Goal: Task Accomplishment & Management: Use online tool/utility

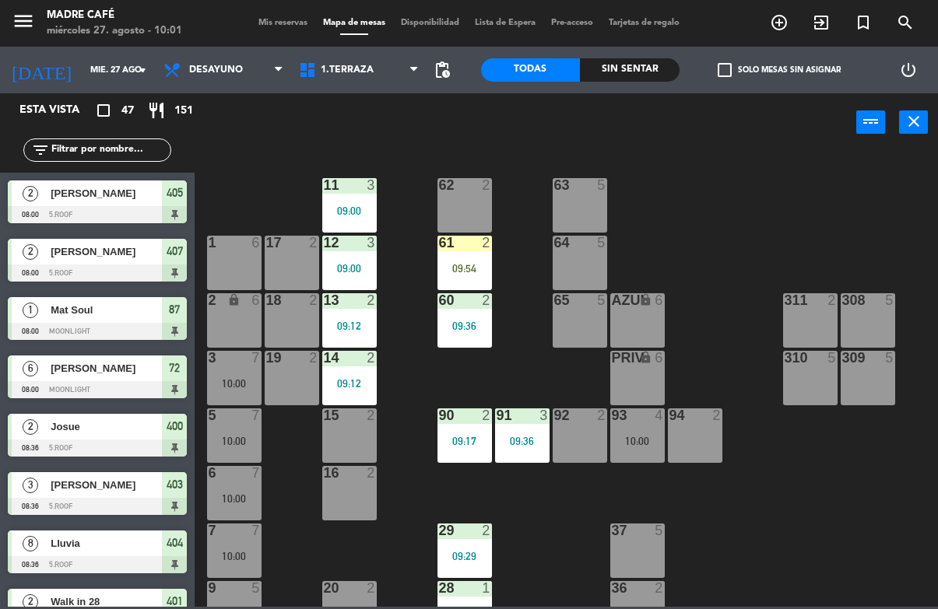
click at [440, 248] on div "61" at bounding box center [439, 243] width 1 height 14
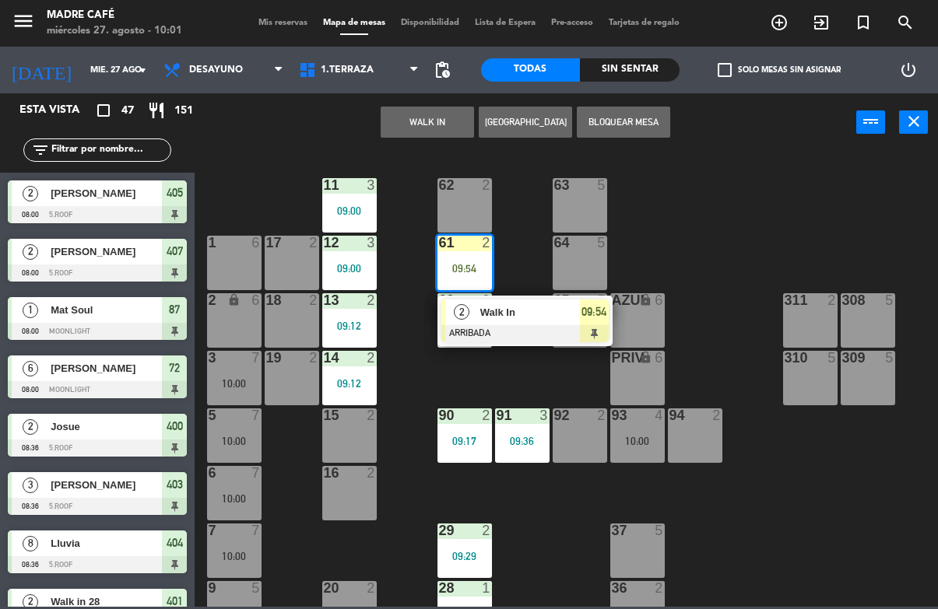
click at [116, 146] on input "text" at bounding box center [110, 150] width 121 height 17
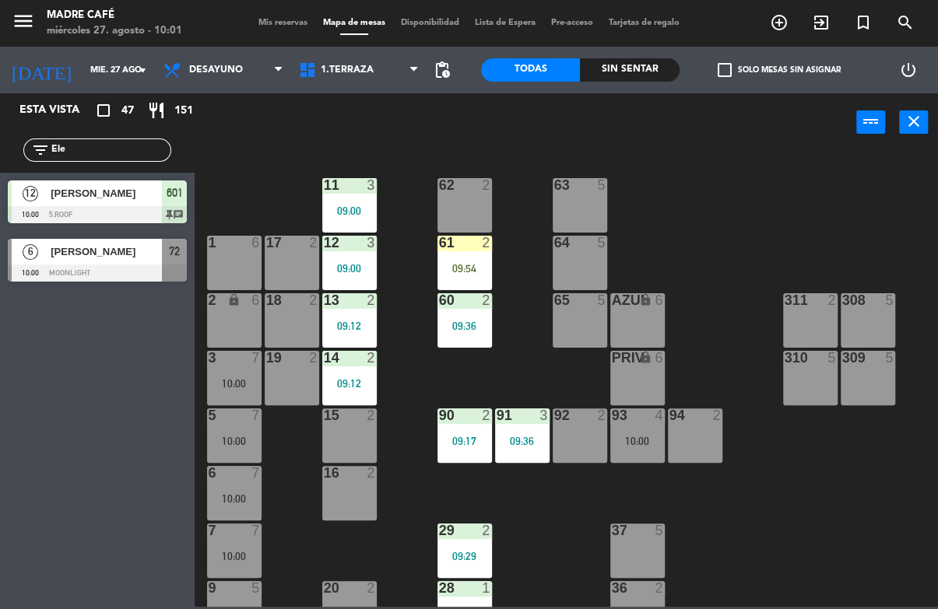
type input "Ele"
click at [795, 184] on div "11 3 09:00 63 5 62 2 12 3 09:00 1 6 61 2 09:54 64 5 17 2 13 2 09:12 2 lock 6 60…" at bounding box center [571, 378] width 734 height 457
click at [108, 185] on span "[PERSON_NAME]" at bounding box center [106, 193] width 111 height 16
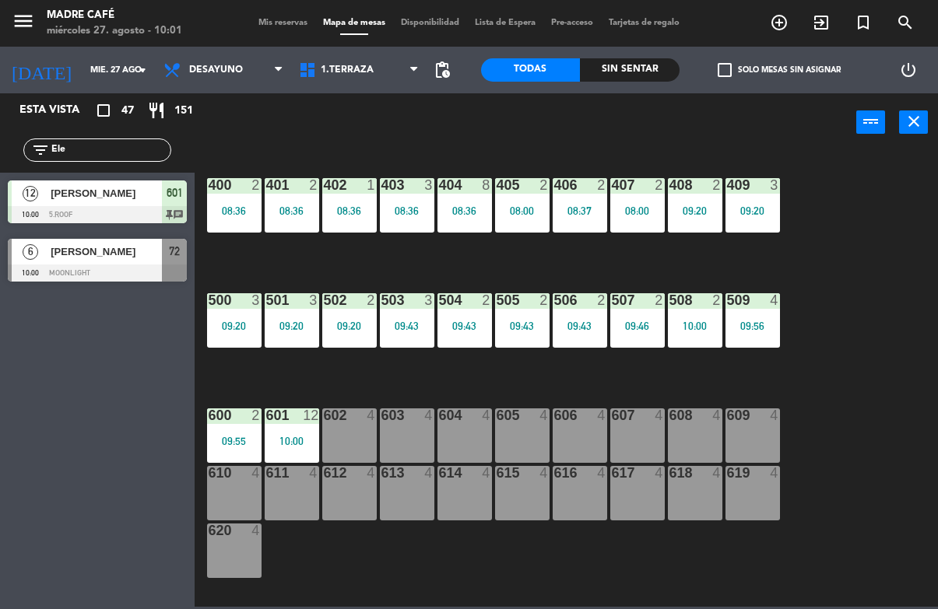
click at [84, 157] on input "Ele" at bounding box center [110, 150] width 121 height 17
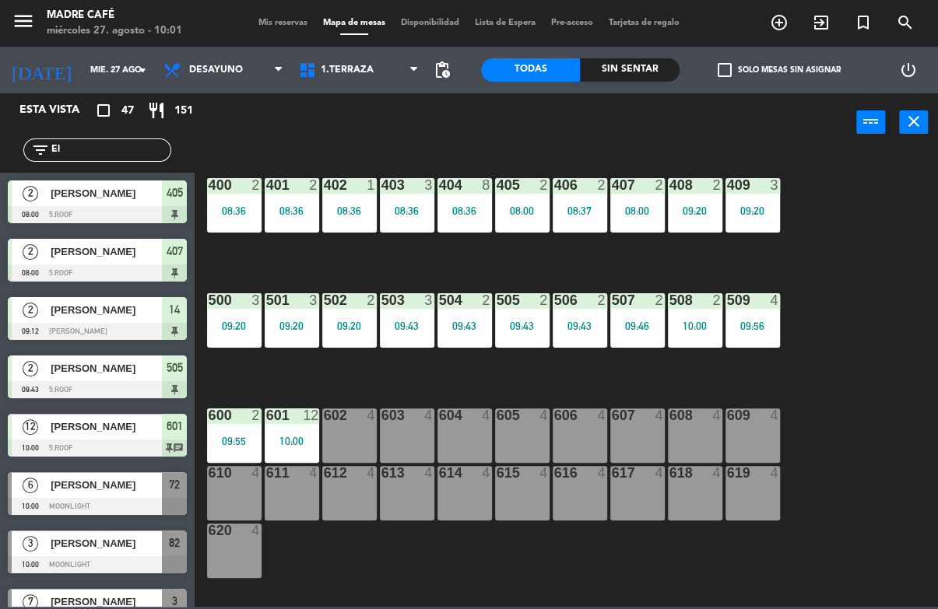
type input "E"
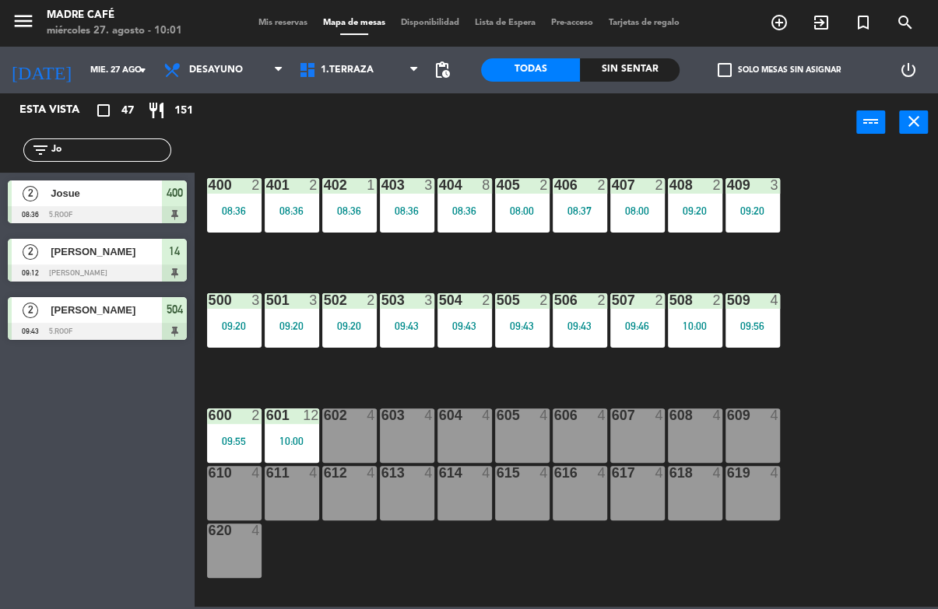
click at [828, 163] on div "400 2 08:36 401 2 08:36 402 1 08:36 403 3 08:36 404 8 08:36 405 2 08:00 406 2 0…" at bounding box center [571, 378] width 734 height 457
click at [114, 157] on input "Jo" at bounding box center [110, 150] width 121 height 17
type input "J"
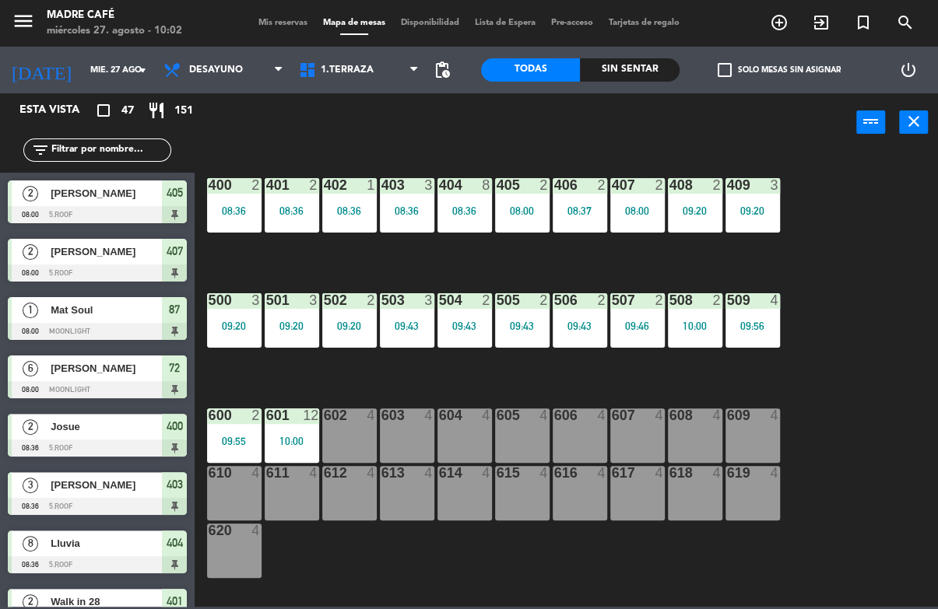
click at [850, 174] on div "400 2 08:36 401 2 08:36 402 1 08:36 403 3 08:36 404 8 08:36 405 2 08:00 406 2 0…" at bounding box center [571, 378] width 734 height 457
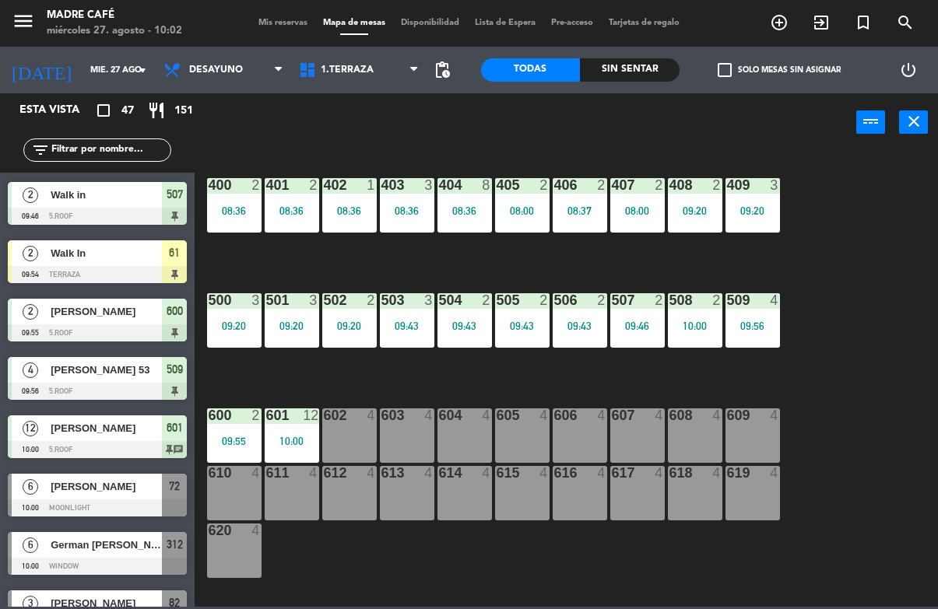
scroll to position [1632, 0]
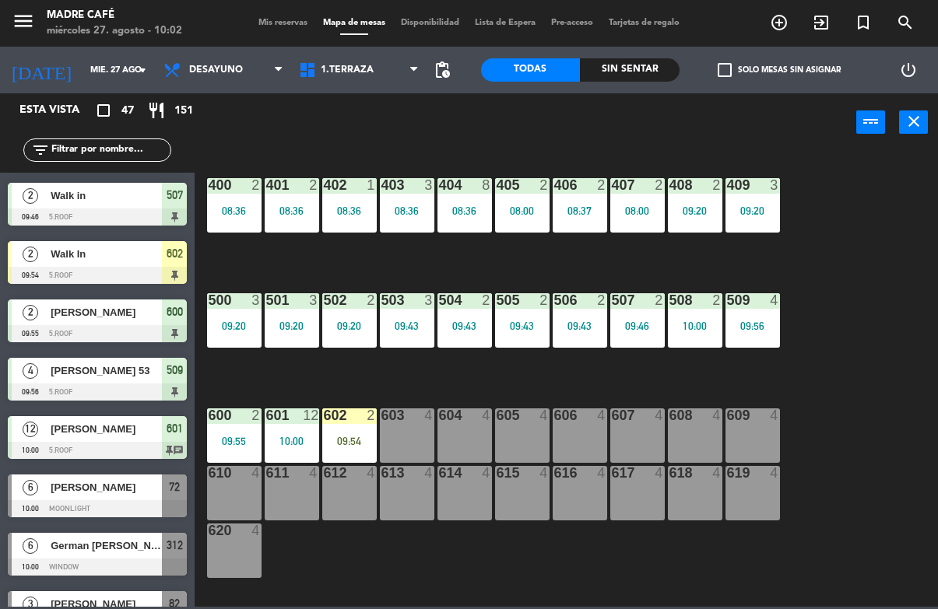
click at [339, 446] on div "09:54" at bounding box center [349, 441] width 54 height 11
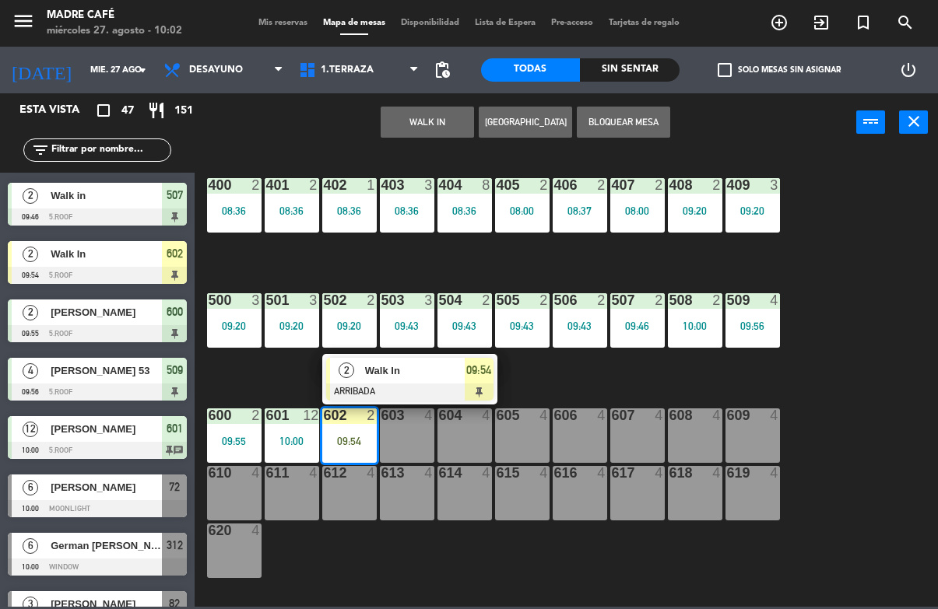
click at [433, 369] on span "Walk In" at bounding box center [415, 371] width 100 height 16
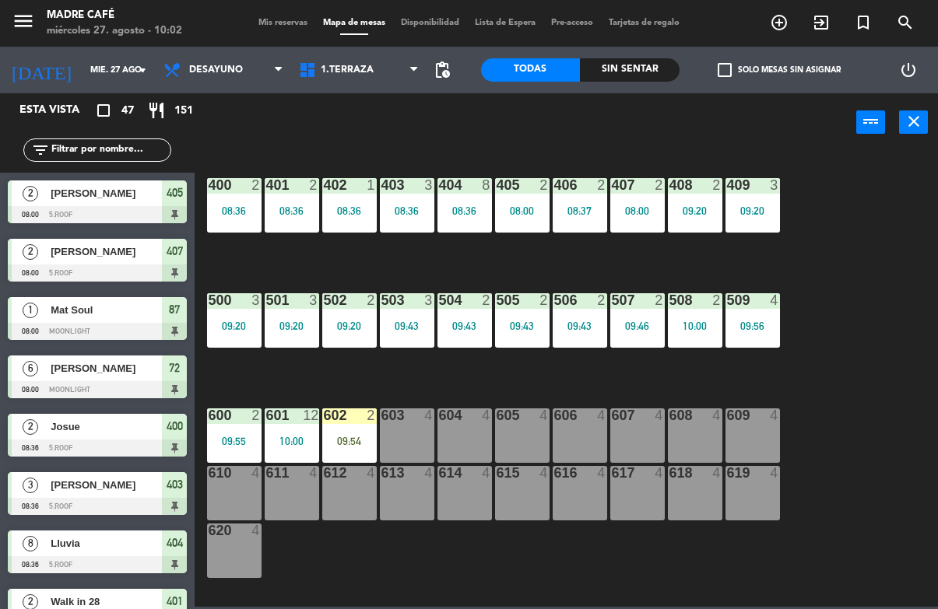
scroll to position [0, 0]
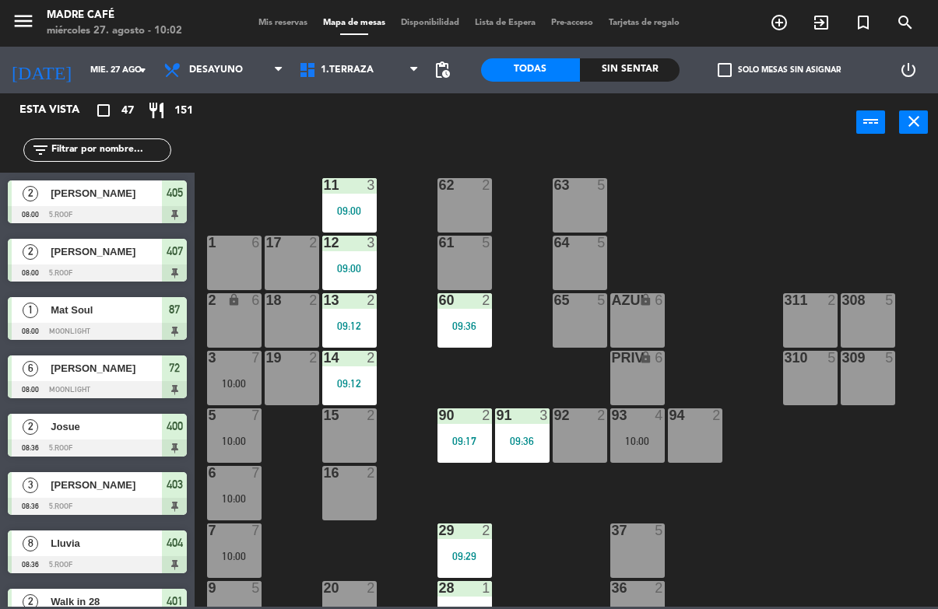
click at [342, 427] on div "15 2" at bounding box center [349, 436] width 54 height 54
click at [413, 507] on div "11 3 09:00 63 5 62 2 12 3 09:00 1 6 61 5 64 5 17 2 13 2 09:12 2 lock 6 60 2 09:…" at bounding box center [571, 378] width 734 height 457
click at [363, 84] on span "1.Terraza" at bounding box center [358, 70] width 135 height 34
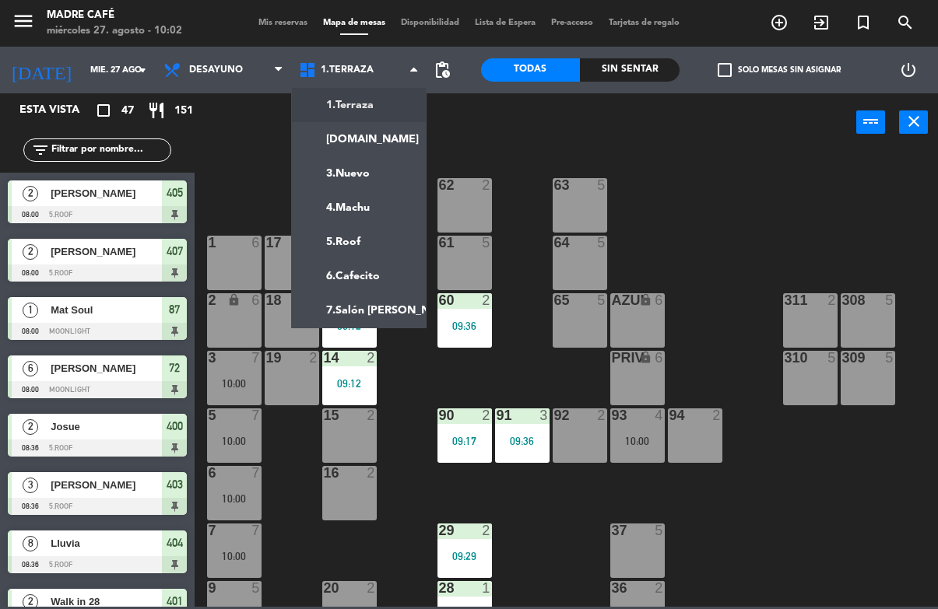
click at [388, 274] on ng-component "menu Madre Café miércoles 27. agosto - 10:02 Mis reservas Mapa de mesas Disponi…" at bounding box center [469, 303] width 938 height 607
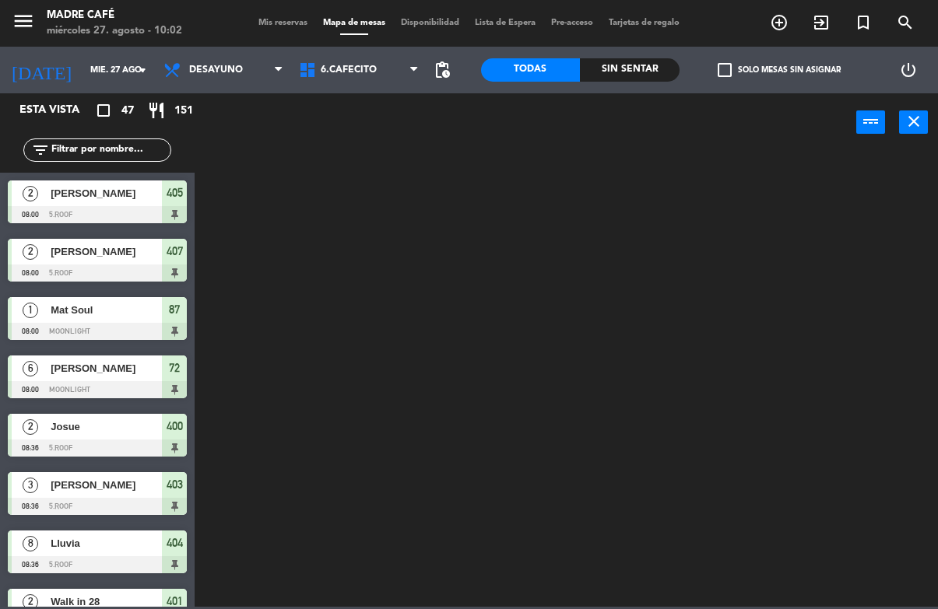
click at [377, 73] on span "6.Cafecito" at bounding box center [349, 70] width 56 height 11
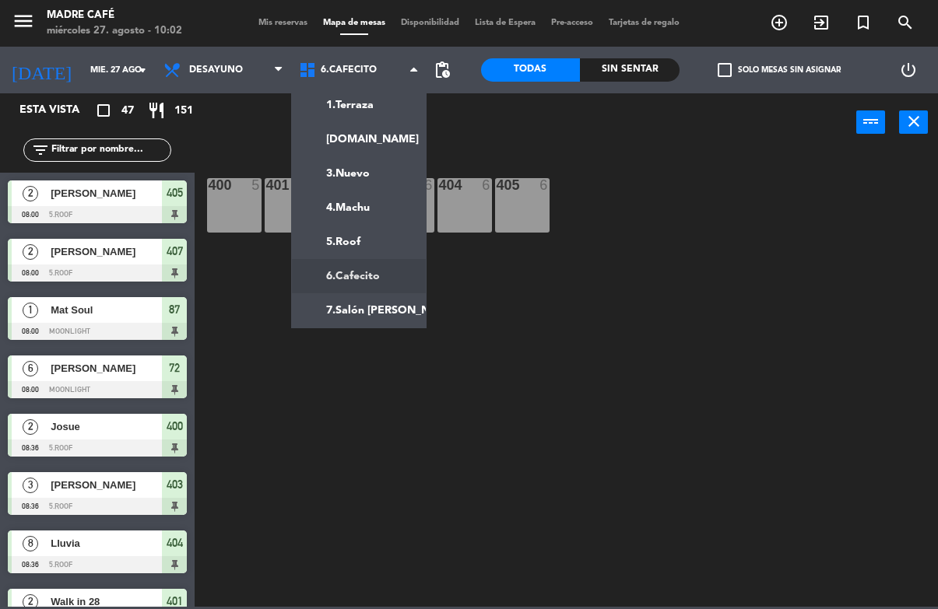
click at [373, 243] on ng-component "menu Madre Café miércoles 27. agosto - 10:02 Mis reservas Mapa de mesas Disponi…" at bounding box center [469, 303] width 938 height 607
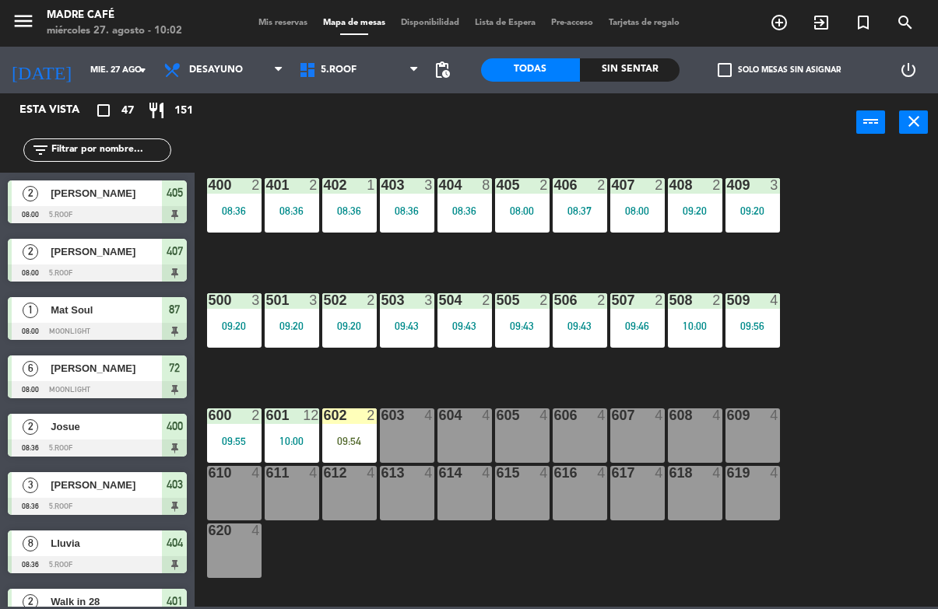
click at [123, 159] on input "text" at bounding box center [110, 150] width 121 height 17
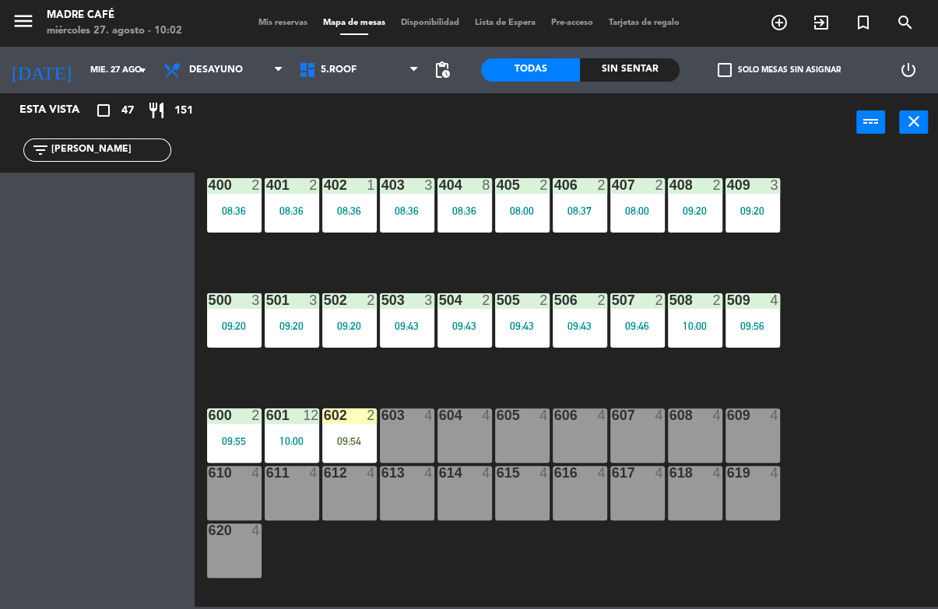
click at [847, 176] on div "400 2 08:36 401 2 08:36 402 1 08:36 403 3 08:36 404 8 08:36 405 2 08:00 406 2 0…" at bounding box center [571, 378] width 734 height 457
click at [119, 157] on input "[PERSON_NAME]" at bounding box center [110, 150] width 121 height 17
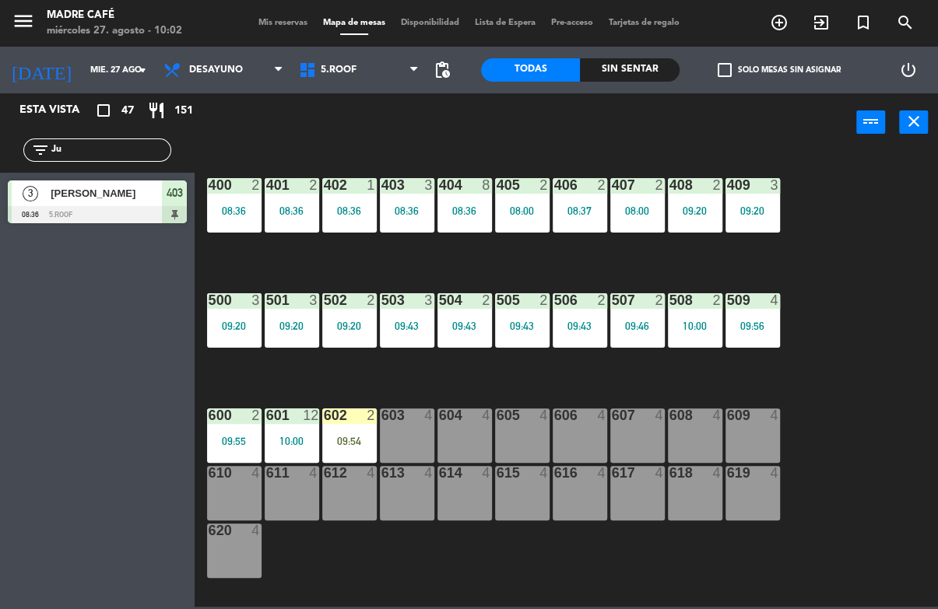
type input "J"
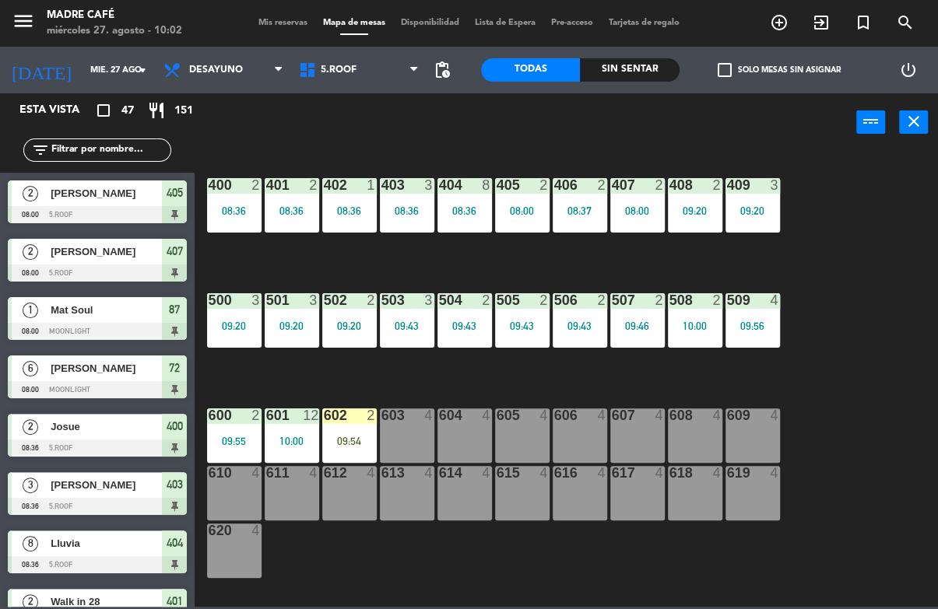
click at [861, 189] on div "400 2 08:36 401 2 08:36 402 1 08:36 403 3 08:36 404 8 08:36 405 2 08:00 406 2 0…" at bounding box center [571, 378] width 734 height 457
click at [341, 438] on div "09:54" at bounding box center [349, 441] width 54 height 11
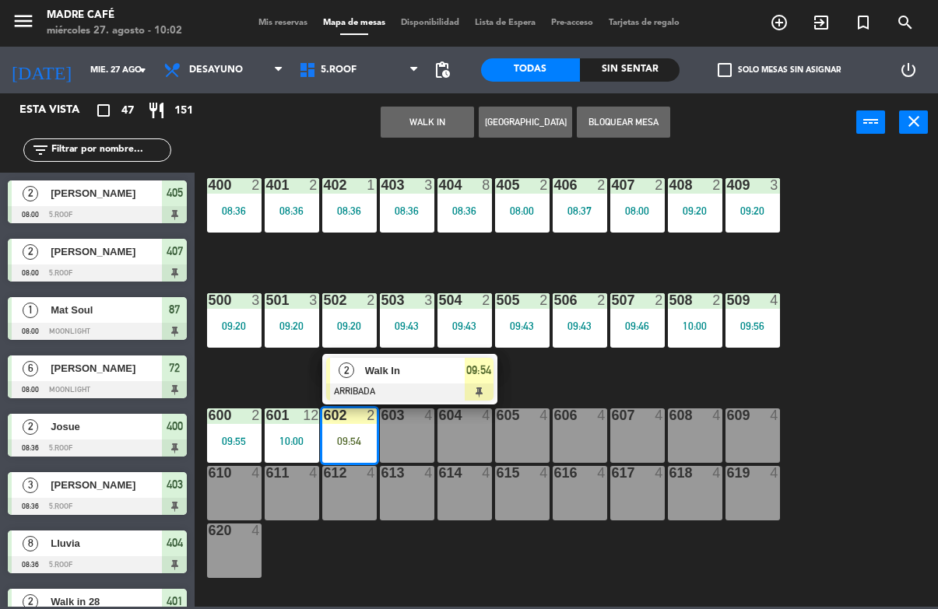
click at [451, 373] on span "Walk In" at bounding box center [415, 371] width 100 height 16
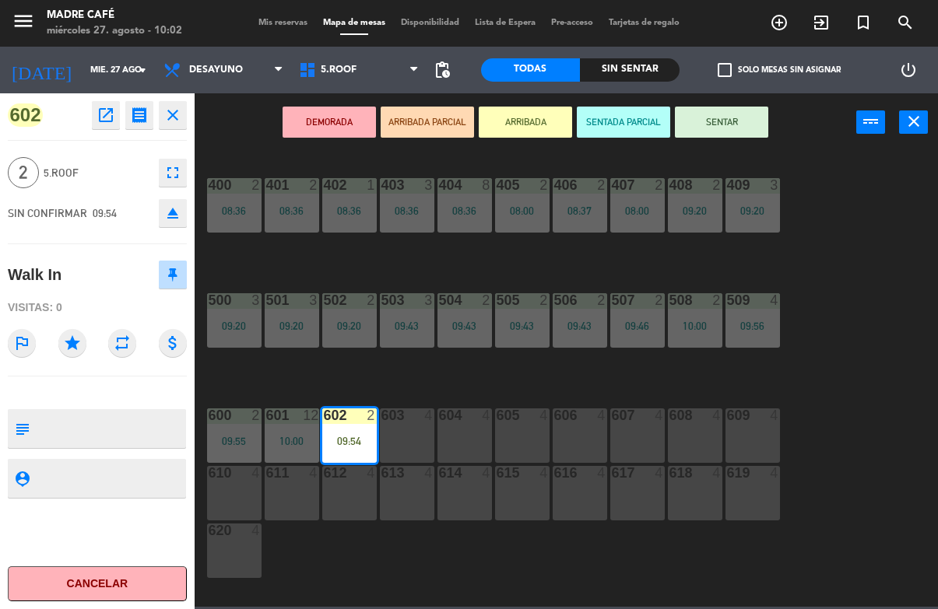
click at [756, 115] on button "SENTAR" at bounding box center [721, 122] width 93 height 31
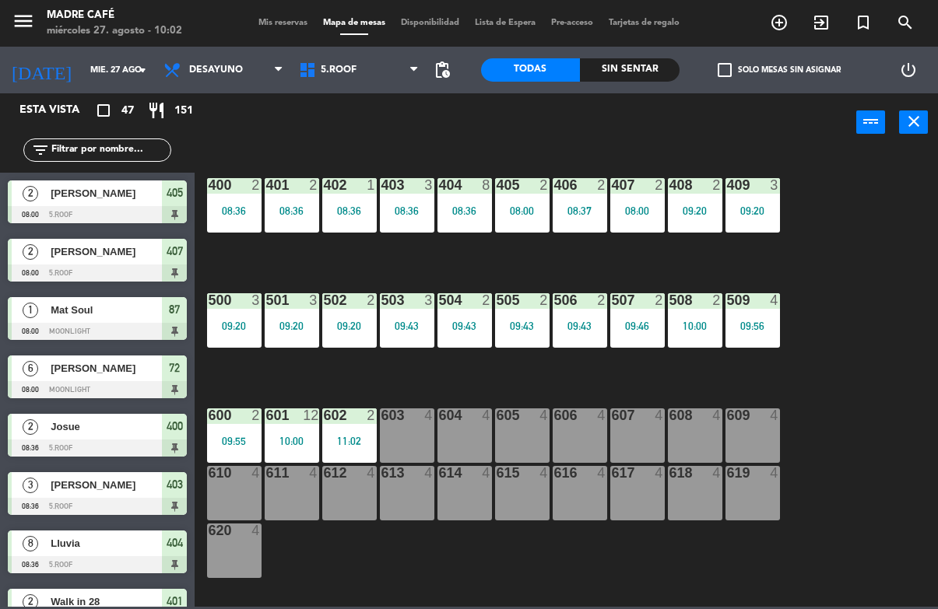
click at [829, 224] on div "400 2 08:36 401 2 08:36 402 1 08:36 403 3 08:36 404 8 08:36 405 2 08:00 406 2 0…" at bounding box center [571, 378] width 734 height 457
click at [906, 250] on div "400 2 08:36 401 2 08:36 402 1 08:36 403 3 08:36 404 8 08:36 405 2 08:00 406 2 0…" at bounding box center [571, 378] width 734 height 457
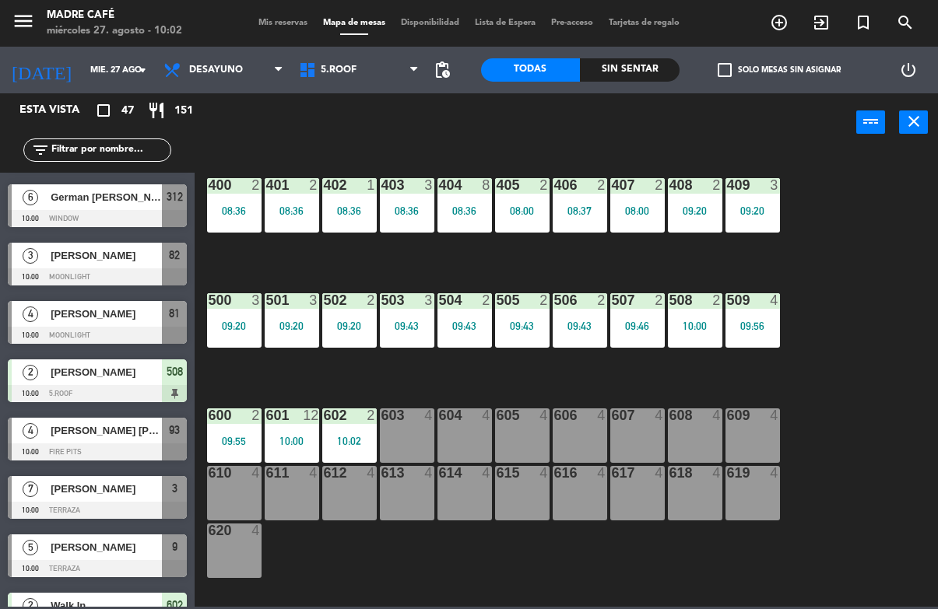
click at [411, 453] on div "603 4" at bounding box center [407, 436] width 54 height 54
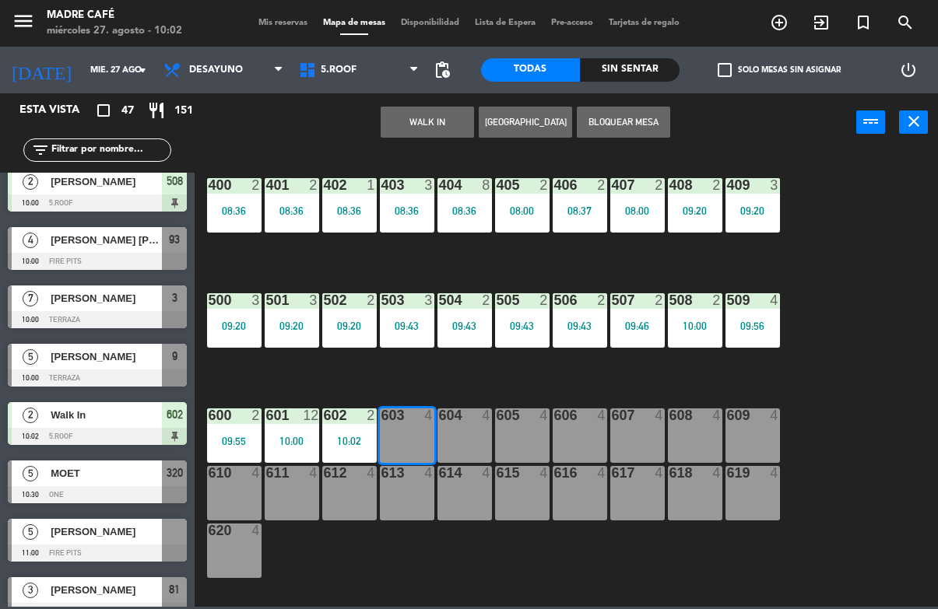
click at [447, 116] on button "WALK IN" at bounding box center [427, 122] width 93 height 31
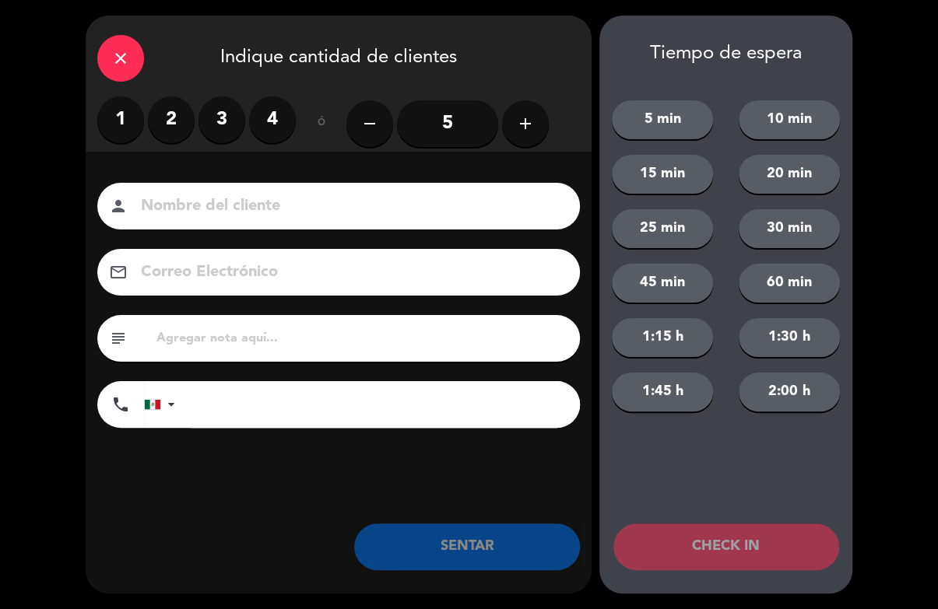
click at [182, 118] on label "2" at bounding box center [171, 119] width 47 height 47
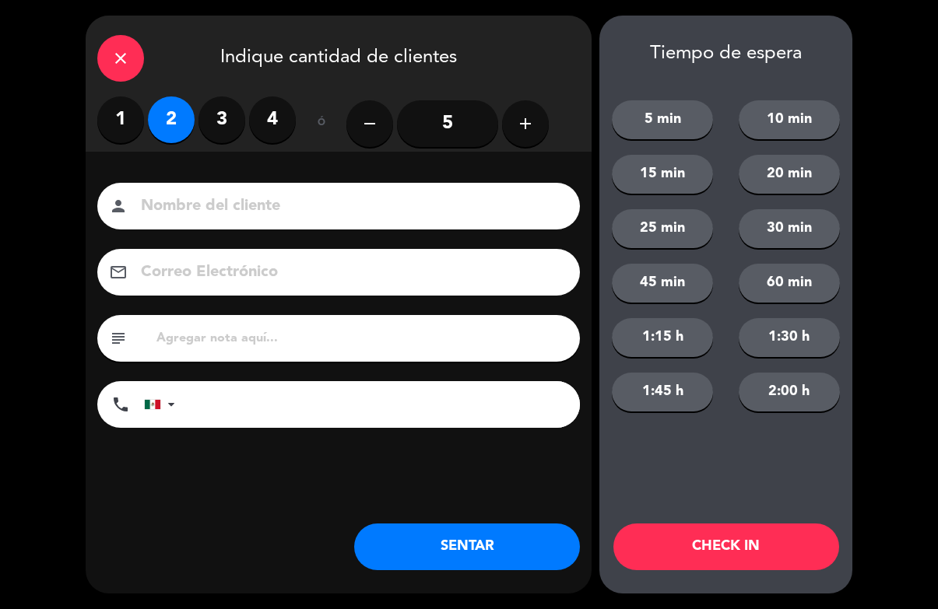
click at [369, 203] on input at bounding box center [349, 206] width 420 height 27
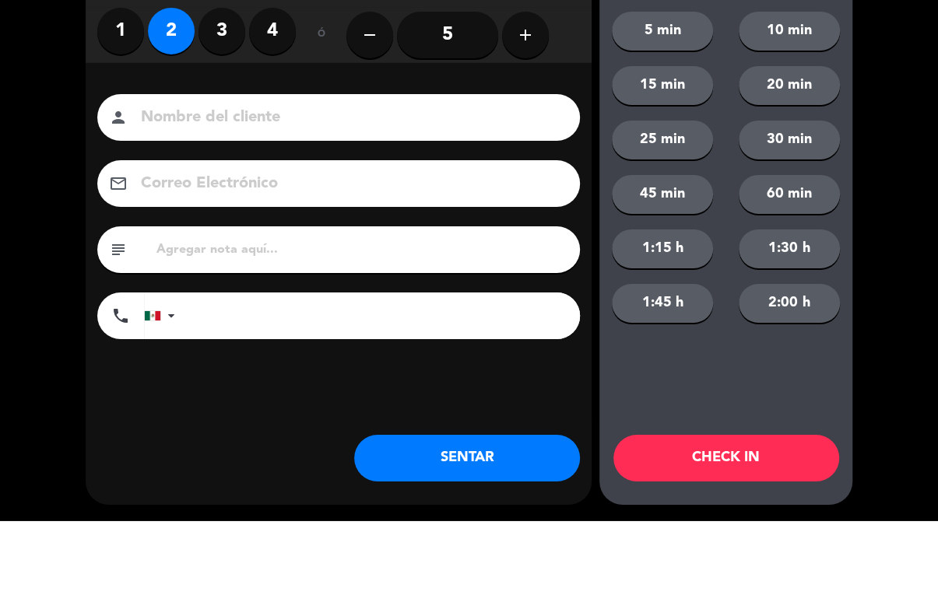
type input "H"
click at [909, 151] on div "close Indique cantidad de clientes 1 2 3 4 ó remove 5 add Nombre del cliente pe…" at bounding box center [469, 304] width 938 height 609
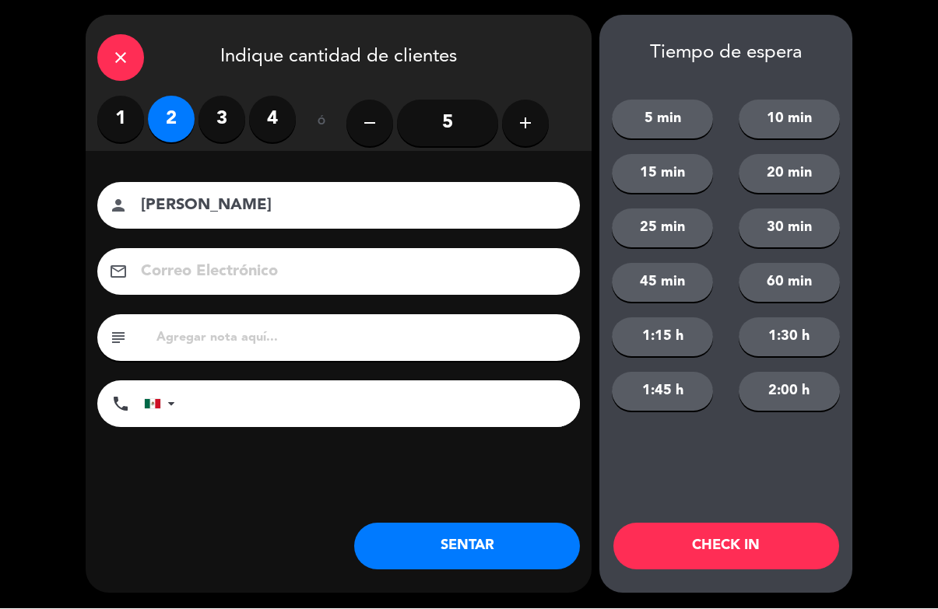
click at [852, 74] on div "close Indique cantidad de clientes 1 2 3 4 ó remove 5 add Nombre del cliente pe…" at bounding box center [469, 304] width 938 height 609
click at [712, 492] on div "Tiempo de espera 5 min 10 min 15 min 20 min 25 min 30 min 45 min 60 min 1:15 h …" at bounding box center [725, 305] width 253 height 578
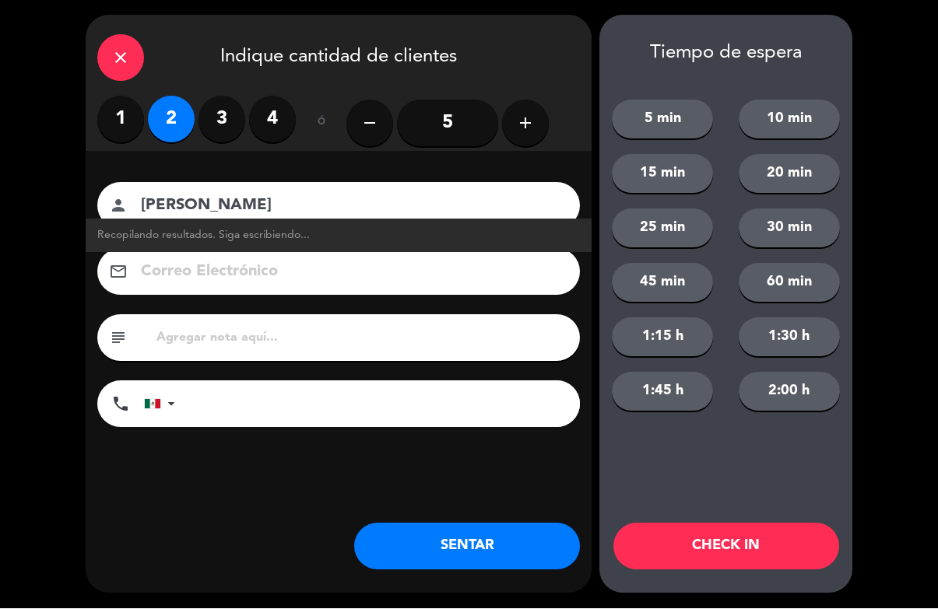
click at [679, 475] on div "Tiempo de espera 5 min 10 min 15 min 20 min 25 min 30 min 45 min 60 min 1:15 h …" at bounding box center [725, 305] width 253 height 578
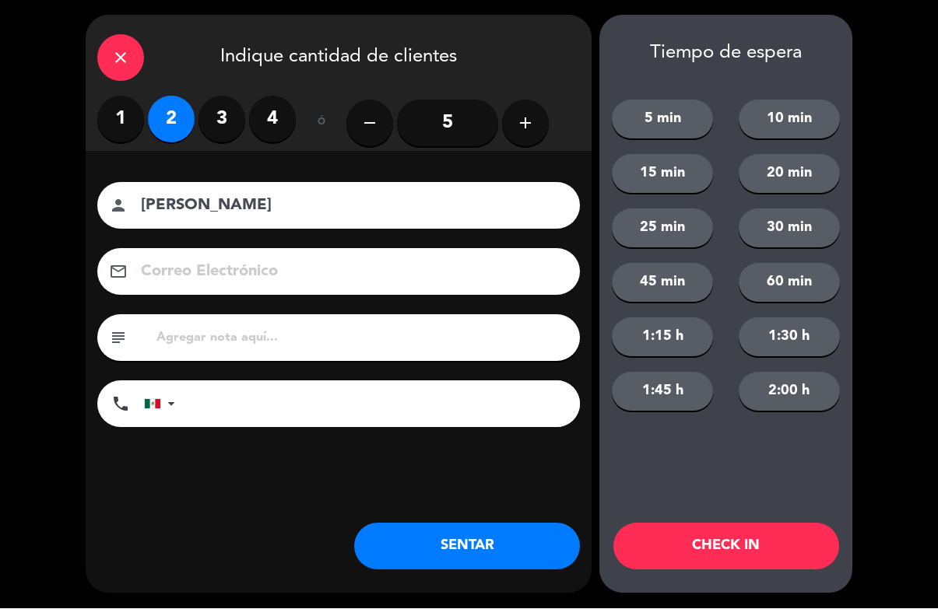
click at [352, 211] on input "[PERSON_NAME]" at bounding box center [349, 206] width 420 height 27
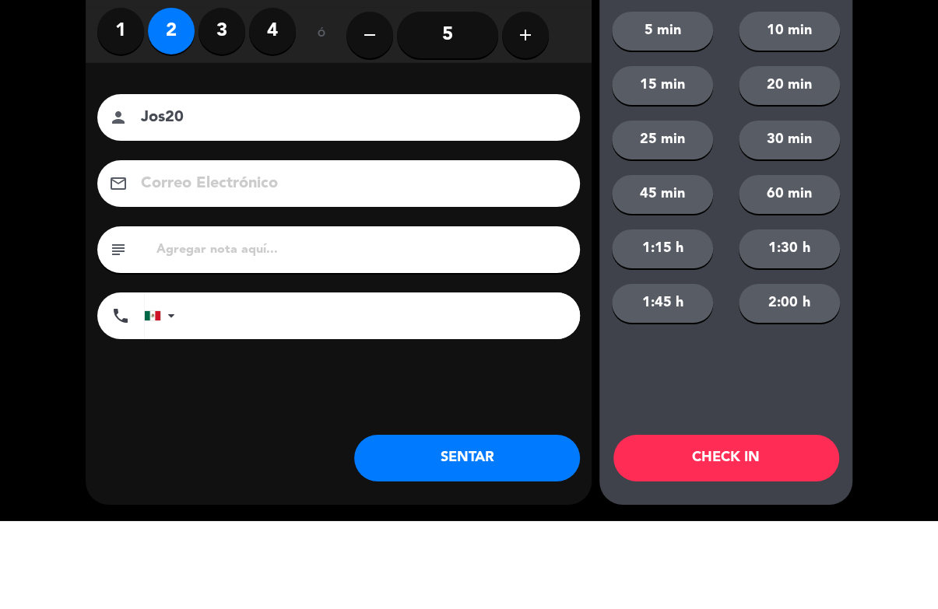
type input "Jos20"
click at [892, 167] on div "close Indique cantidad de clientes 1 2 3 4 ó remove 5 add Nombre del cliente pe…" at bounding box center [469, 304] width 938 height 609
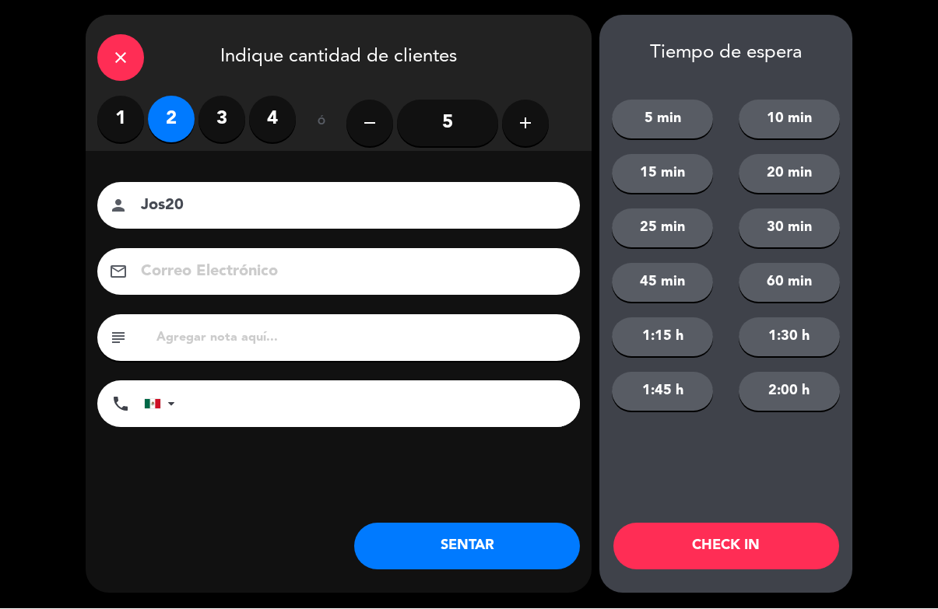
click at [751, 532] on button "CHECK IN" at bounding box center [726, 547] width 226 height 47
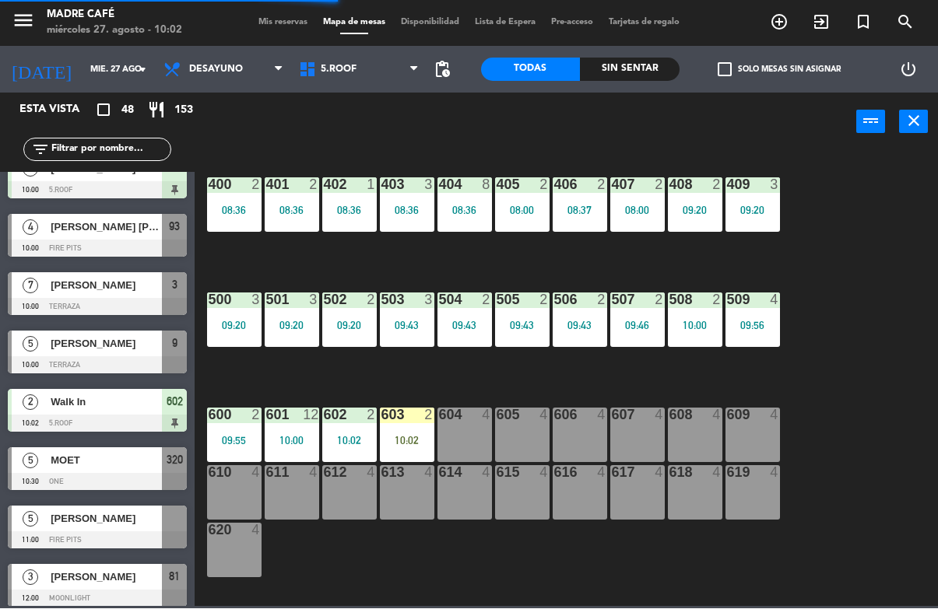
scroll to position [0, 0]
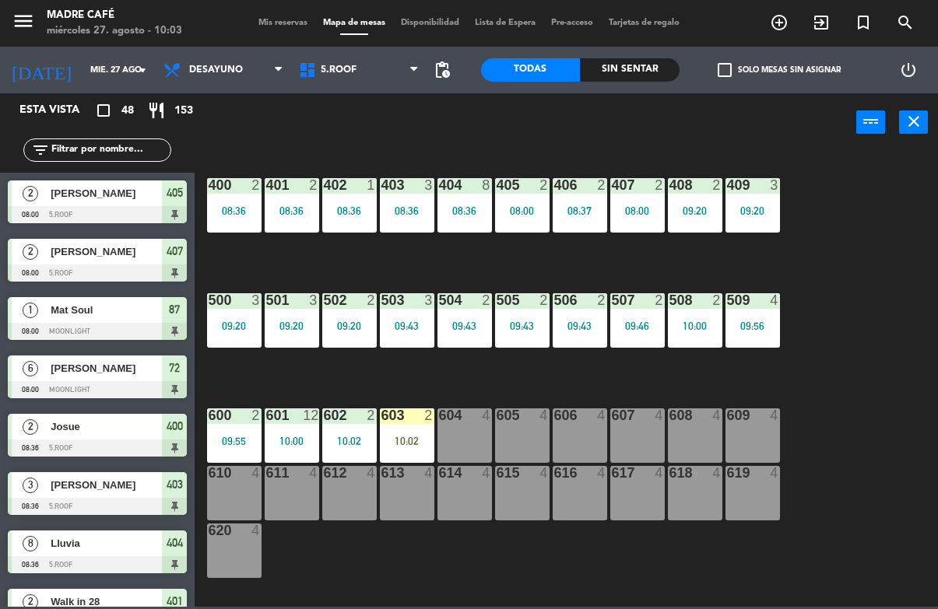
click at [87, 155] on input "text" at bounding box center [110, 150] width 121 height 17
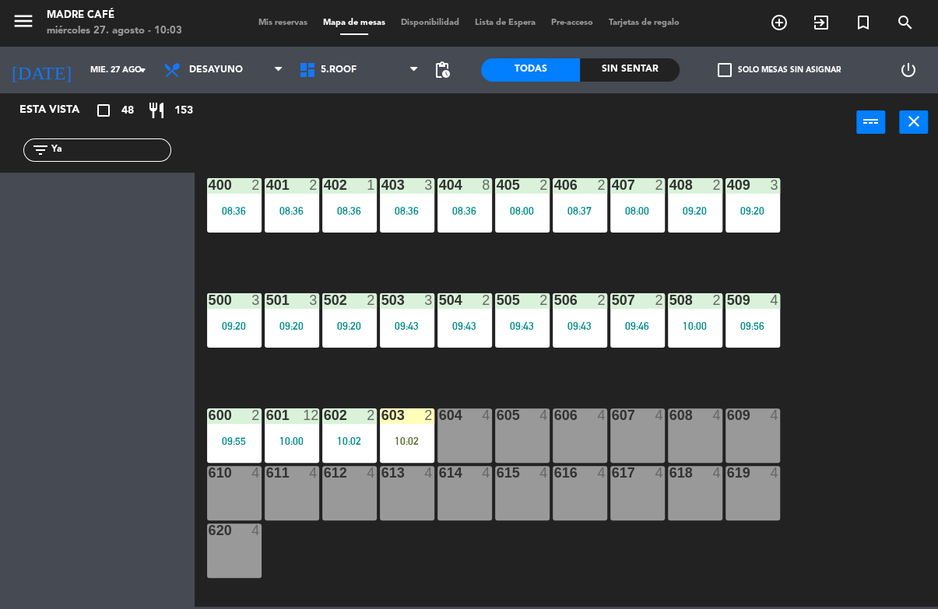
type input "Y"
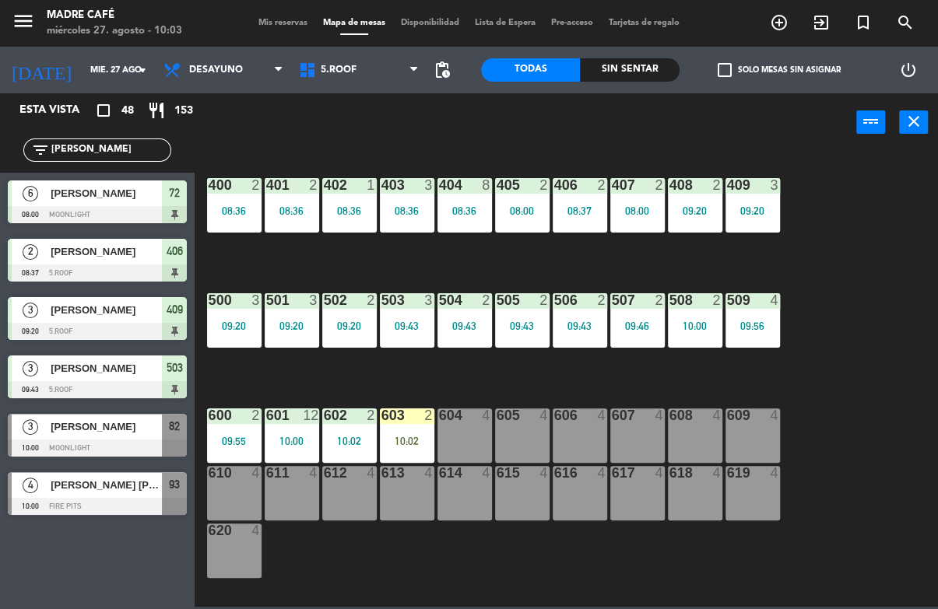
type input "J"
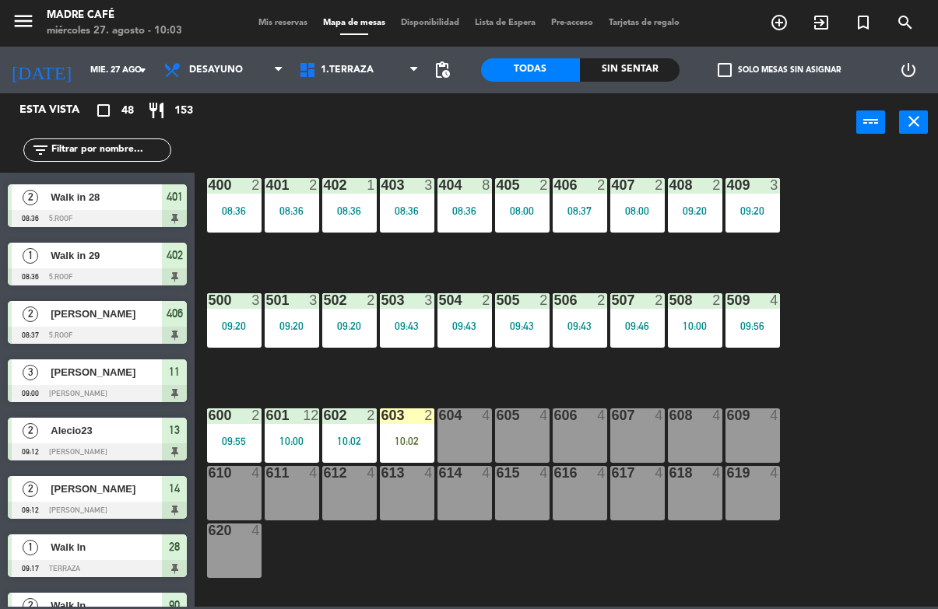
scroll to position [449, 0]
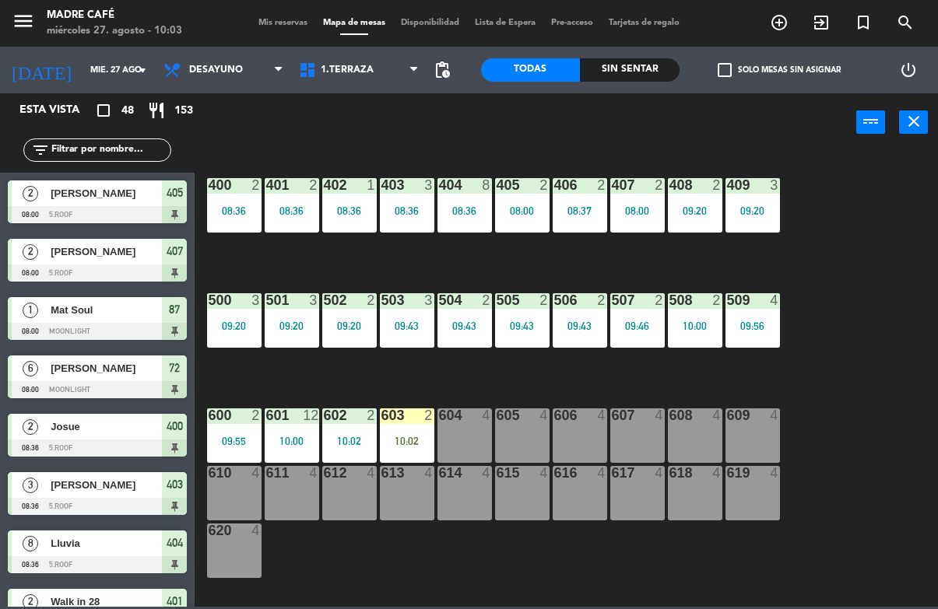
click at [79, 136] on div "filter_list" at bounding box center [97, 150] width 195 height 45
click at [139, 158] on input "text" at bounding box center [110, 150] width 121 height 17
click at [121, 146] on input "text" at bounding box center [110, 150] width 121 height 17
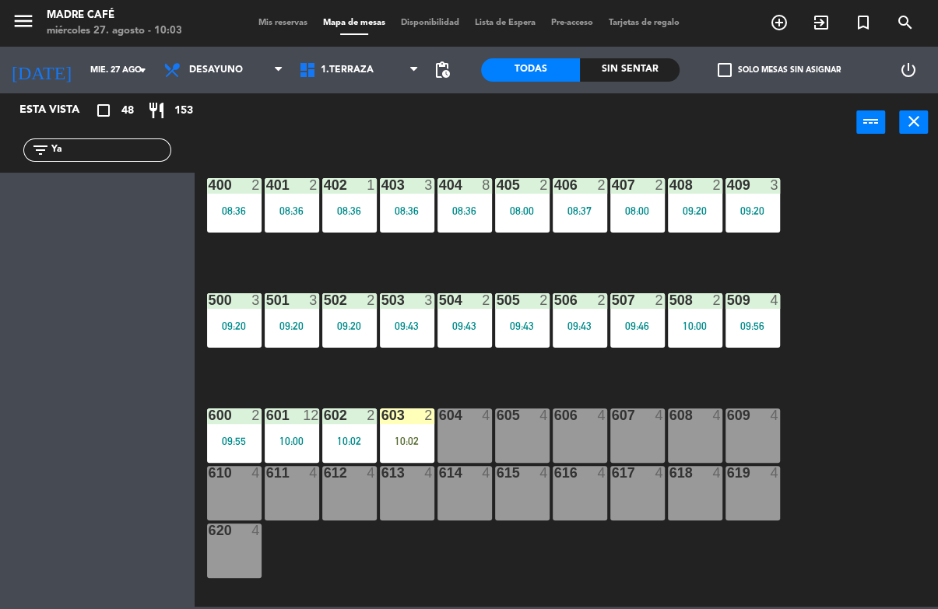
type input "Y"
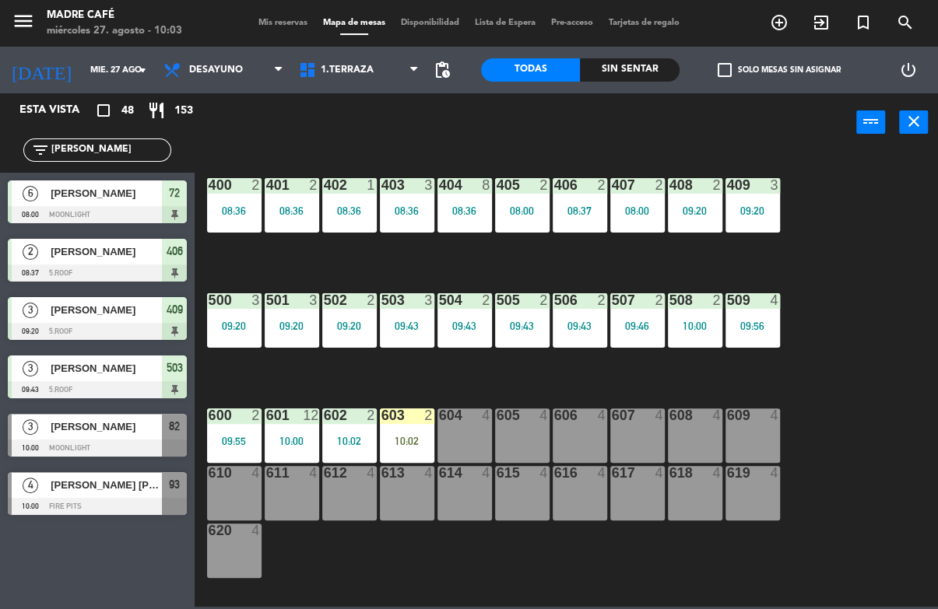
type input "[PERSON_NAME]"
click at [872, 191] on div "400 2 08:36 401 2 08:36 402 1 08:36 403 3 08:36 404 8 08:36 405 2 08:00 406 2 0…" at bounding box center [571, 378] width 734 height 457
click at [121, 429] on span "[PERSON_NAME]" at bounding box center [106, 427] width 111 height 16
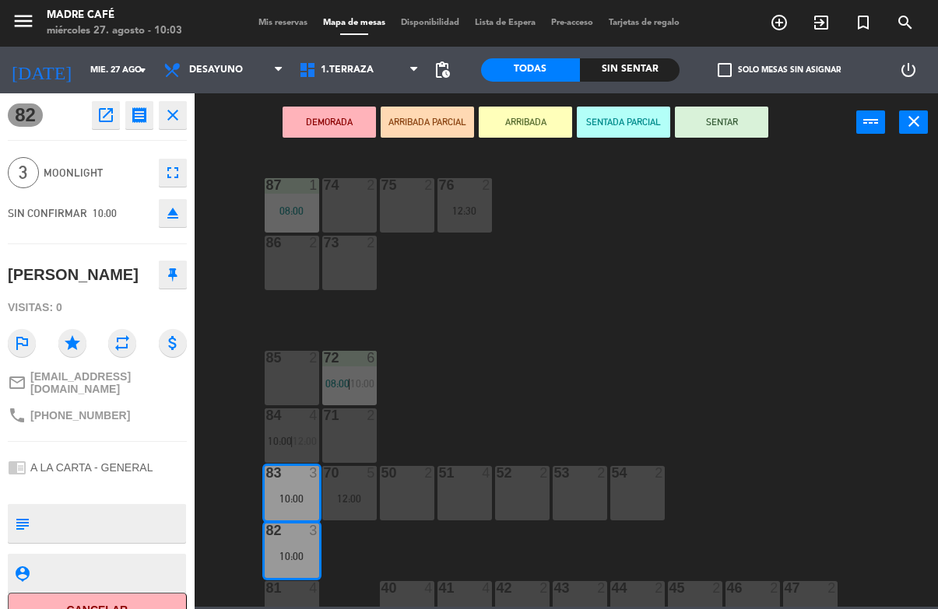
click at [548, 133] on button "ARRIBADA" at bounding box center [525, 122] width 93 height 31
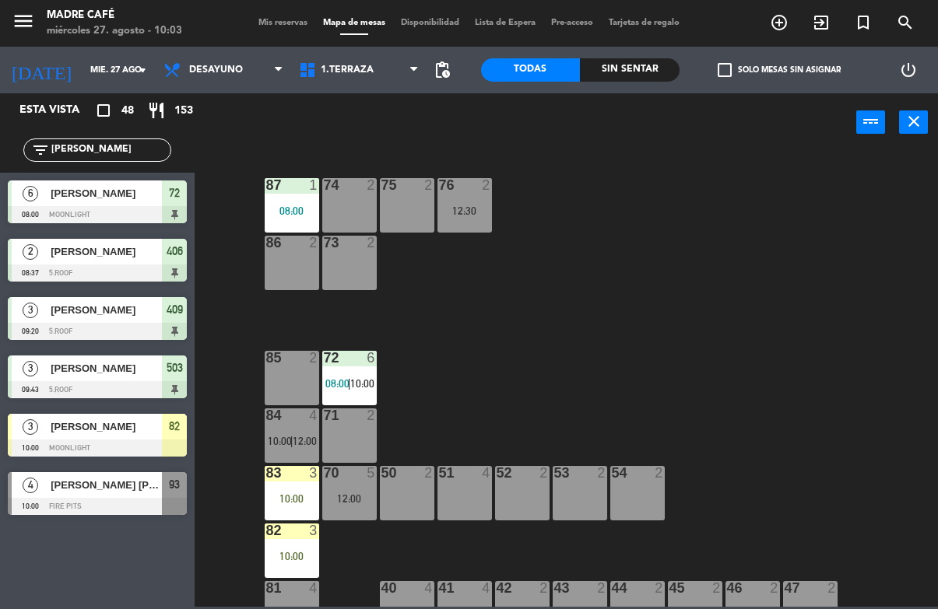
click at [632, 244] on div "87 1 08:00 74 2 75 2 76 2 12:30 86 2 73 2 72 6 08:00 | 10:00 85 2 71 2 84 4 10:…" at bounding box center [571, 378] width 734 height 457
click at [409, 496] on div "50 2" at bounding box center [407, 493] width 54 height 54
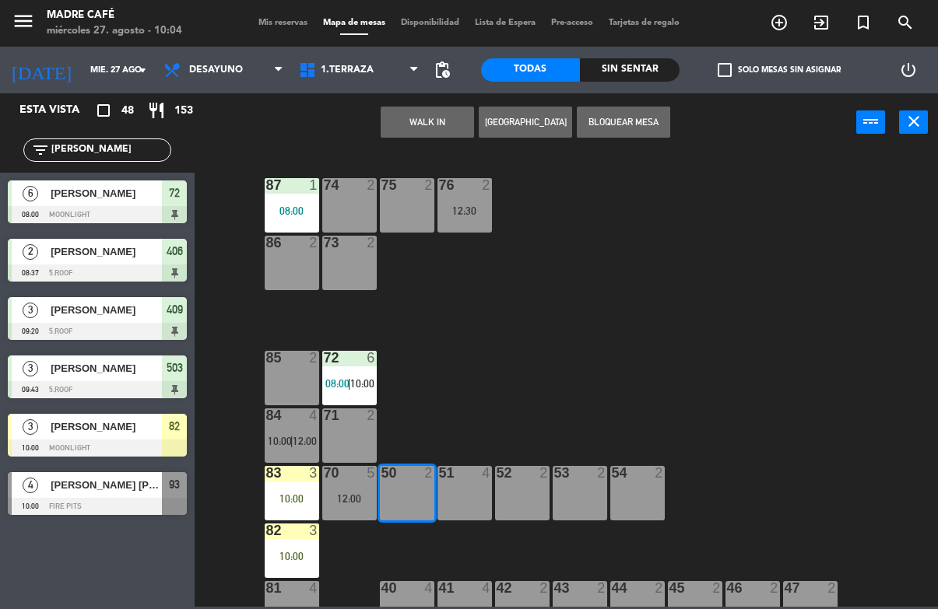
click at [790, 384] on div "87 1 08:00 74 2 75 2 76 2 12:30 86 2 73 2 72 6 08:00 | 10:00 85 2 71 2 84 4 10:…" at bounding box center [571, 378] width 734 height 457
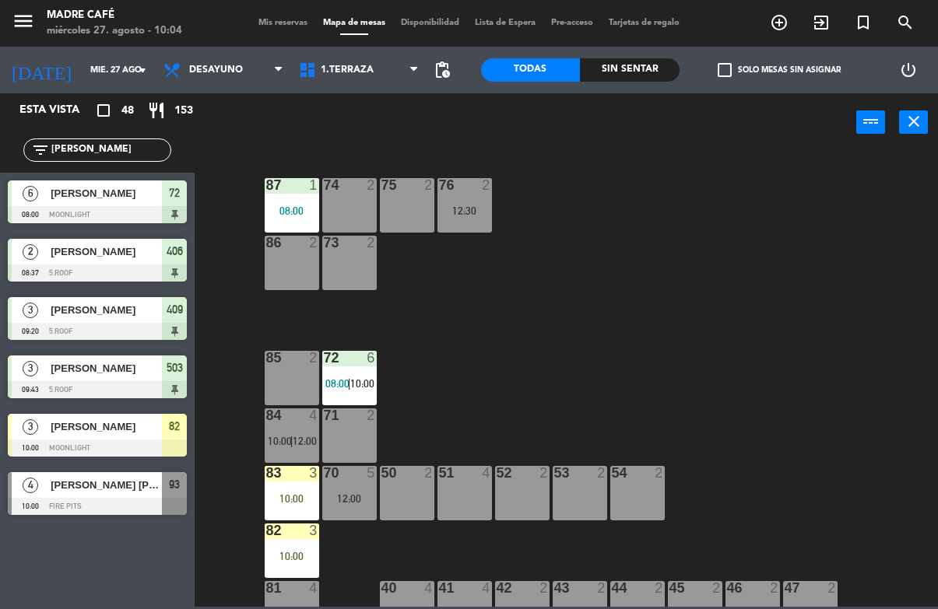
click at [82, 153] on input "[PERSON_NAME]" at bounding box center [110, 150] width 121 height 17
type input "J"
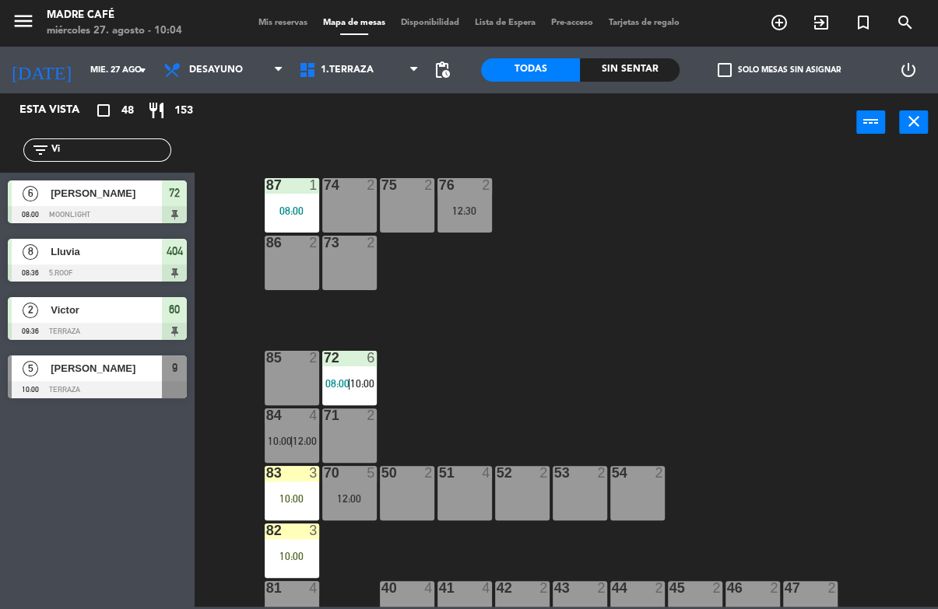
type input "V"
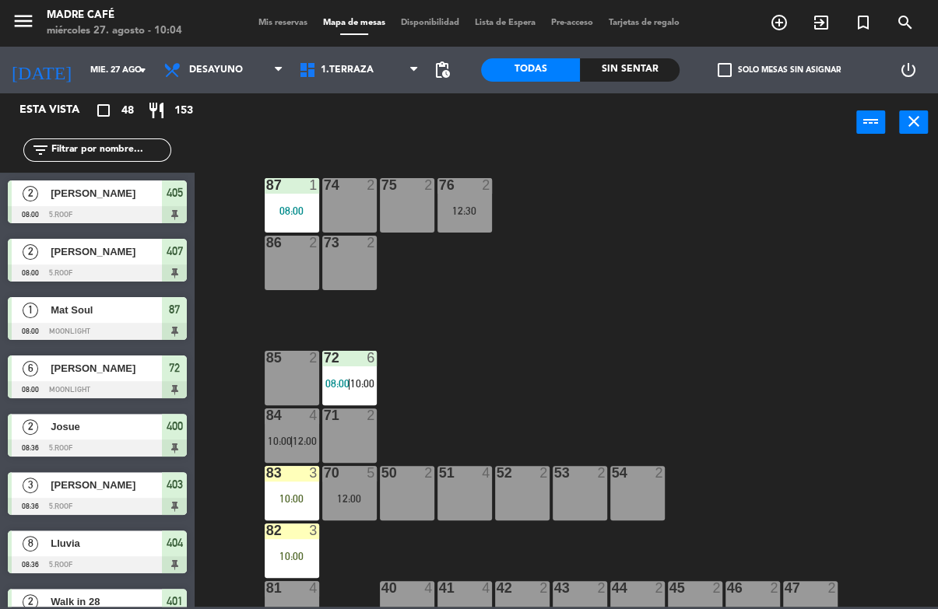
click at [811, 14] on span "exit_to_app" at bounding box center [821, 22] width 42 height 26
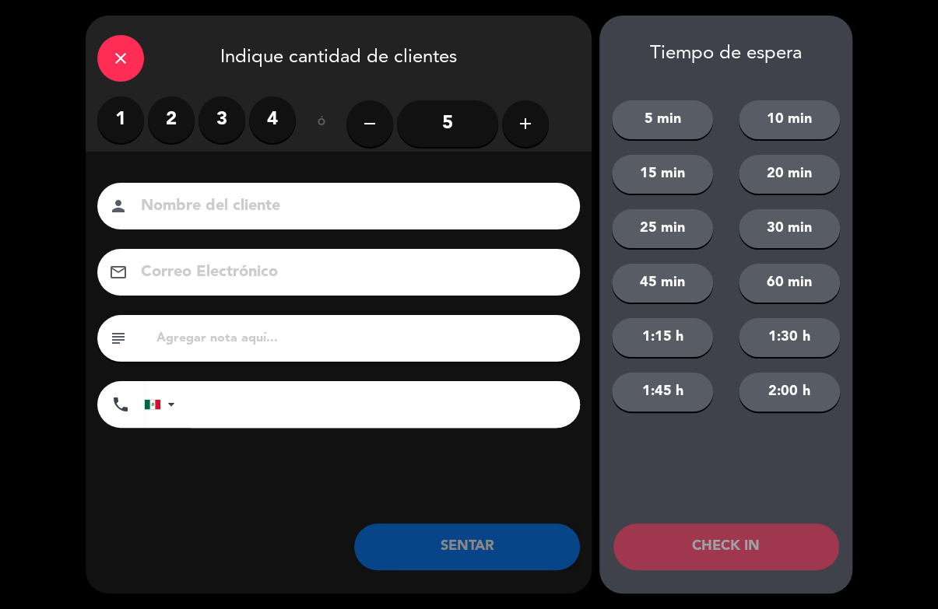
click at [828, 14] on div "close Indique cantidad de clientes 1 2 3 4 ó remove 5 add Nombre del cliente pe…" at bounding box center [469, 304] width 938 height 609
click at [227, 116] on label "3" at bounding box center [221, 119] width 47 height 47
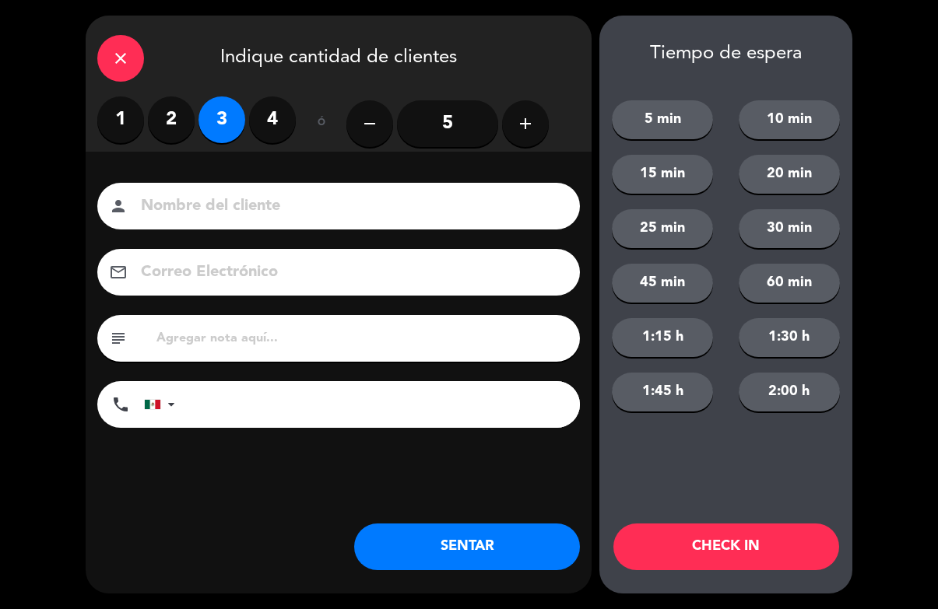
click at [222, 195] on input at bounding box center [349, 206] width 420 height 27
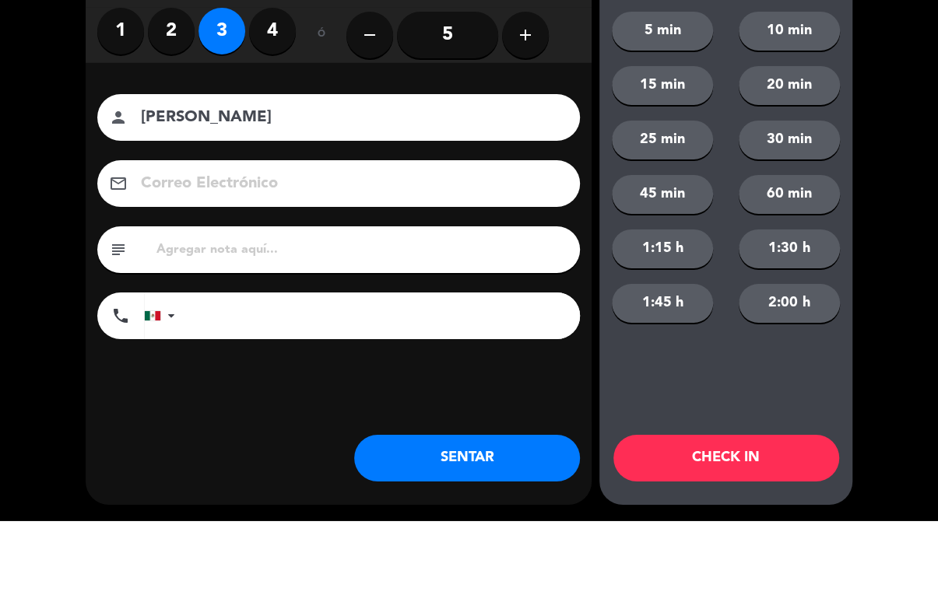
type input "[PERSON_NAME]"
click at [33, 115] on div "close Indique cantidad de clientes 1 2 3 4 ó remove 5 add Nombre del cliente pe…" at bounding box center [469, 304] width 938 height 609
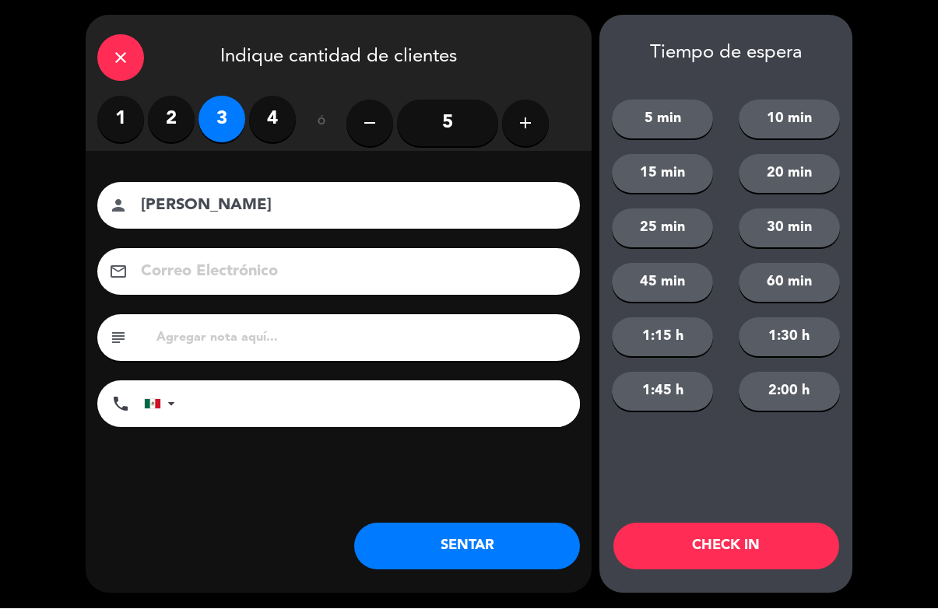
click at [752, 549] on button "CHECK IN" at bounding box center [726, 547] width 226 height 47
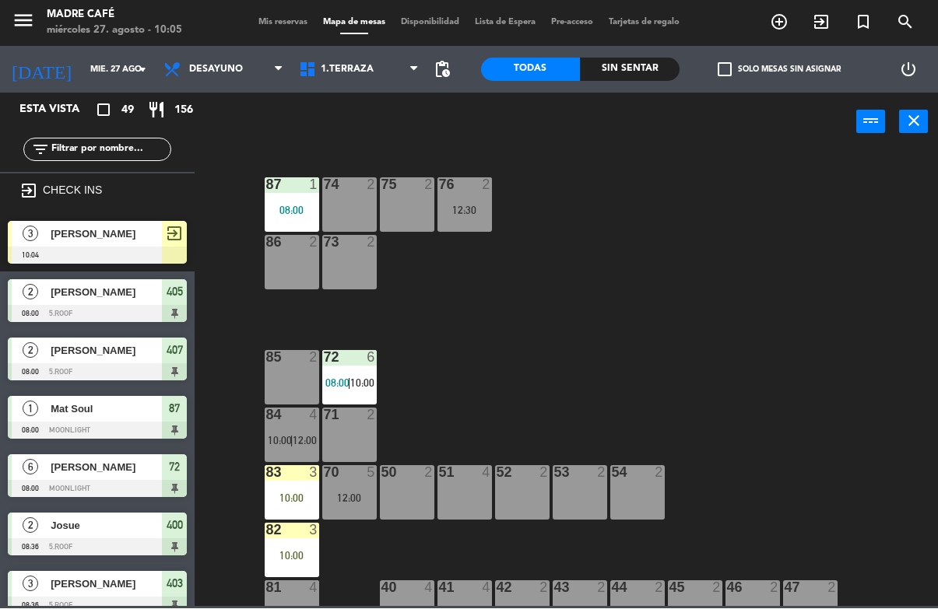
click at [112, 134] on div "filter_list" at bounding box center [97, 150] width 195 height 45
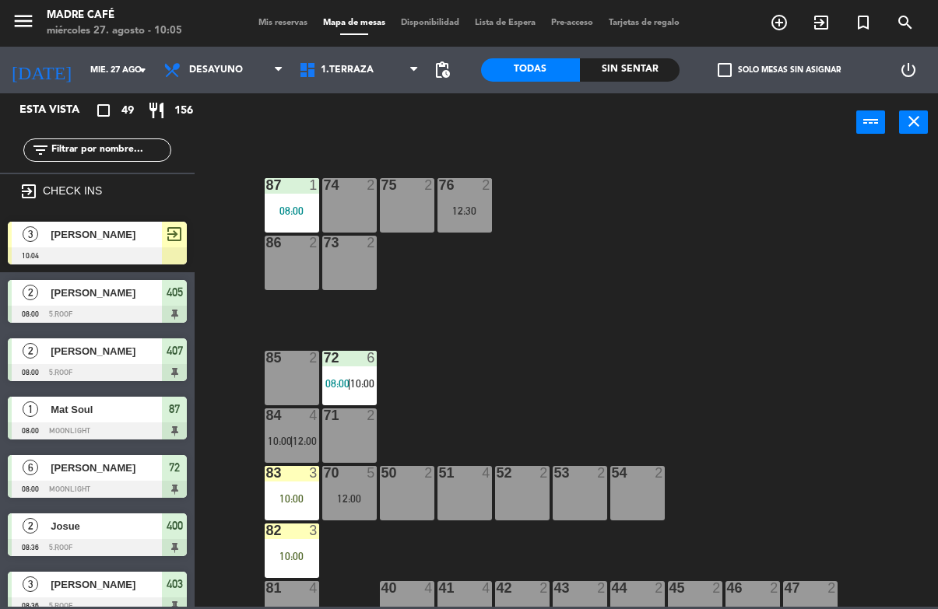
click at [108, 149] on input "text" at bounding box center [110, 150] width 121 height 17
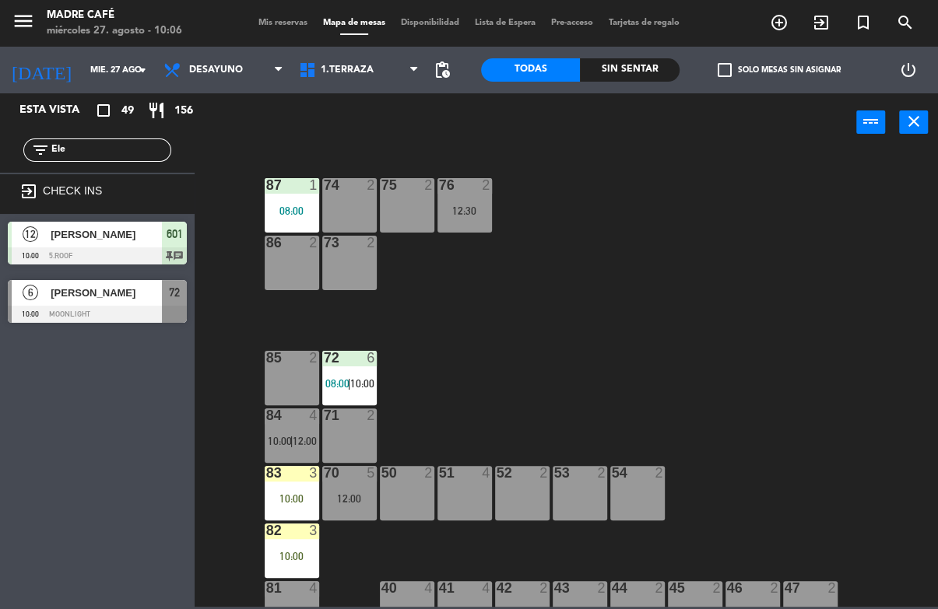
type input "Ele"
click at [861, 170] on div "87 1 08:00 74 2 75 2 76 2 12:30 86 2 73 2 72 6 08:00 | 10:00 85 2 71 2 84 4 10:…" at bounding box center [571, 378] width 734 height 457
click at [59, 240] on span "[PERSON_NAME]" at bounding box center [106, 234] width 111 height 16
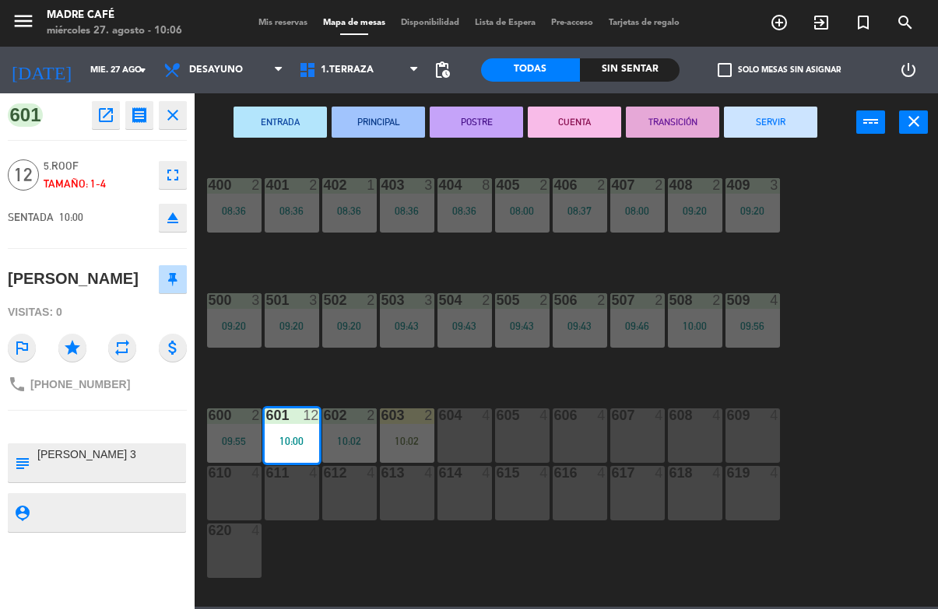
click at [788, 16] on icon "exit_to_app" at bounding box center [779, 22] width 19 height 19
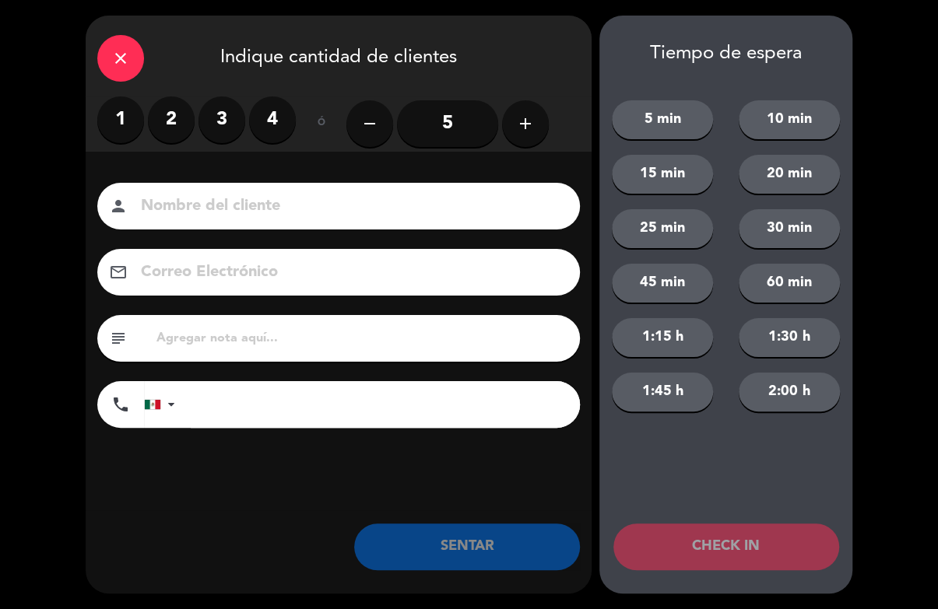
click at [139, 113] on label "1" at bounding box center [120, 119] width 47 height 47
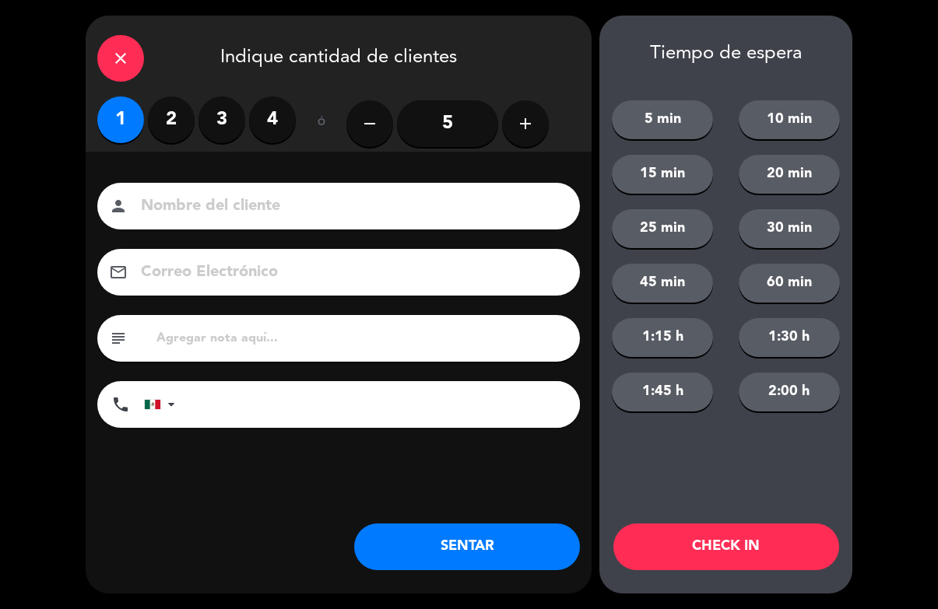
click at [209, 195] on input at bounding box center [349, 206] width 420 height 27
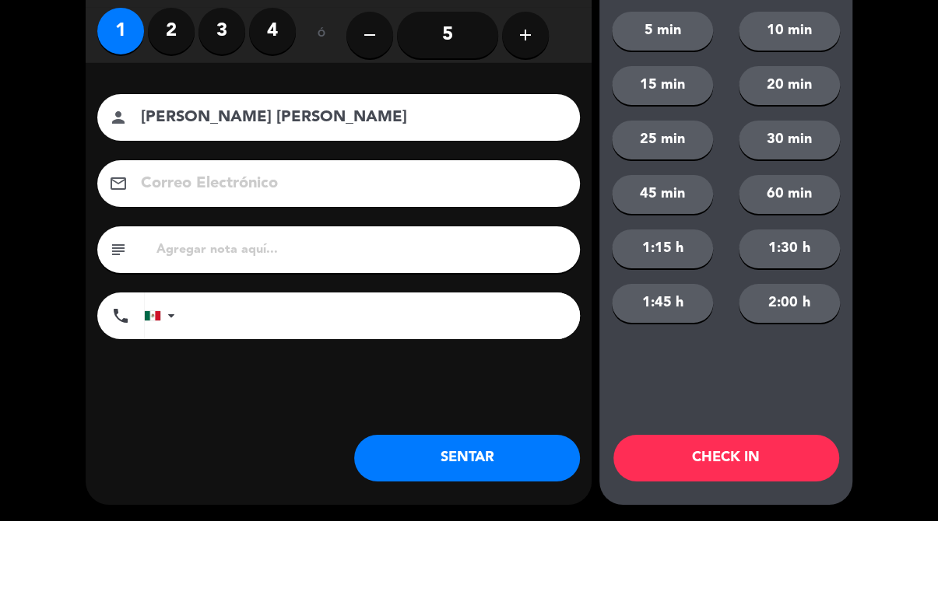
type input "[PERSON_NAME] [PERSON_NAME]"
click at [57, 161] on div "close Indique cantidad de clientes 1 2 3 4 ó remove 5 add Nombre del cliente pe…" at bounding box center [469, 304] width 938 height 609
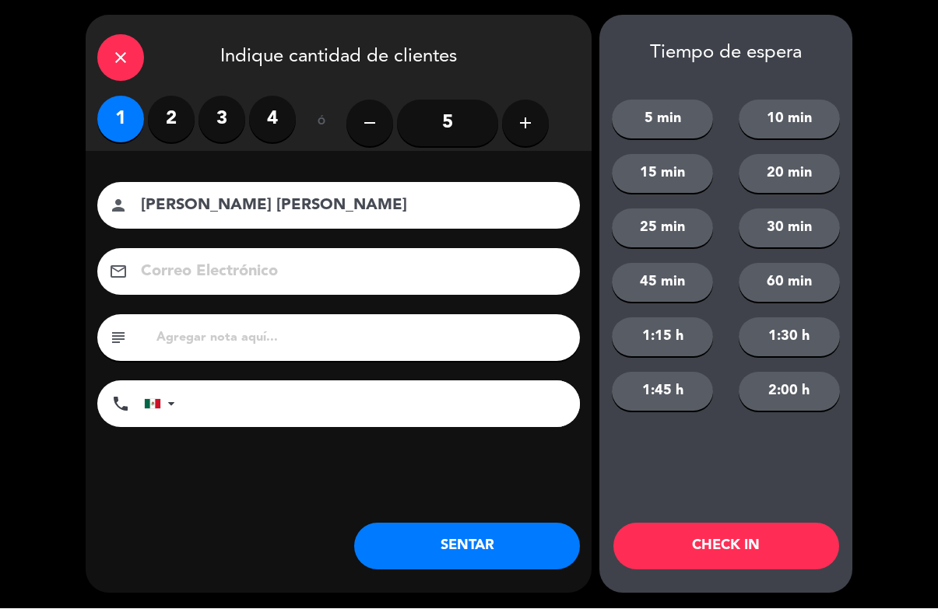
click at [689, 528] on button "CHECK IN" at bounding box center [726, 547] width 226 height 47
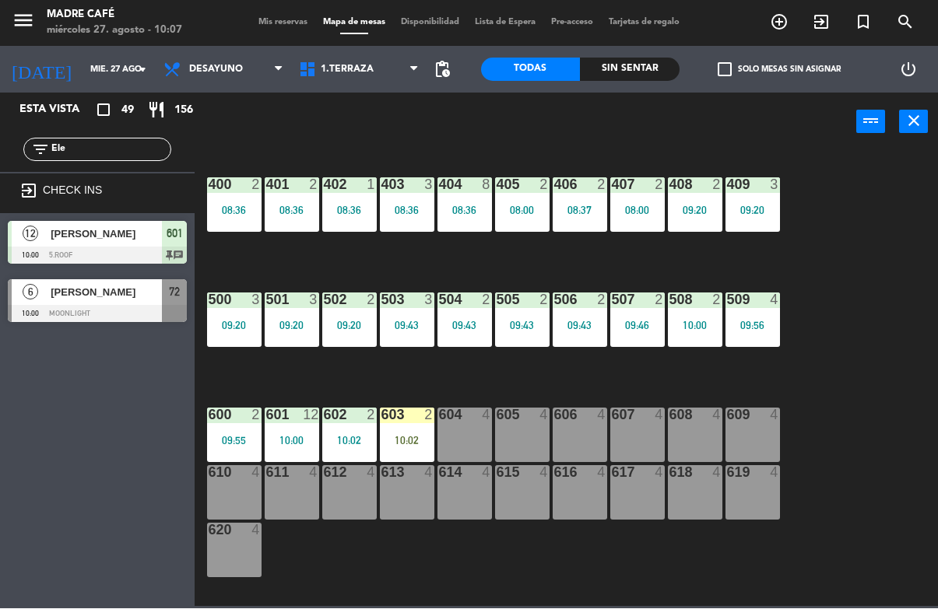
click at [103, 149] on input "Ele" at bounding box center [110, 150] width 121 height 17
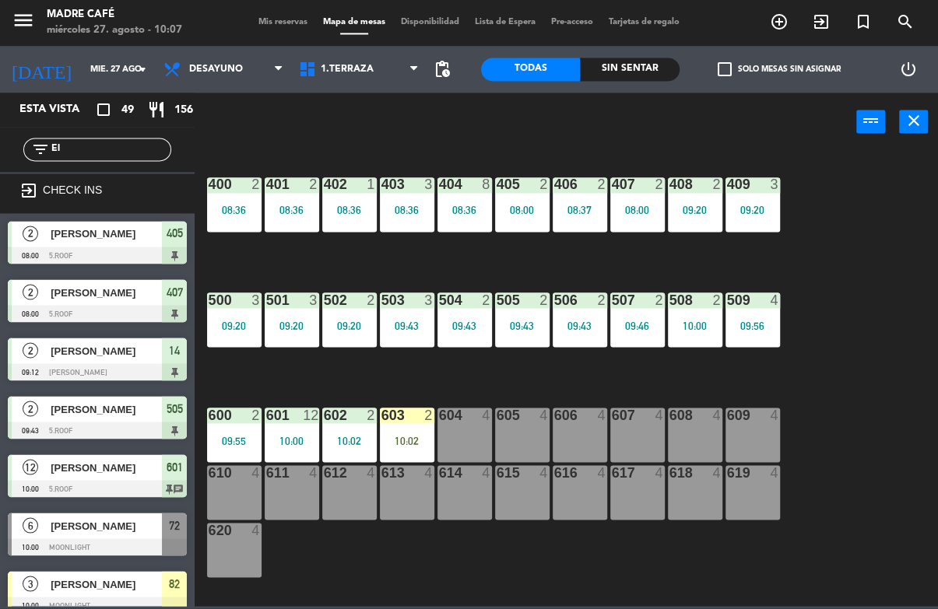
type input "E"
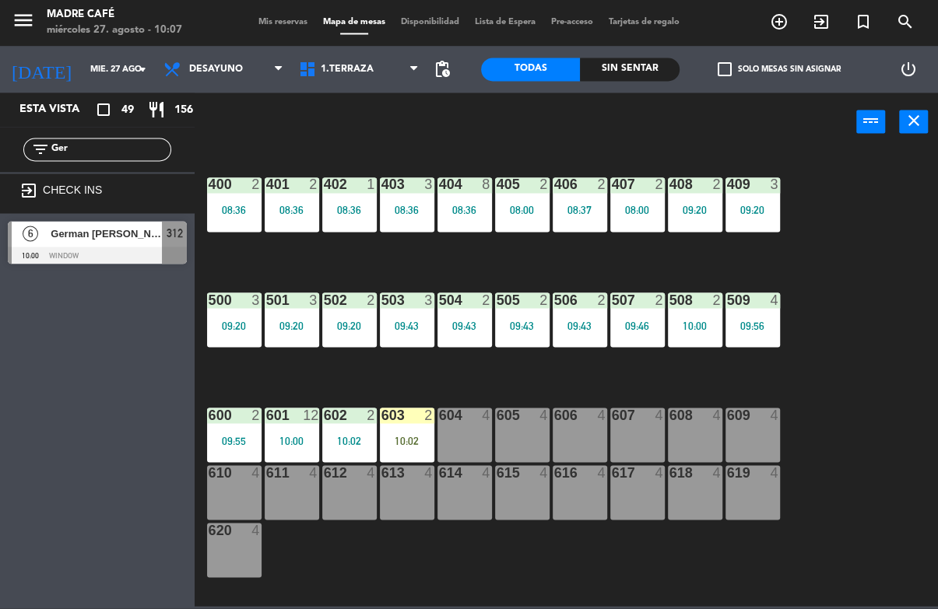
type input "Ger"
click at [805, 187] on div "400 2 08:36 401 2 08:36 402 1 08:36 403 3 08:36 404 8 08:36 405 2 08:00 406 2 0…" at bounding box center [571, 378] width 734 height 457
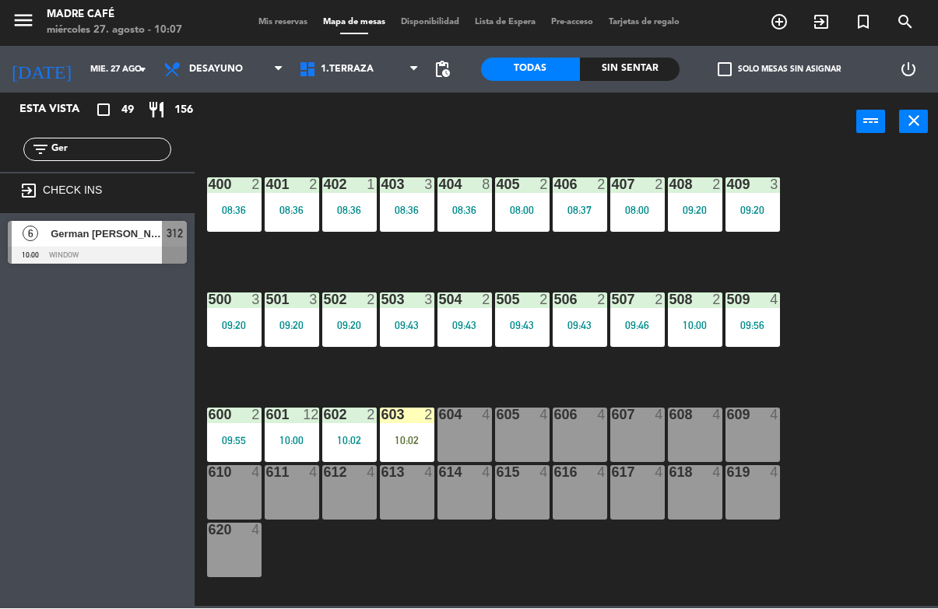
click at [100, 241] on span "German [PERSON_NAME]" at bounding box center [106, 234] width 111 height 16
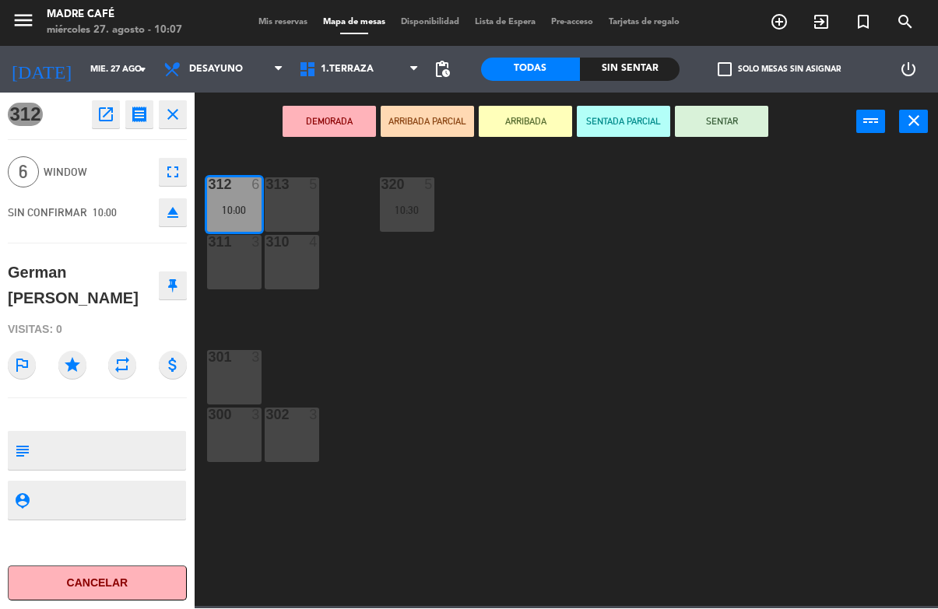
click at [520, 114] on button "ARRIBADA" at bounding box center [525, 122] width 93 height 31
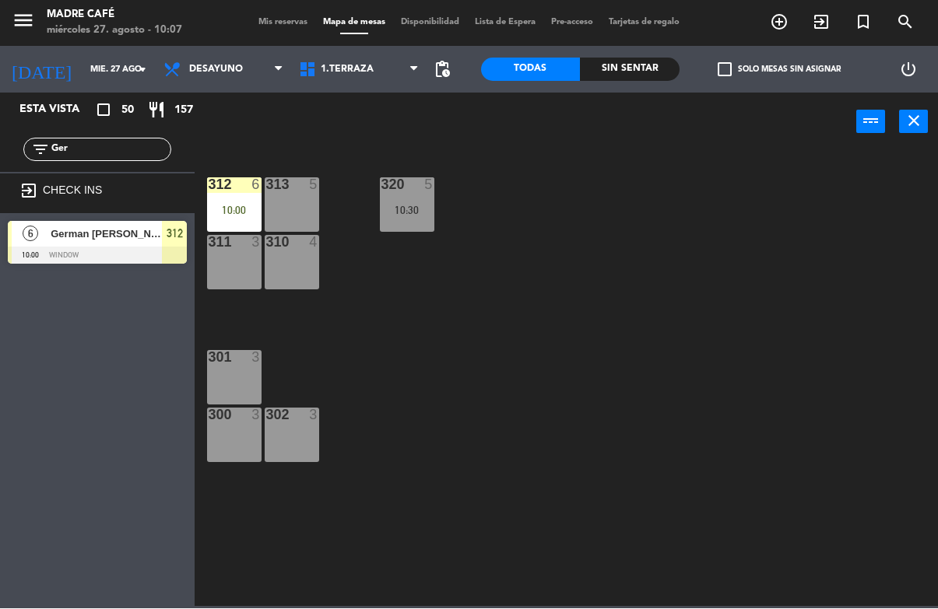
click at [654, 263] on div "312 6 10:00 313 5 320 5 10:30 311 3 310 4 301 3 300 3 302 3" at bounding box center [571, 378] width 734 height 457
click at [722, 306] on div "312 6 10:00 313 5 320 5 10:30 311 3 310 4 301 3 300 3 302 3" at bounding box center [571, 378] width 734 height 457
click at [143, 148] on input "Ger" at bounding box center [110, 150] width 121 height 17
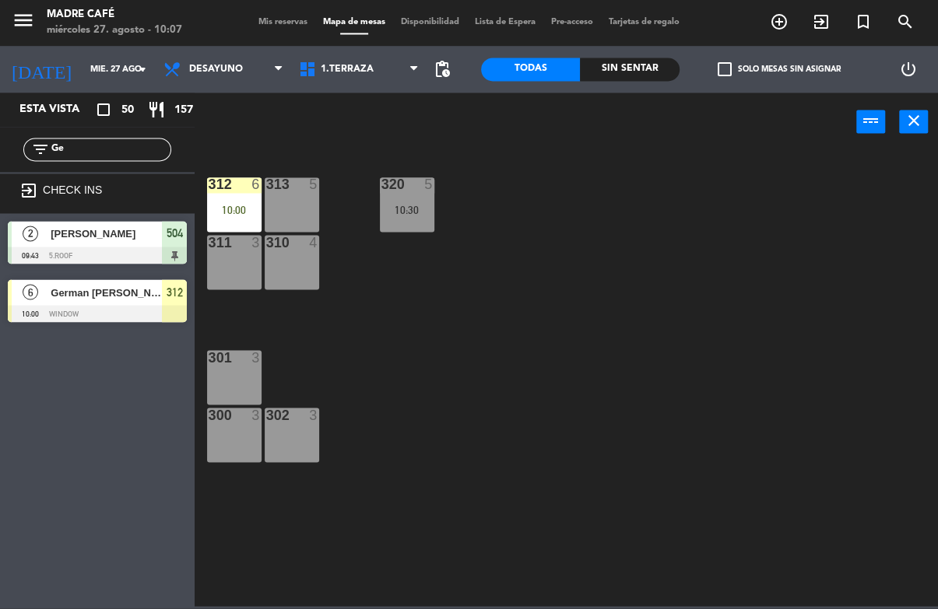
type input "G"
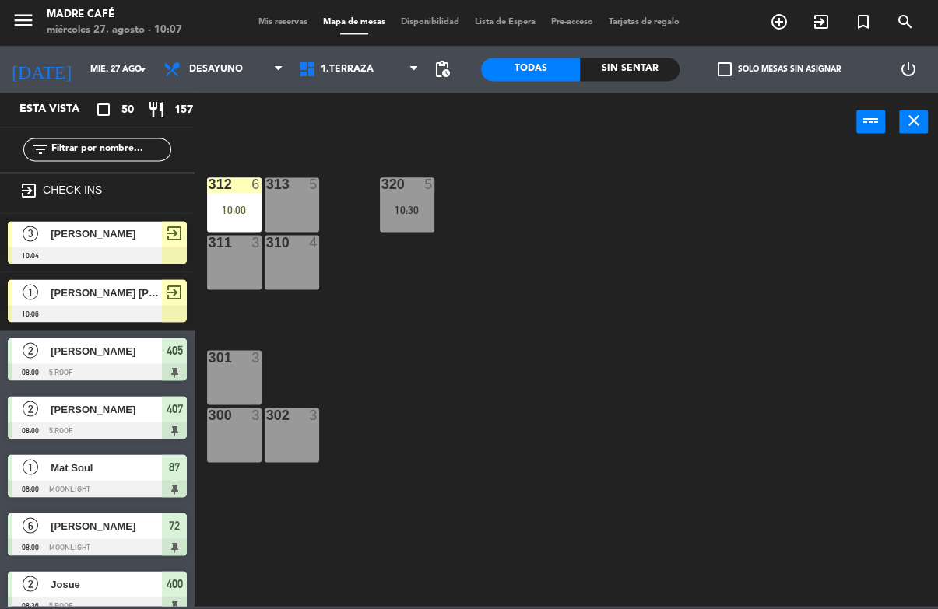
click at [844, 183] on div "312 6 10:00 313 5 320 5 10:30 311 3 310 4 301 3 300 3 302 3" at bounding box center [571, 378] width 734 height 457
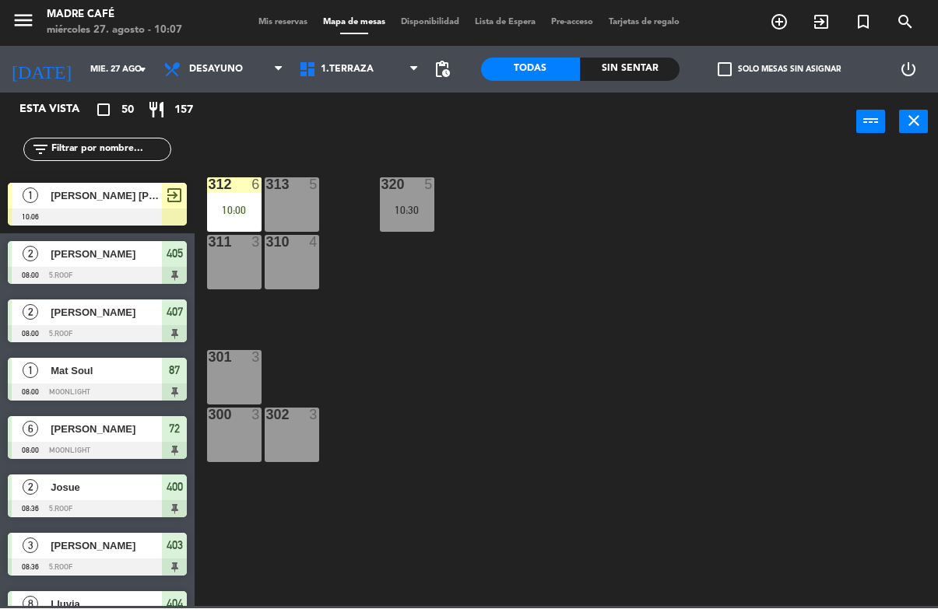
scroll to position [99, 0]
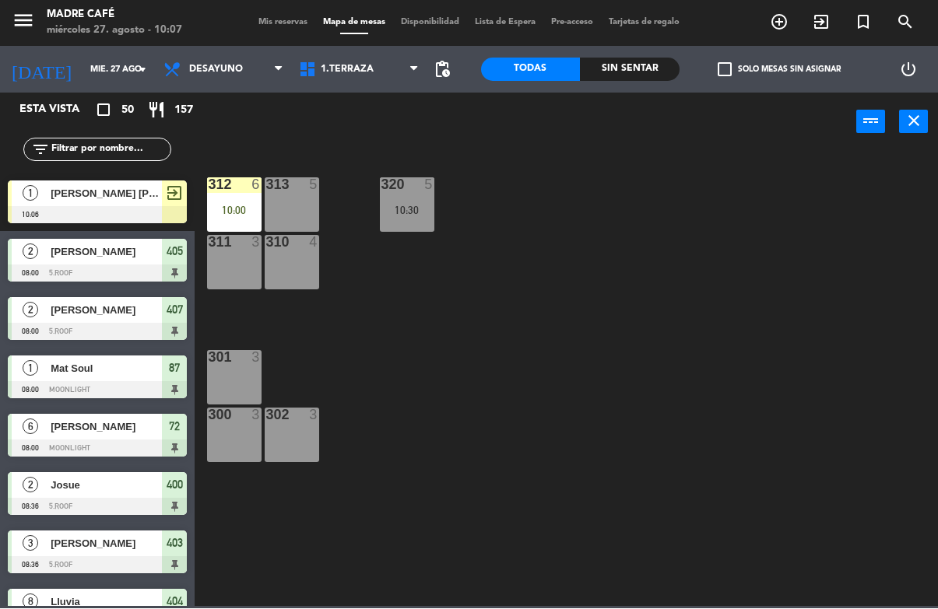
click at [105, 156] on input "text" at bounding box center [110, 150] width 121 height 17
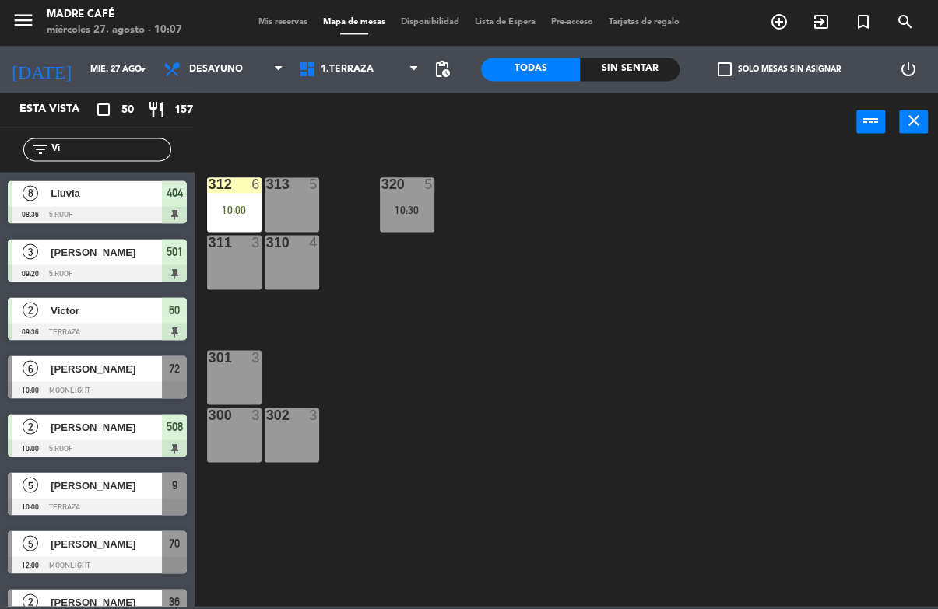
scroll to position [0, 0]
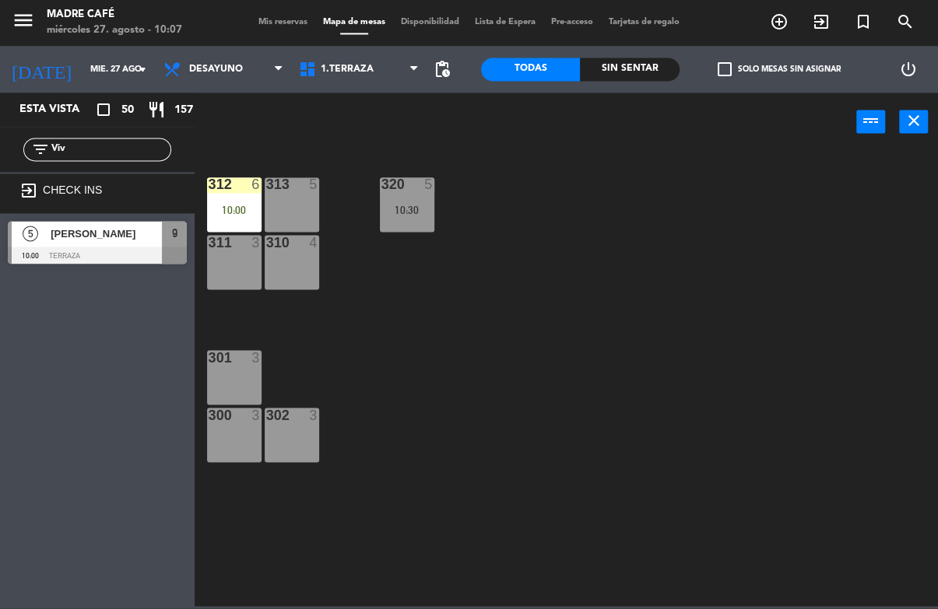
type input "Viv"
click at [547, 174] on div "312 6 10:00 313 5 320 5 10:30 311 3 310 4 301 3 300 3 302 3" at bounding box center [571, 378] width 734 height 457
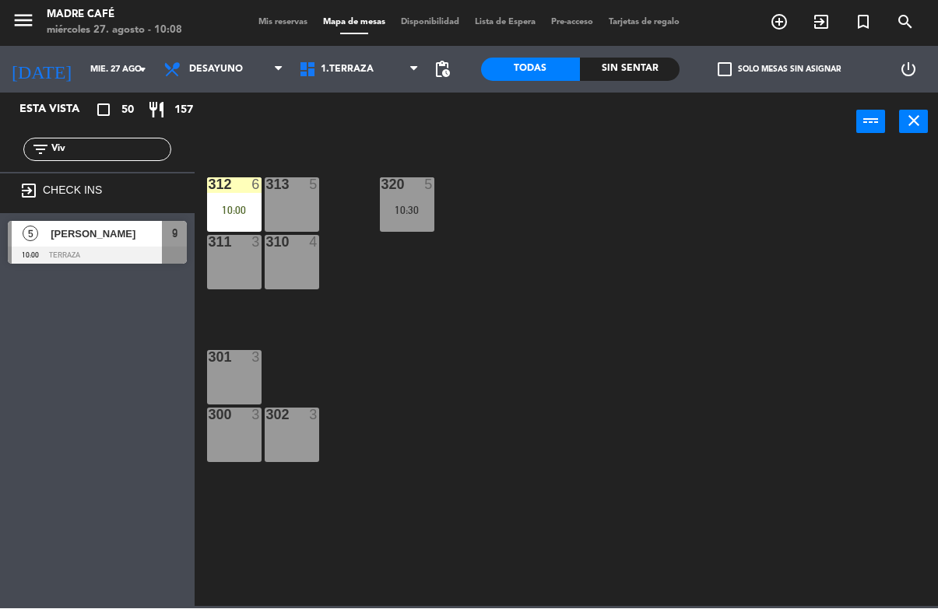
click at [102, 236] on span "[PERSON_NAME]" at bounding box center [106, 234] width 111 height 16
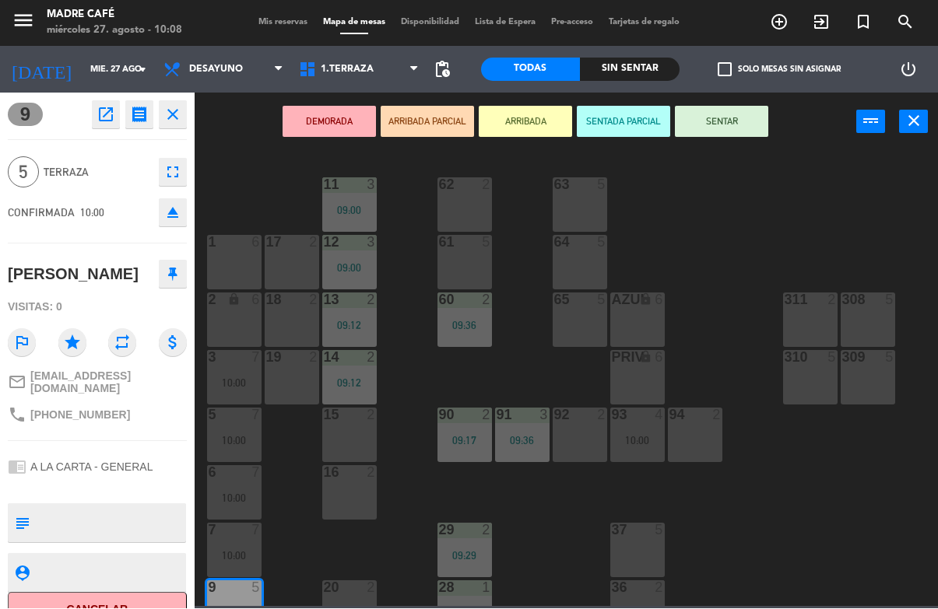
click at [607, 536] on div "37" at bounding box center [611, 531] width 26 height 14
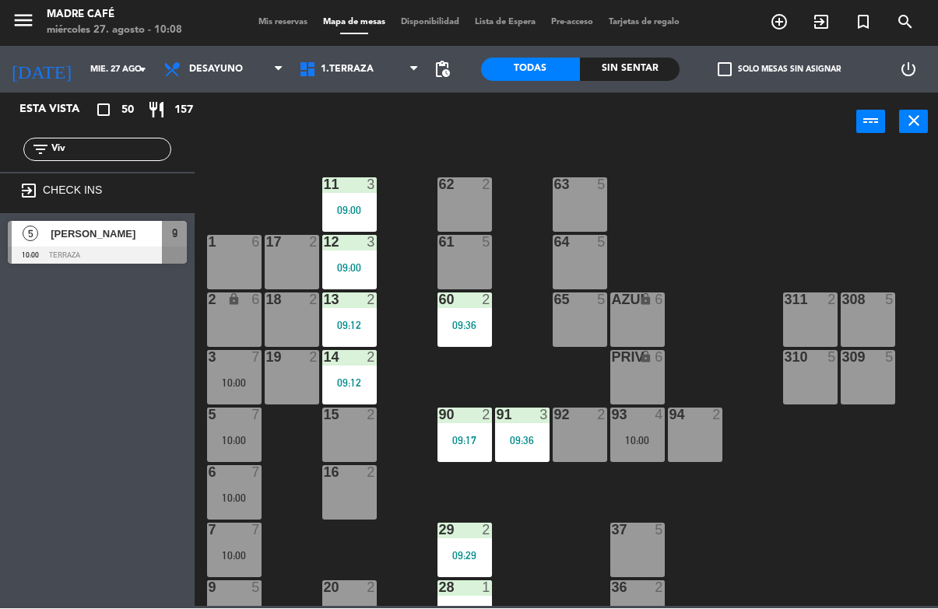
click at [100, 142] on input "Viv" at bounding box center [110, 150] width 121 height 17
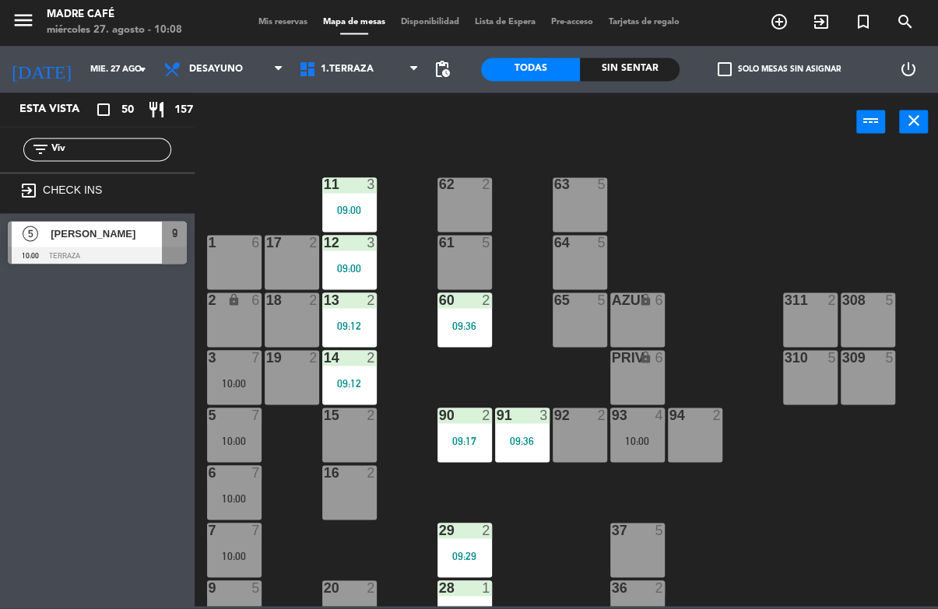
click at [113, 142] on input "Viv" at bounding box center [110, 150] width 121 height 17
type input "V"
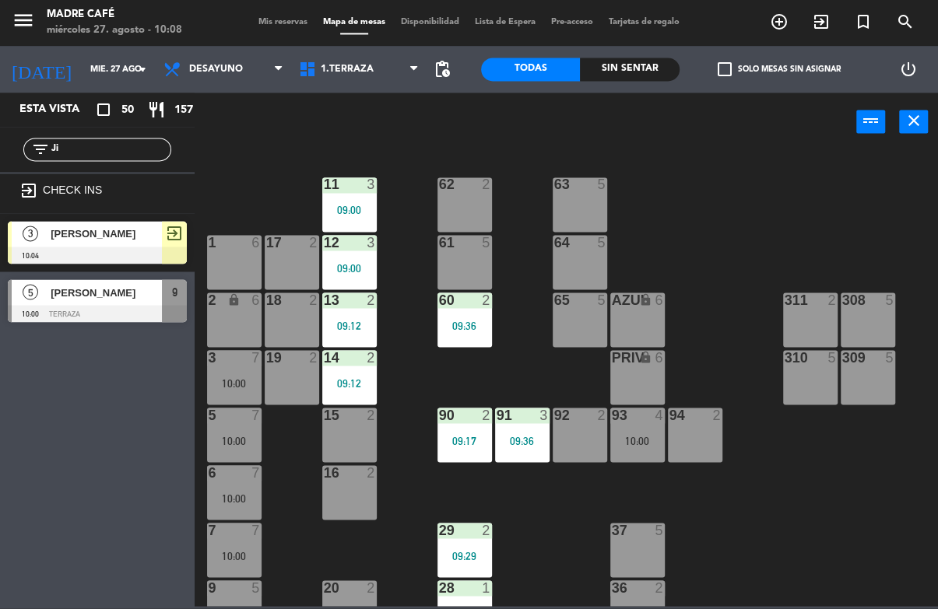
click at [102, 149] on input "Ji" at bounding box center [110, 150] width 121 height 17
type input "Ji"
click at [242, 182] on div "11 3 09:00 63 5 62 2 12 3 09:00 1 6 61 5 64 5 17 2 13 2 09:12 2 lock 6 60 2 09:…" at bounding box center [571, 378] width 734 height 457
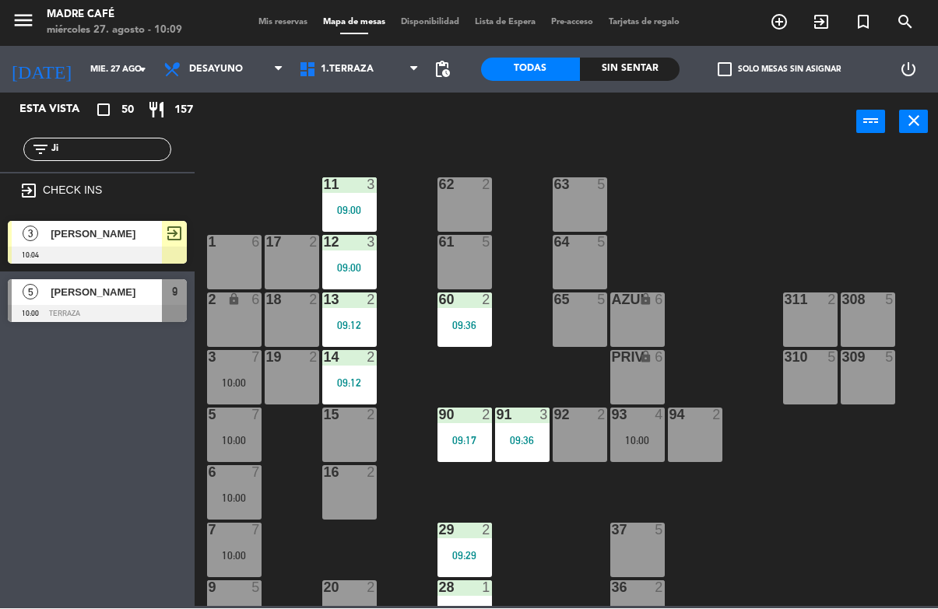
click at [93, 299] on span "[PERSON_NAME]" at bounding box center [106, 293] width 111 height 16
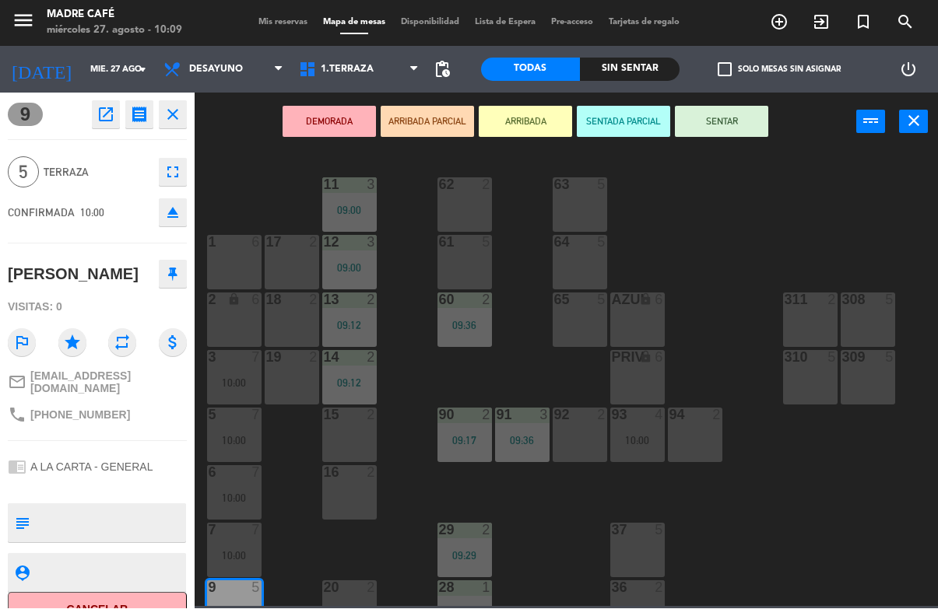
click at [507, 112] on button "ARRIBADA" at bounding box center [525, 122] width 93 height 31
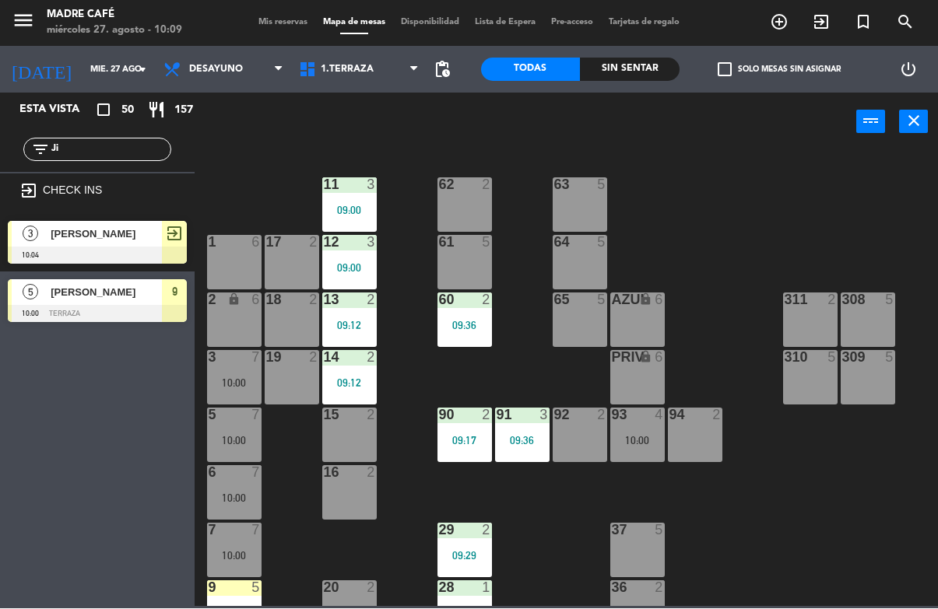
click at [95, 150] on input "Ji" at bounding box center [110, 150] width 121 height 17
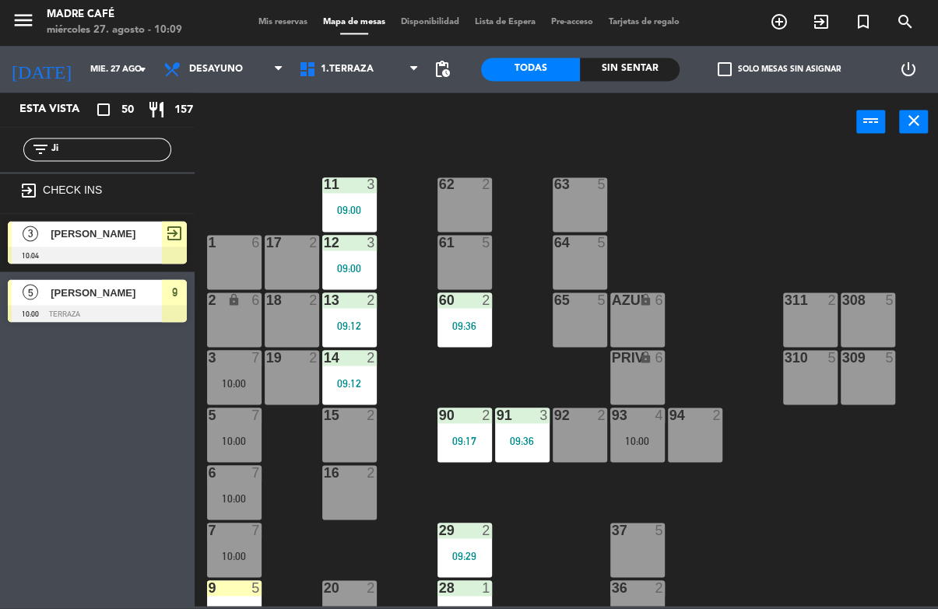
type input "J"
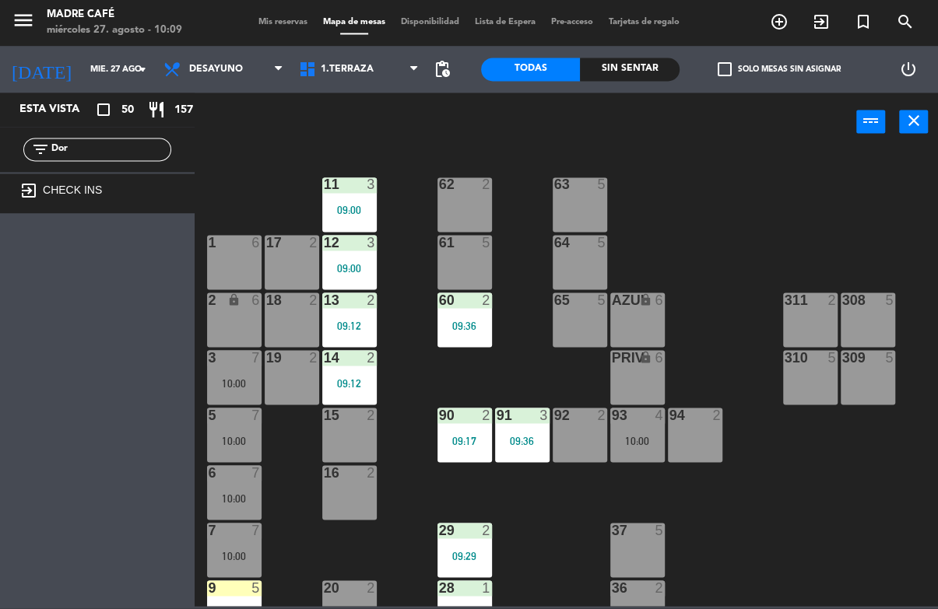
click at [261, 140] on div "power_input close" at bounding box center [525, 122] width 661 height 59
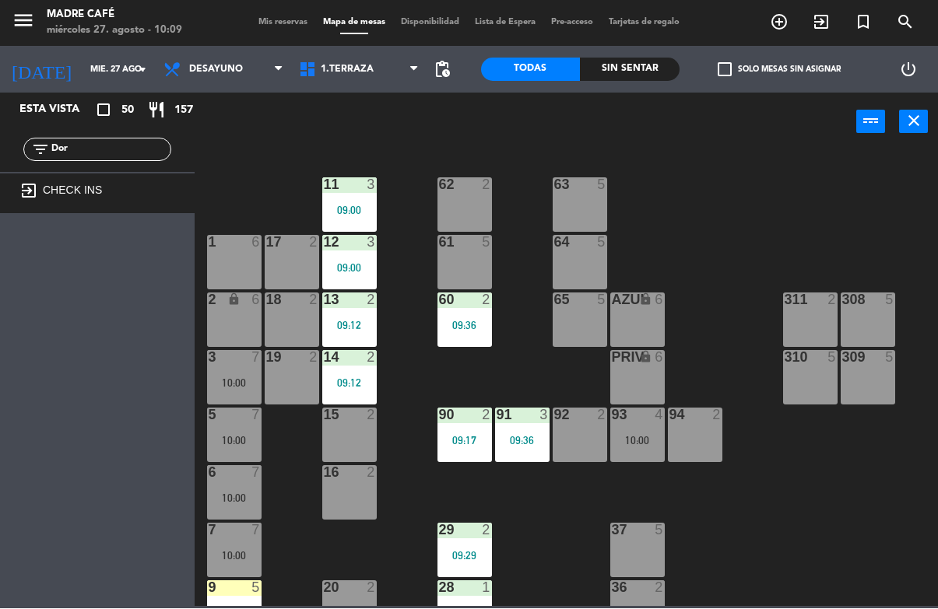
click at [106, 144] on input "Dor" at bounding box center [110, 150] width 121 height 17
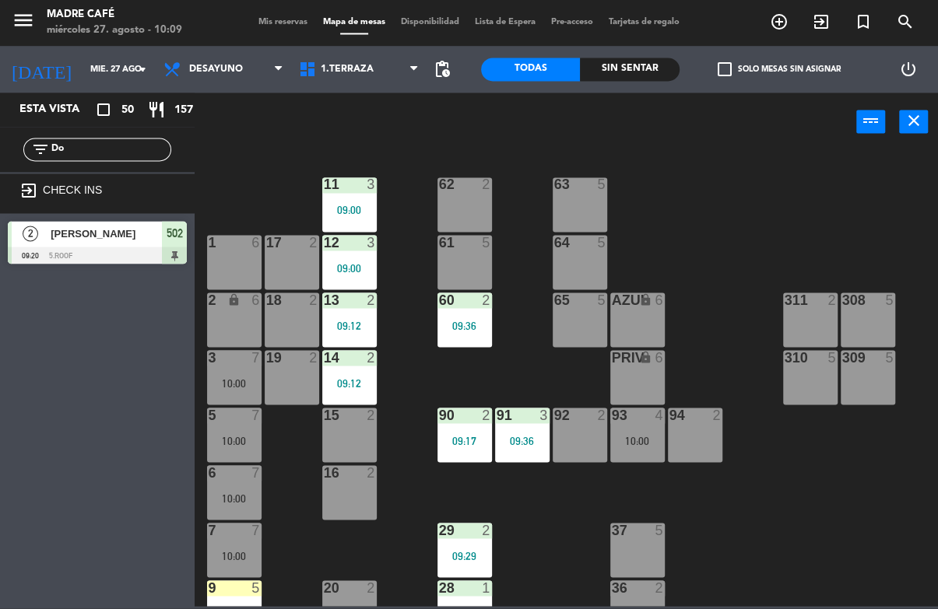
type input "D"
type input "Do"
click at [296, 183] on div "11 3 09:00 63 5 62 2 12 3 09:00 1 6 61 5 64 5 17 2 13 2 09:12 2 lock 6 60 2 09:…" at bounding box center [571, 378] width 734 height 457
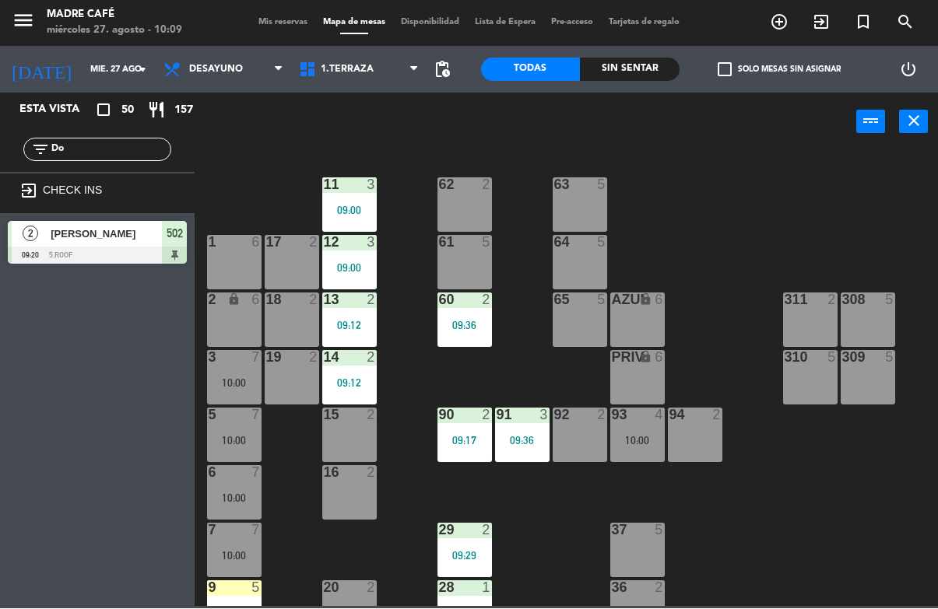
click at [605, 71] on div "Sin sentar" at bounding box center [630, 69] width 100 height 23
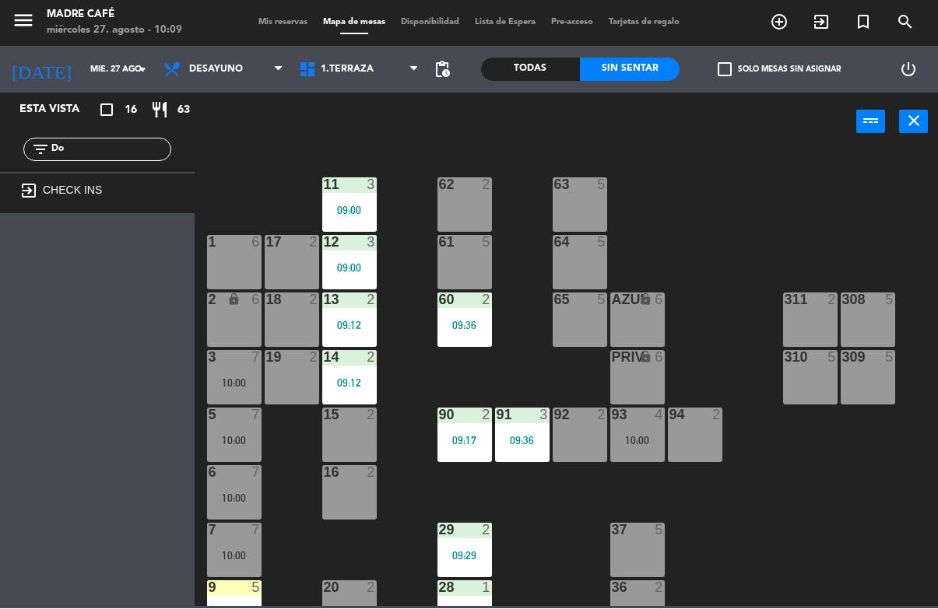
click at [514, 68] on div "Todas" at bounding box center [531, 69] width 100 height 23
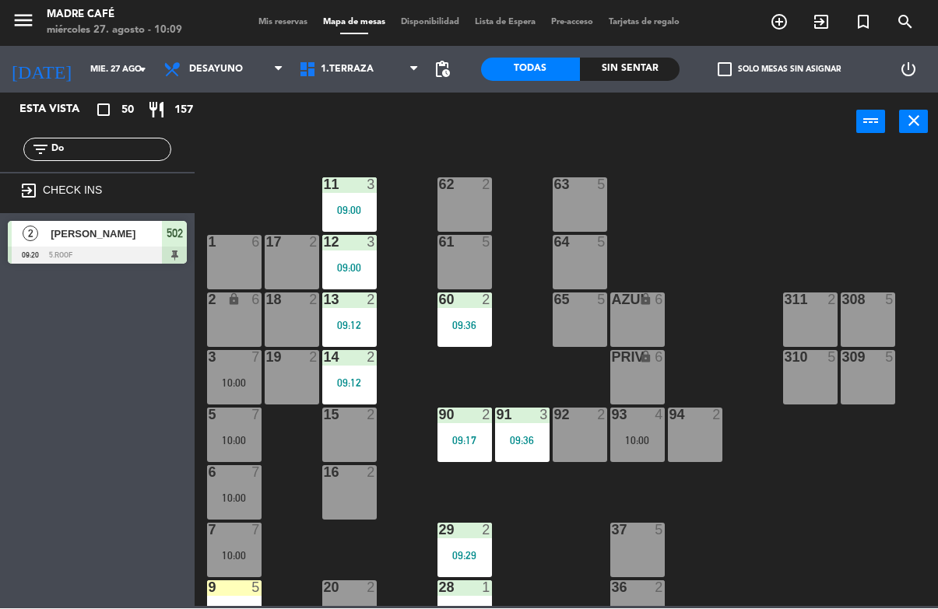
click at [94, 142] on input "Do" at bounding box center [110, 150] width 121 height 17
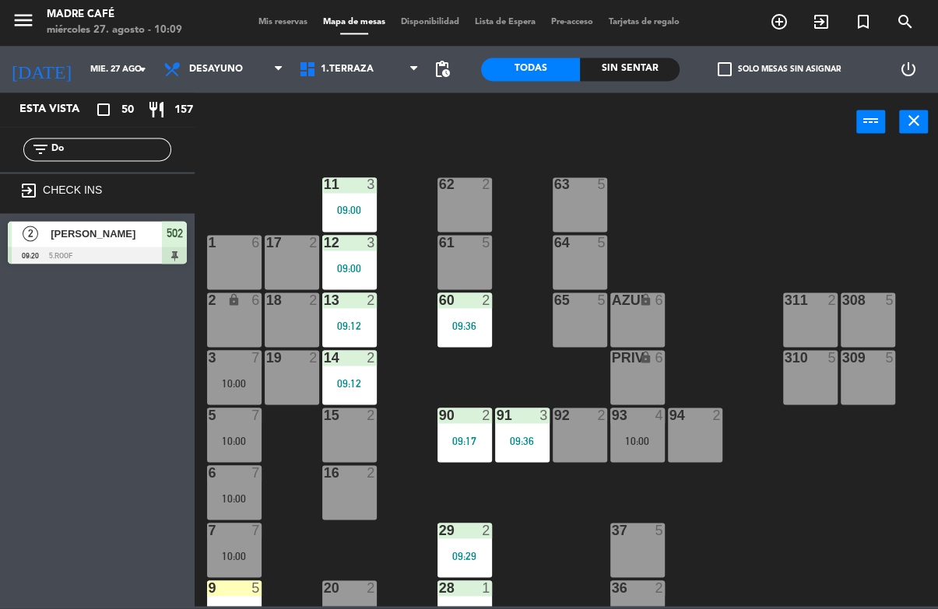
click at [93, 156] on input "Do" at bounding box center [110, 150] width 121 height 17
click at [95, 148] on input "Do" at bounding box center [110, 150] width 121 height 17
click at [853, 165] on div "11 3 09:00 63 5 62 2 12 3 09:00 1 6 61 5 64 5 17 2 13 2 09:12 2 lock 6 60 2 09:…" at bounding box center [571, 378] width 734 height 457
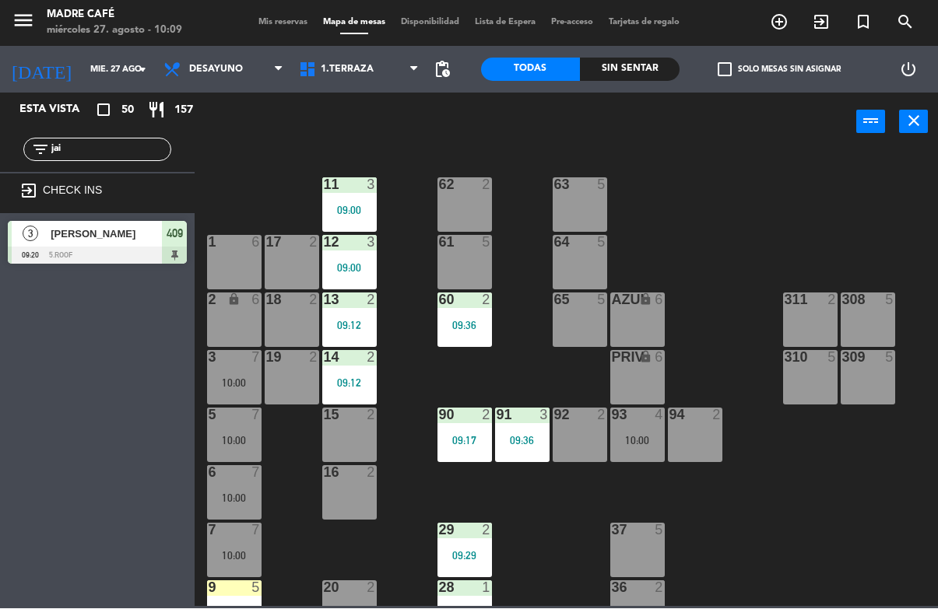
click at [105, 152] on input "jai" at bounding box center [110, 150] width 121 height 17
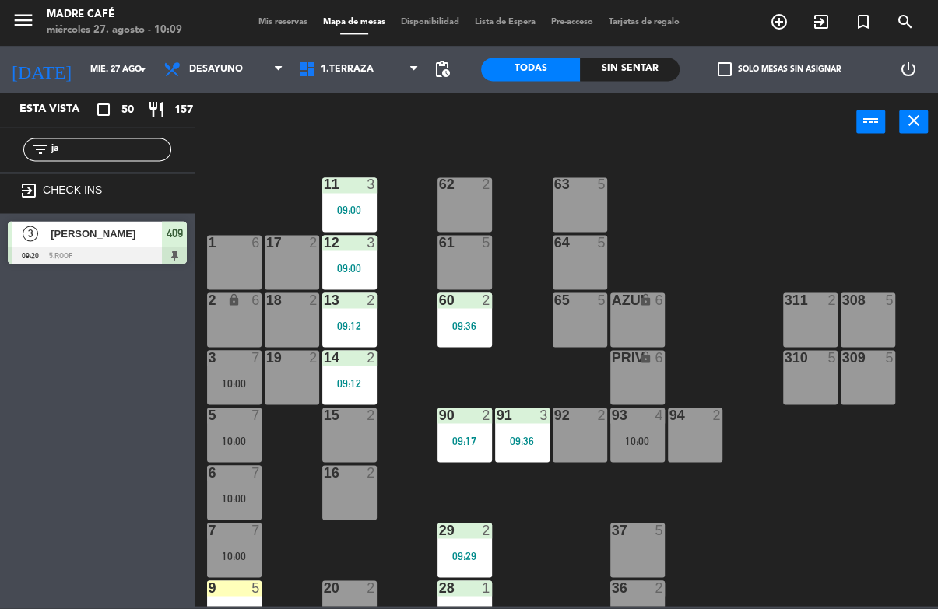
type input "j"
type input "Jai"
click at [819, 159] on div "11 3 09:00 63 5 62 2 12 3 09:00 1 6 61 5 64 5 17 2 13 2 09:12 2 lock 6 60 2 09:…" at bounding box center [571, 378] width 734 height 457
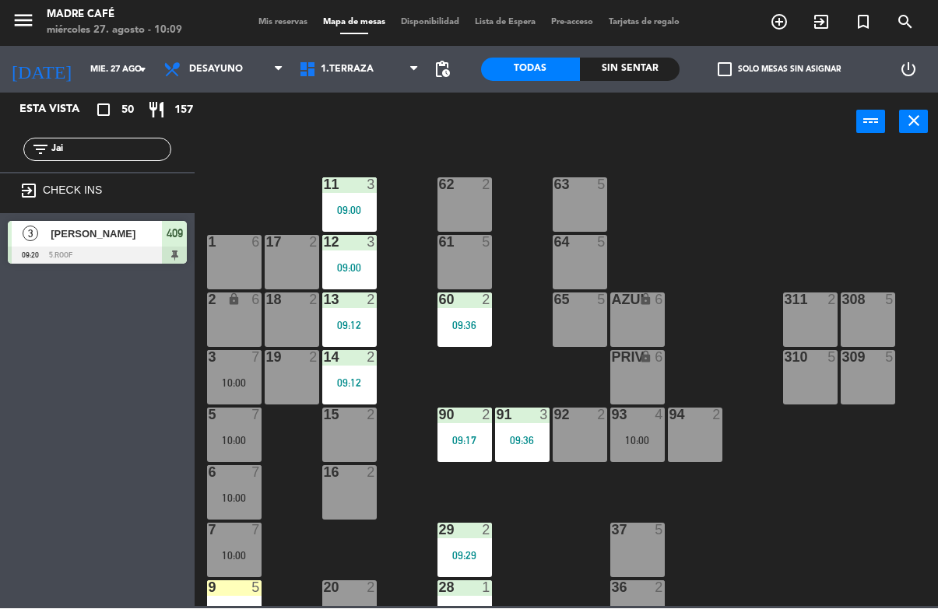
click at [102, 142] on input "Jai" at bounding box center [110, 150] width 121 height 17
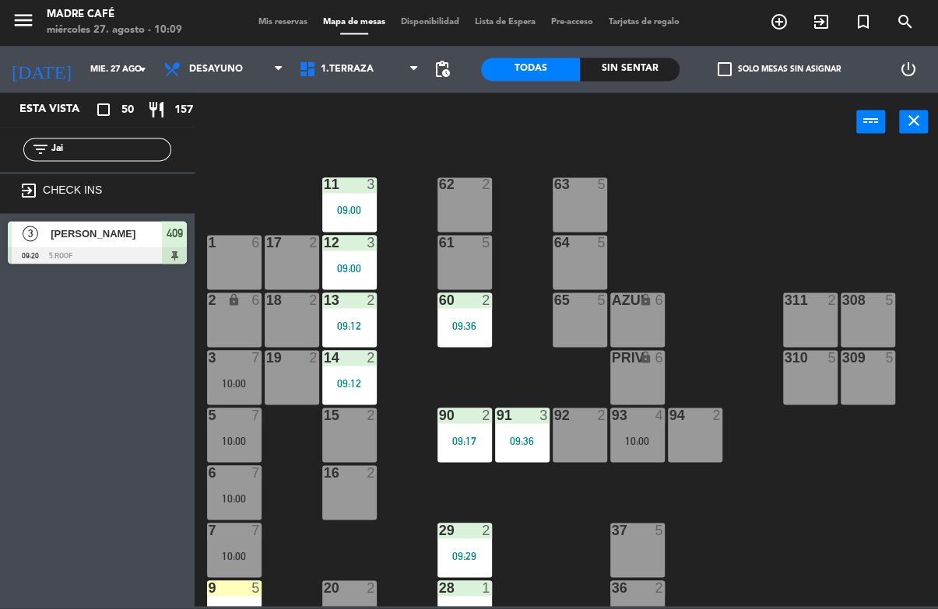
click at [93, 150] on input "Jai" at bounding box center [110, 150] width 121 height 17
click at [94, 146] on input "Jai" at bounding box center [110, 150] width 121 height 17
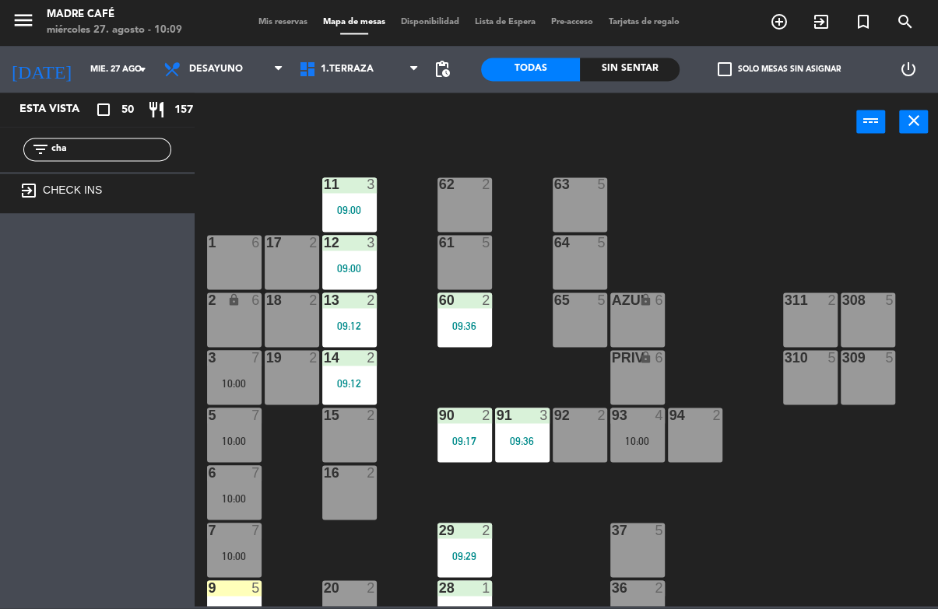
click at [185, 183] on div "exit_to_app CHECK INS" at bounding box center [97, 194] width 179 height 24
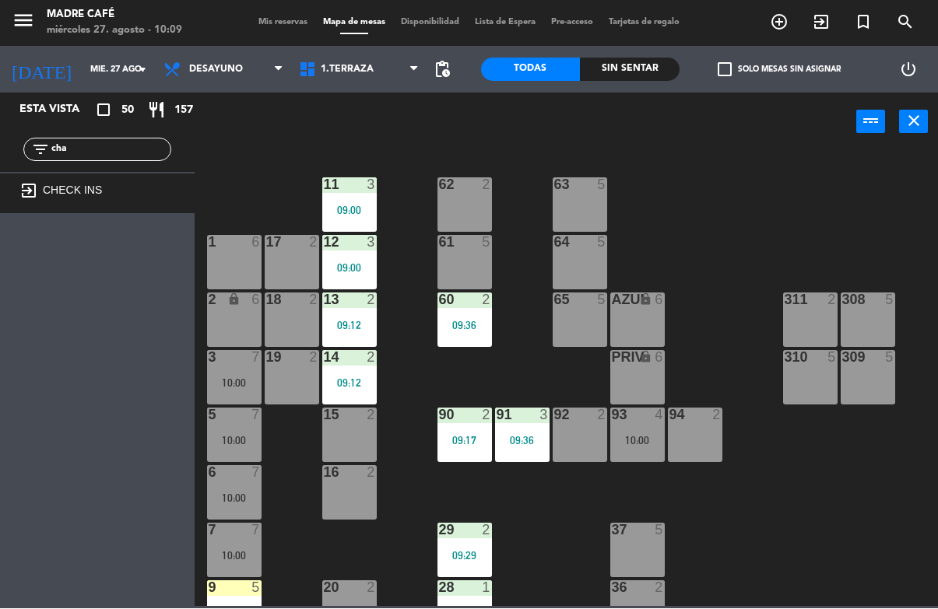
click at [108, 130] on div "filter_list cha" at bounding box center [97, 150] width 195 height 45
click at [82, 148] on input "cha" at bounding box center [110, 150] width 121 height 17
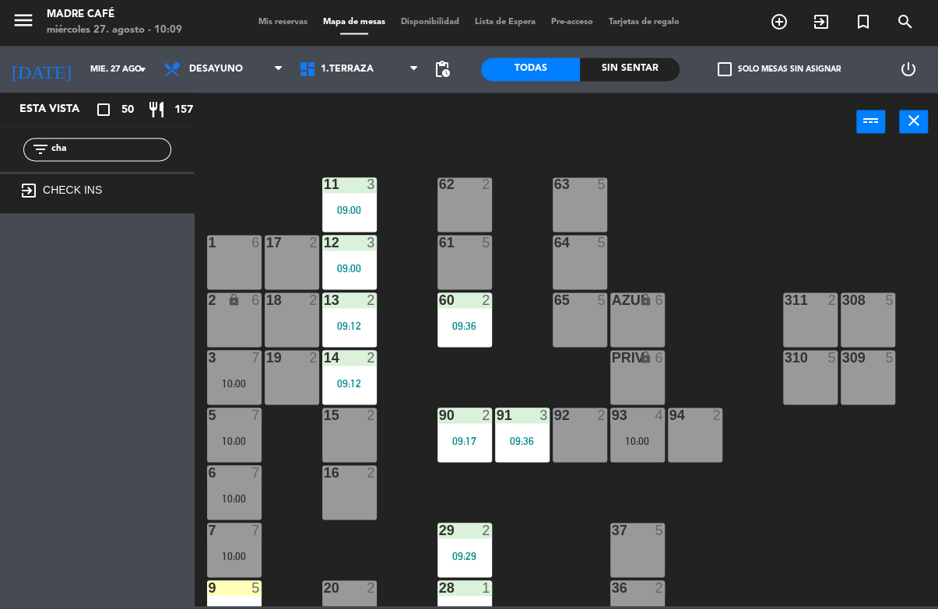
click at [93, 154] on input "cha" at bounding box center [110, 150] width 121 height 17
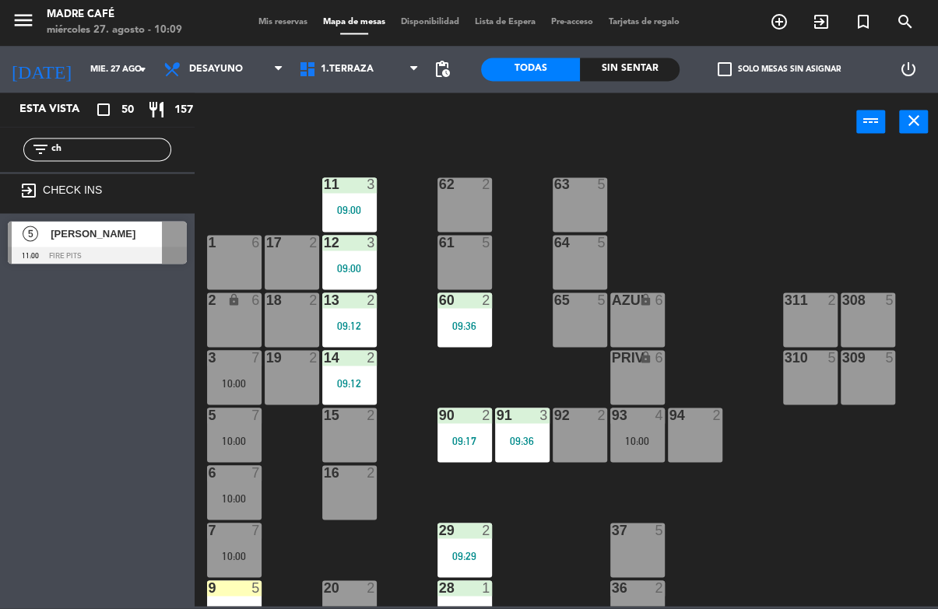
type input "c"
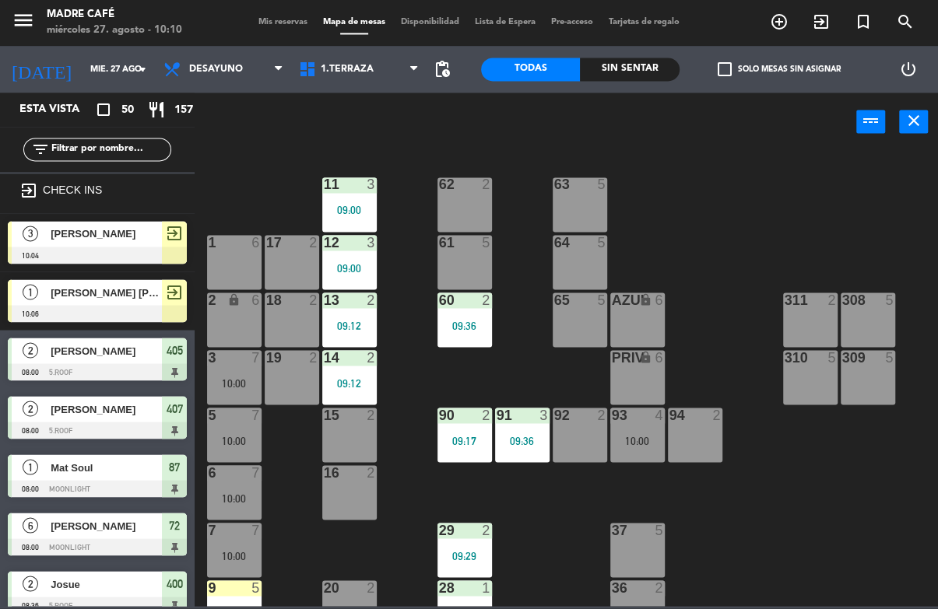
click at [237, 161] on div "11 3 09:00 63 5 62 2 12 3 09:00 1 6 61 5 64 5 17 2 13 2 09:12 2 lock 6 60 2 09:…" at bounding box center [571, 378] width 734 height 457
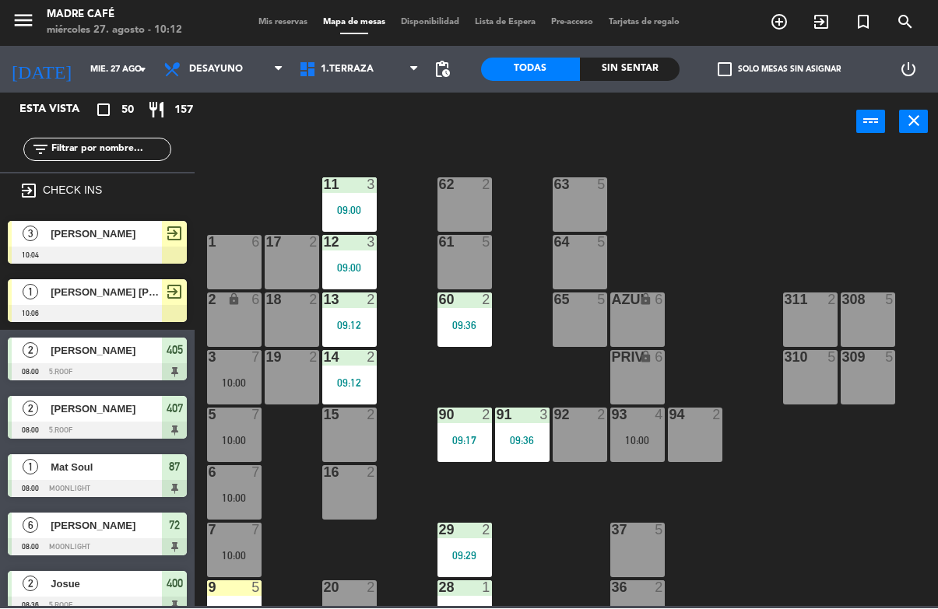
scroll to position [458, 0]
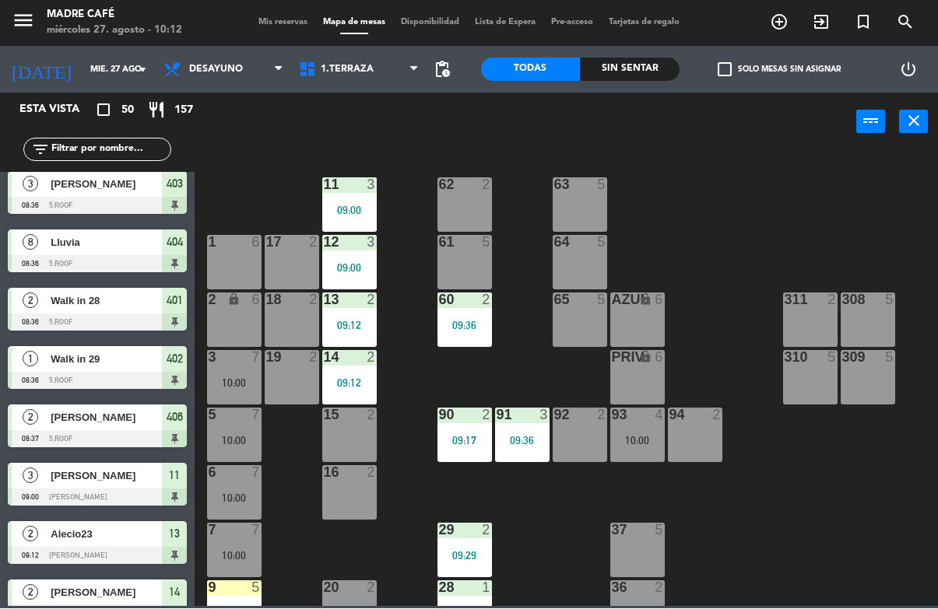
click at [355, 419] on div at bounding box center [349, 416] width 26 height 14
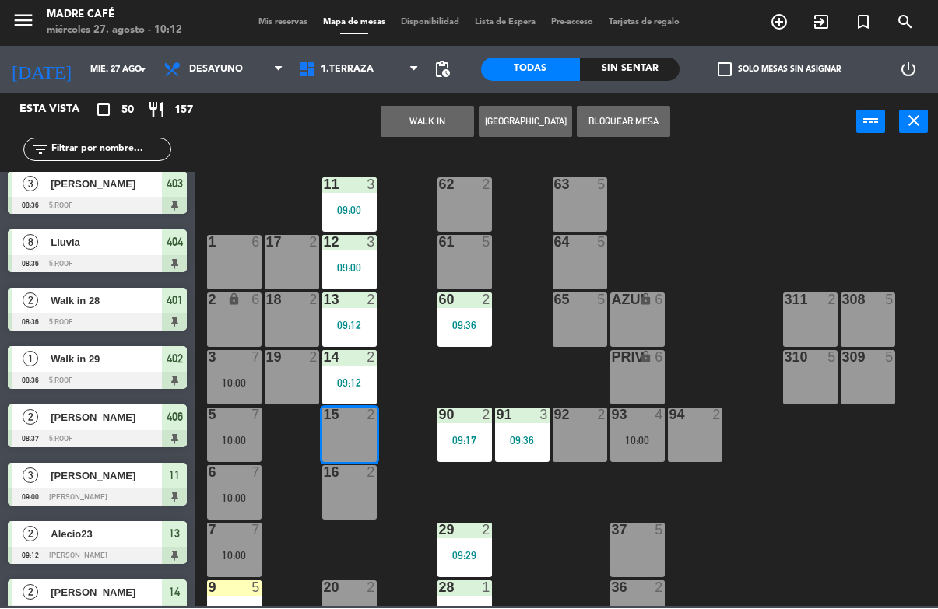
click at [430, 123] on button "WALK IN" at bounding box center [427, 122] width 93 height 31
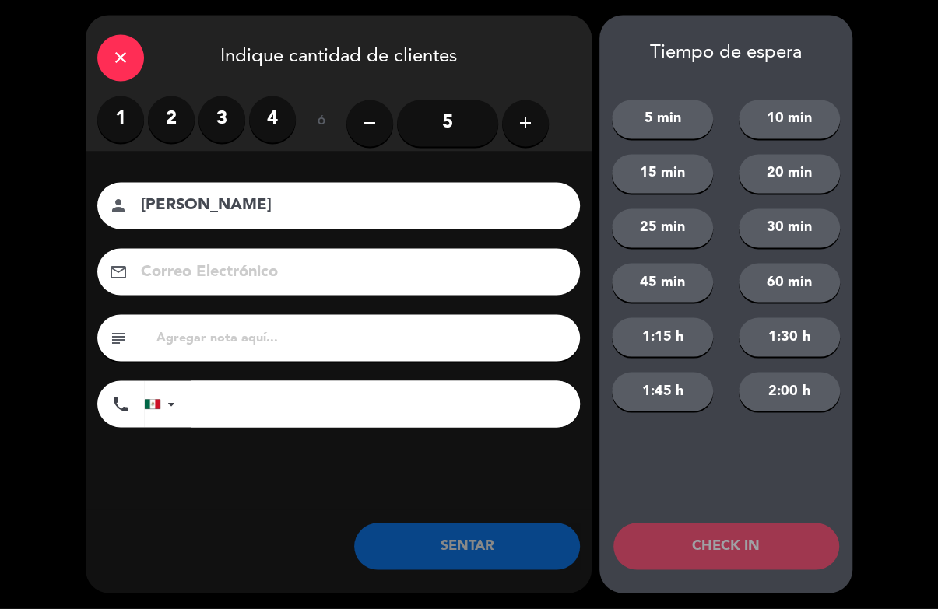
type input "[PERSON_NAME]"
click at [218, 127] on label "3" at bounding box center [221, 119] width 47 height 47
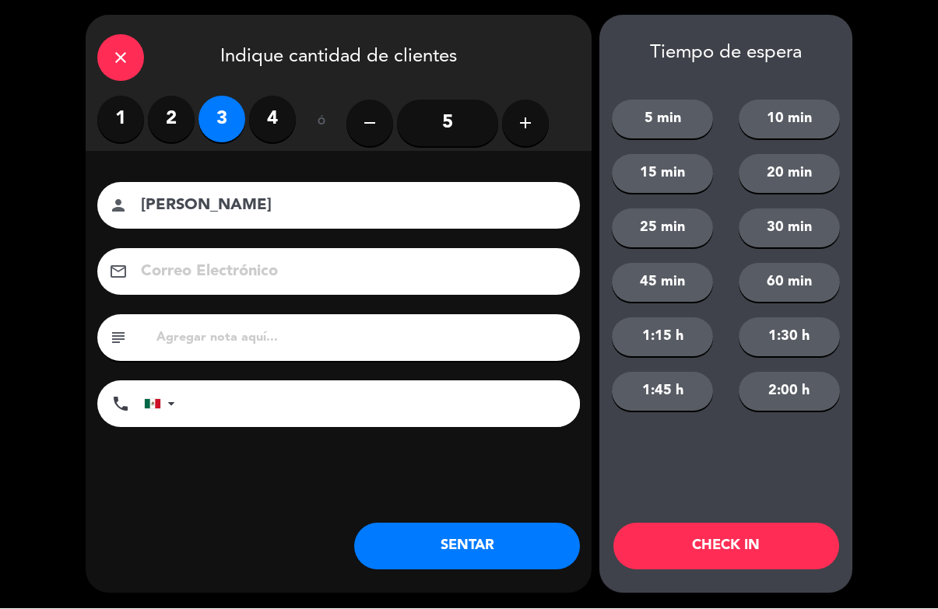
click at [168, 111] on label "2" at bounding box center [171, 119] width 47 height 47
click at [427, 121] on input "5" at bounding box center [447, 123] width 101 height 47
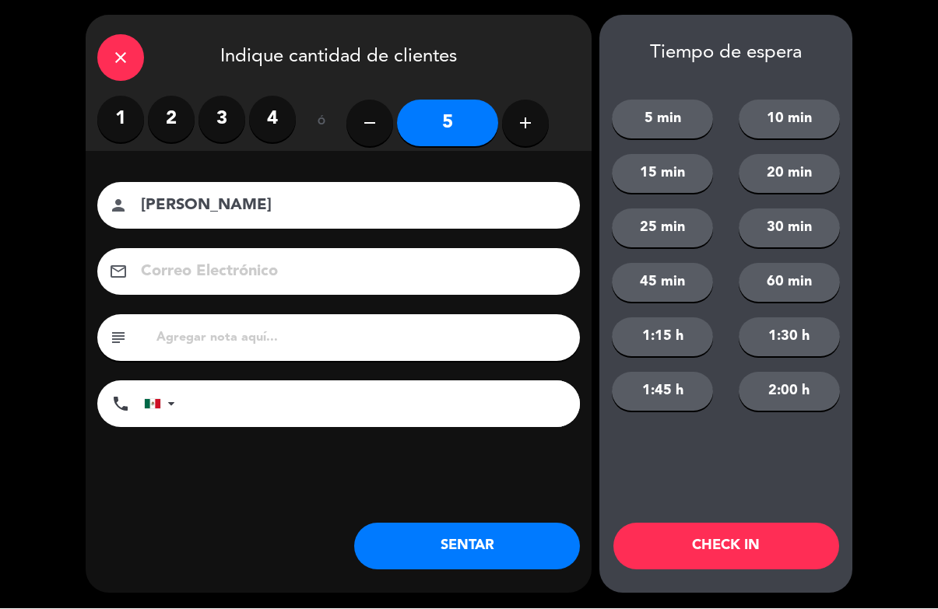
click at [892, 192] on div "close Indique cantidad de clientes 1 2 3 4 ó remove 5 add Nombre del cliente pe…" at bounding box center [469, 304] width 938 height 609
click at [674, 530] on button "CHECK IN" at bounding box center [726, 547] width 226 height 47
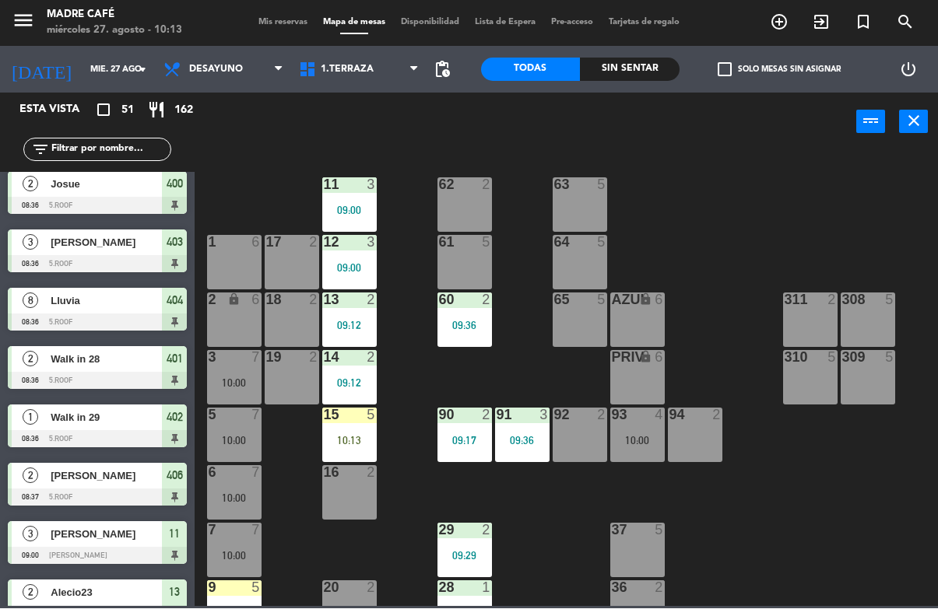
scroll to position [157, 0]
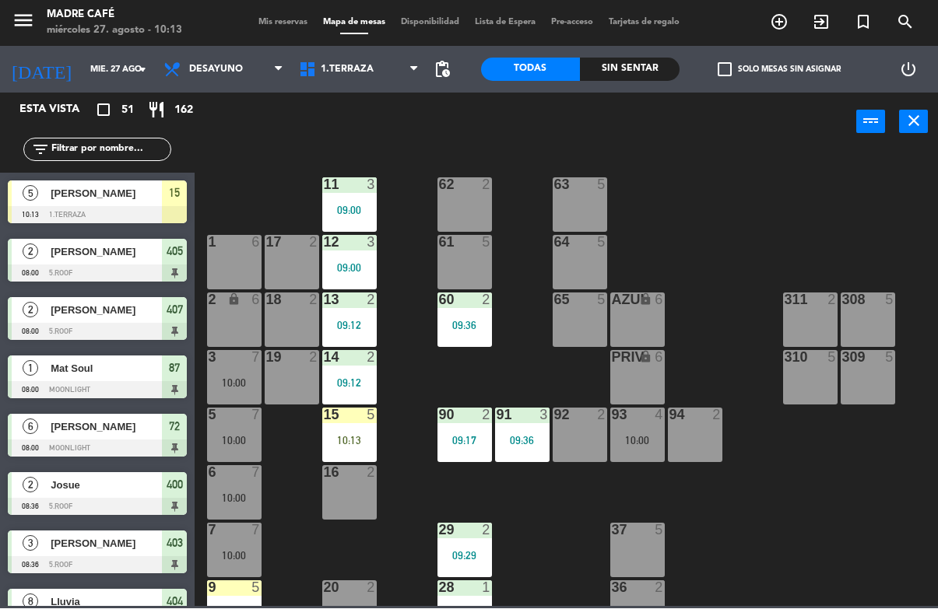
click at [89, 142] on input "text" at bounding box center [110, 150] width 121 height 17
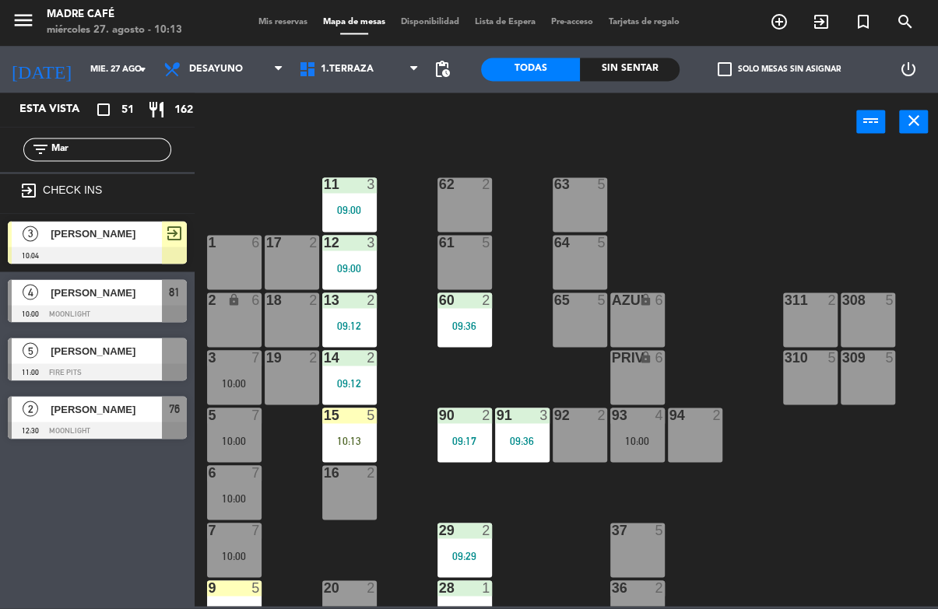
scroll to position [0, 0]
type input "Mar"
click at [728, 201] on div "11 3 09:00 63 5 62 2 12 3 09:00 1 6 61 5 64 5 17 2 13 2 09:12 2 lock 6 60 2 09:…" at bounding box center [571, 378] width 734 height 457
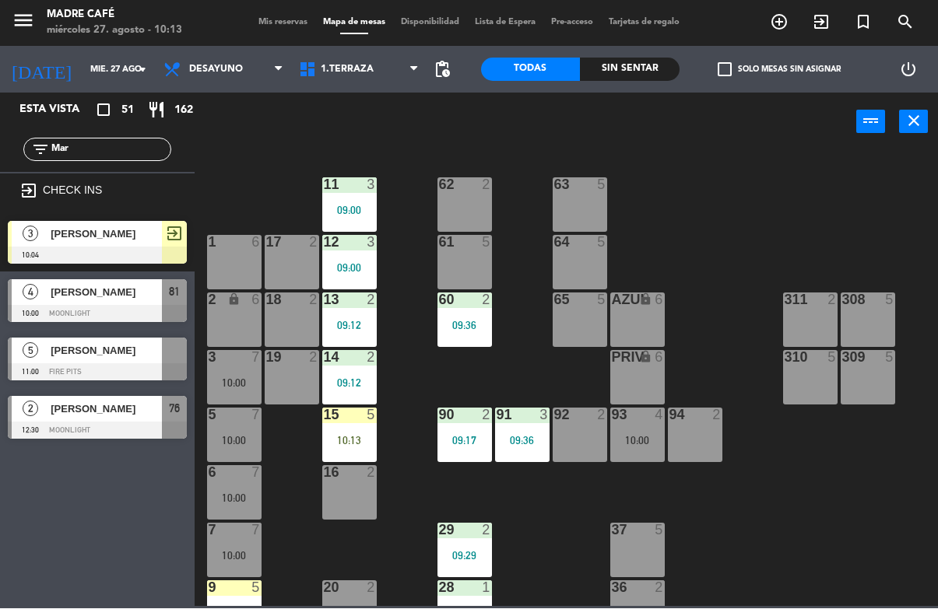
click at [75, 298] on span "[PERSON_NAME]" at bounding box center [106, 293] width 111 height 16
click at [788, 25] on icon "exit_to_app" at bounding box center [779, 22] width 19 height 19
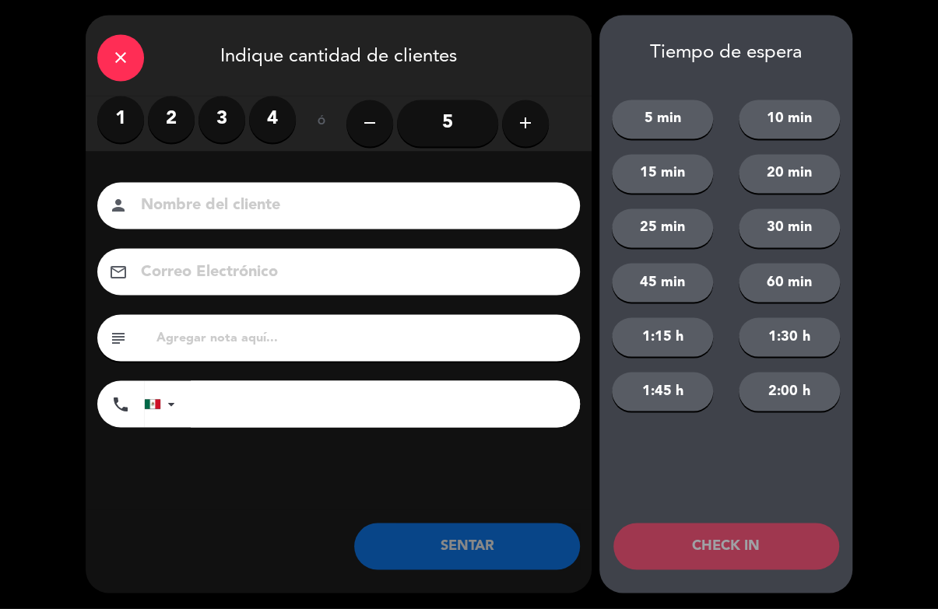
click at [211, 114] on label "3" at bounding box center [221, 119] width 47 height 47
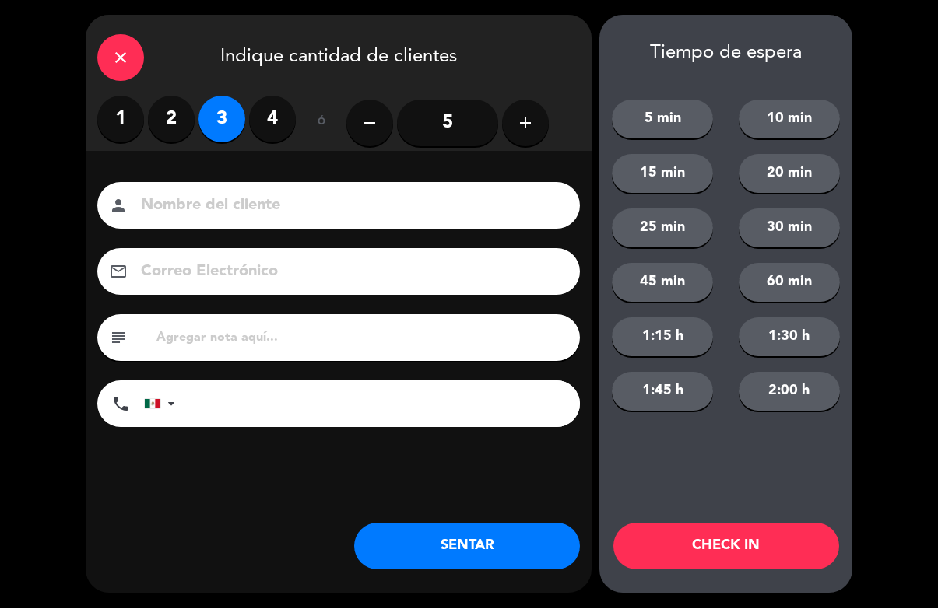
click at [223, 201] on input at bounding box center [349, 206] width 420 height 27
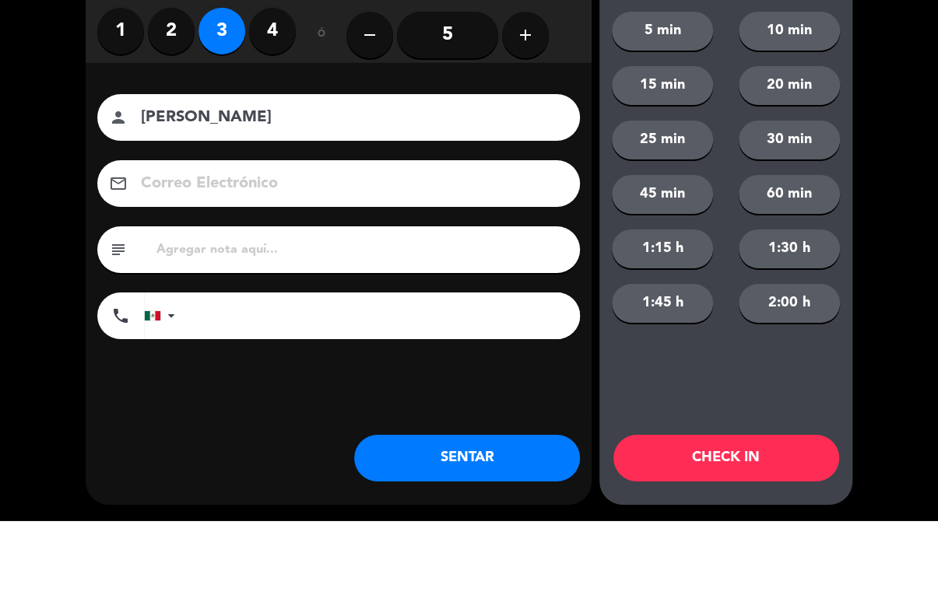
type input "[PERSON_NAME]"
click at [37, 151] on div "close Indique cantidad de clientes 1 2 3 4 ó remove 5 add Nombre del cliente pe…" at bounding box center [469, 304] width 938 height 609
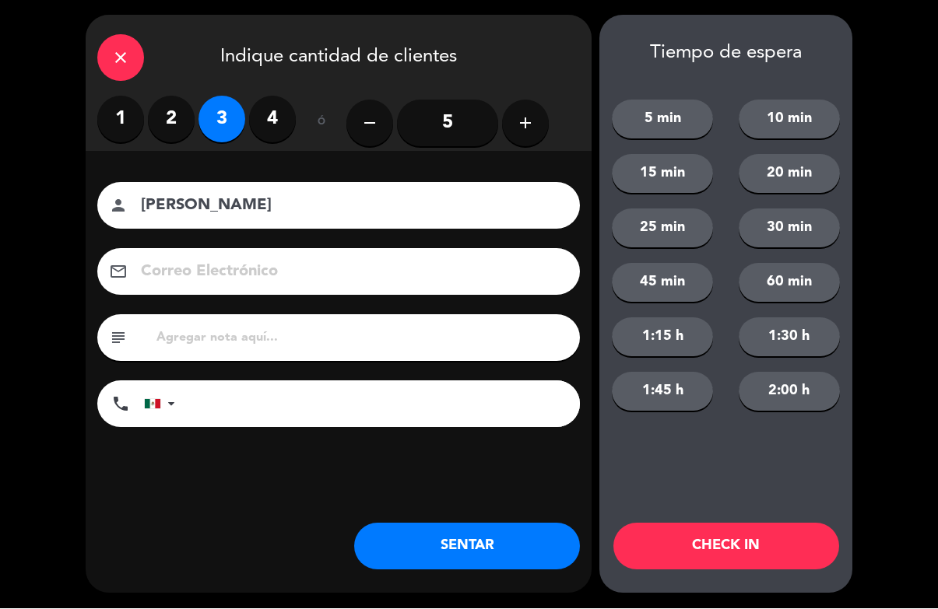
click at [735, 535] on button "CHECK IN" at bounding box center [726, 547] width 226 height 47
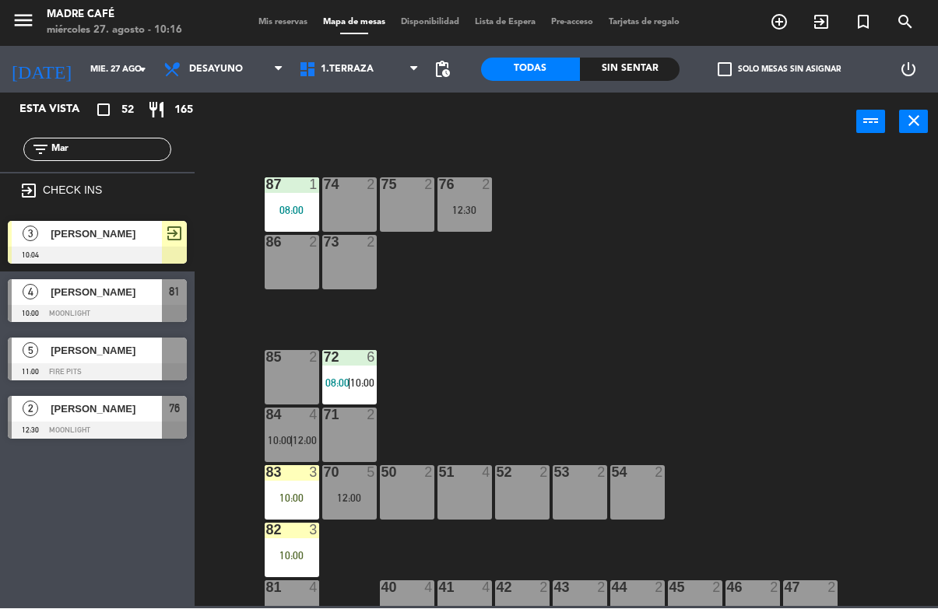
click at [95, 149] on input "Mar" at bounding box center [110, 150] width 121 height 17
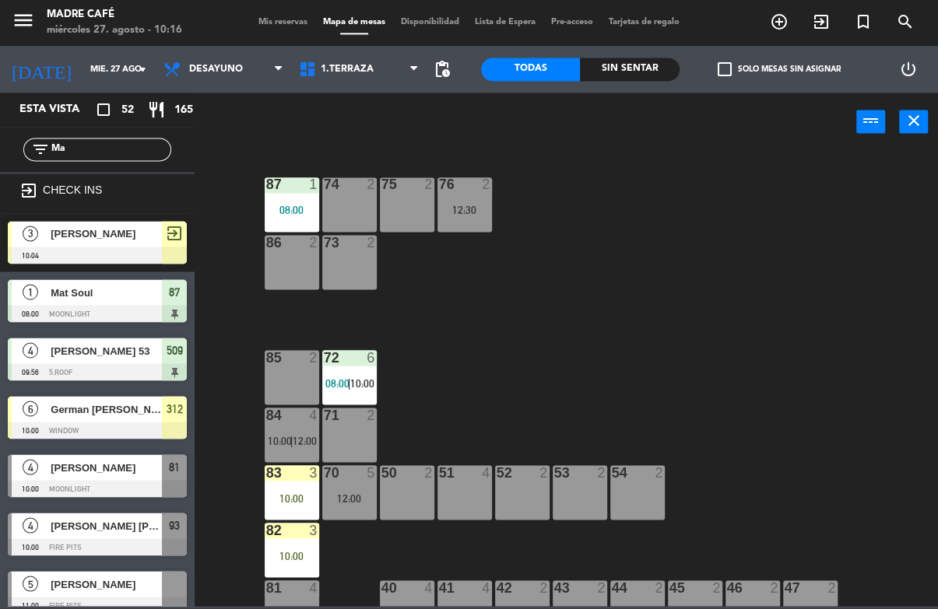
type input "M"
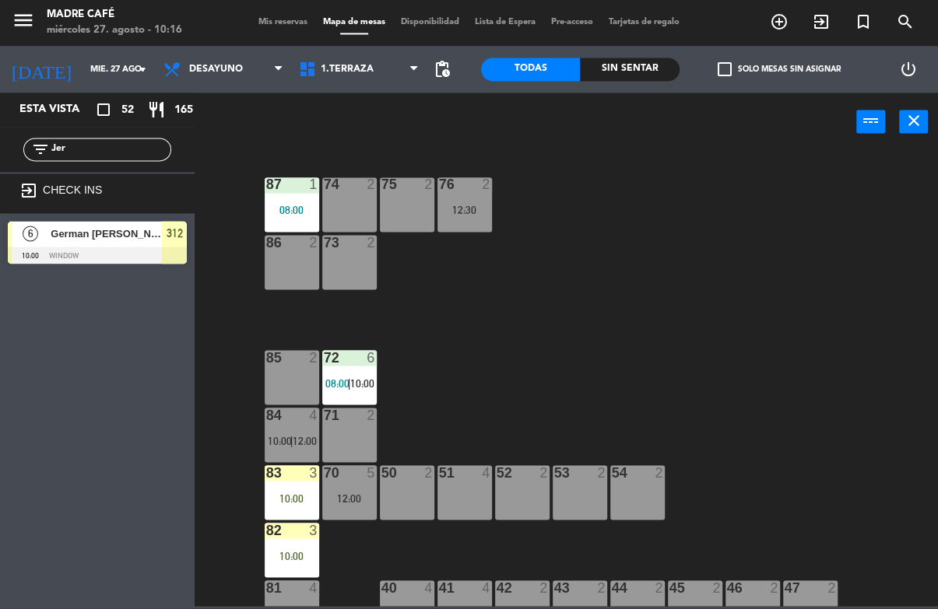
type input "Jer"
click at [729, 160] on div "87 1 08:00 74 2 75 2 76 2 12:30 86 2 73 2 72 6 08:00 | 10:00 85 2 71 2 84 4 10:…" at bounding box center [571, 378] width 734 height 457
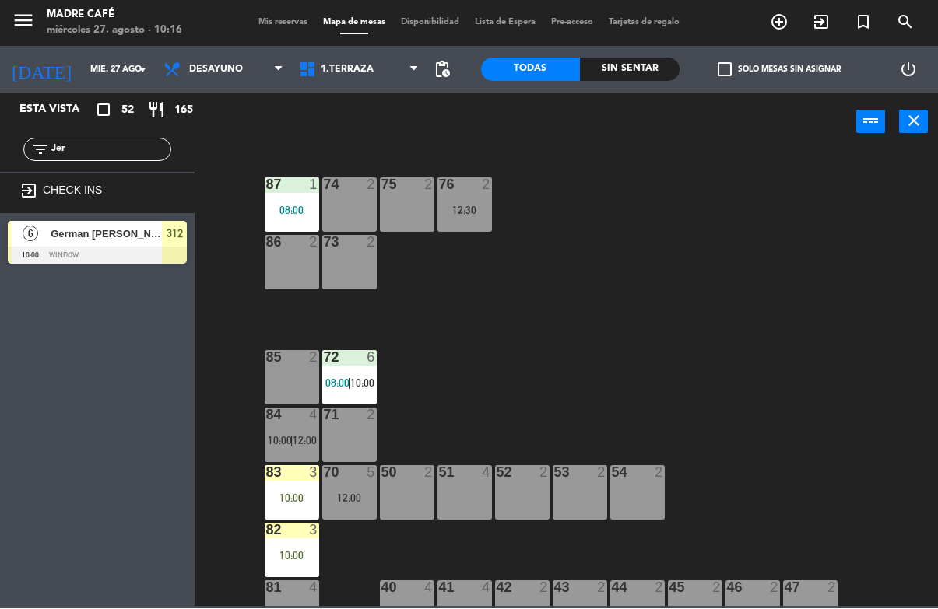
click at [91, 251] on div at bounding box center [97, 255] width 179 height 17
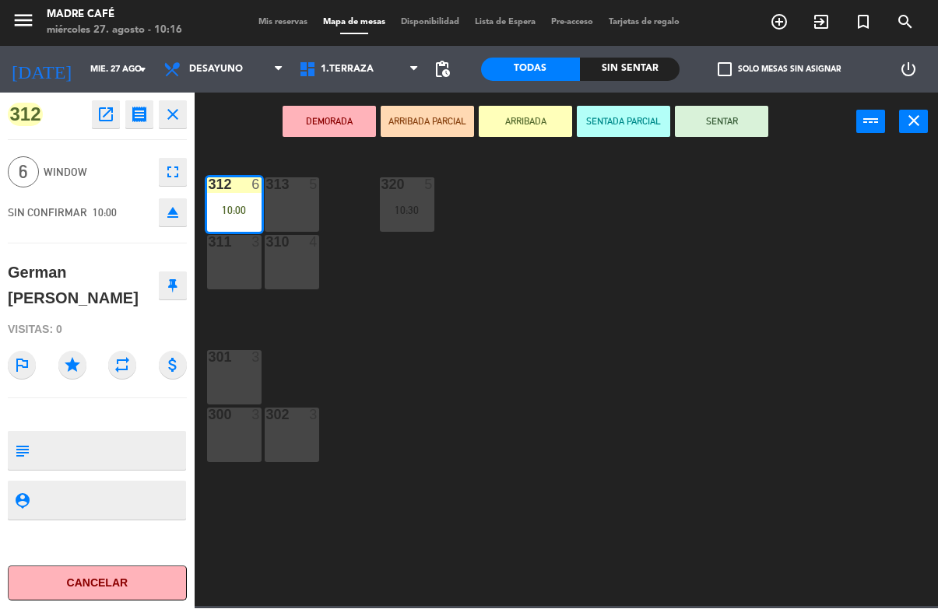
click at [494, 112] on button "ARRIBADA" at bounding box center [525, 122] width 93 height 31
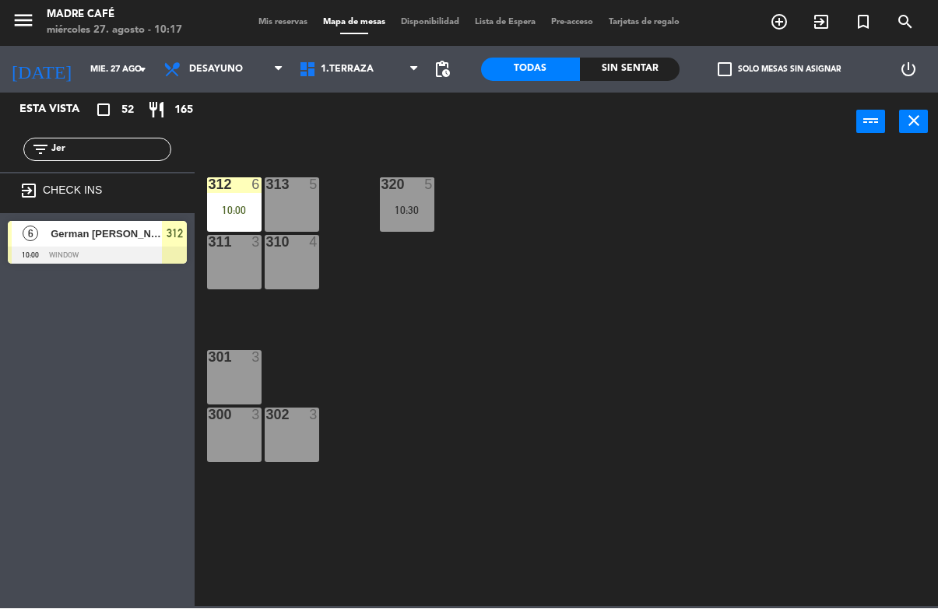
click at [110, 150] on input "Jer" at bounding box center [110, 150] width 121 height 17
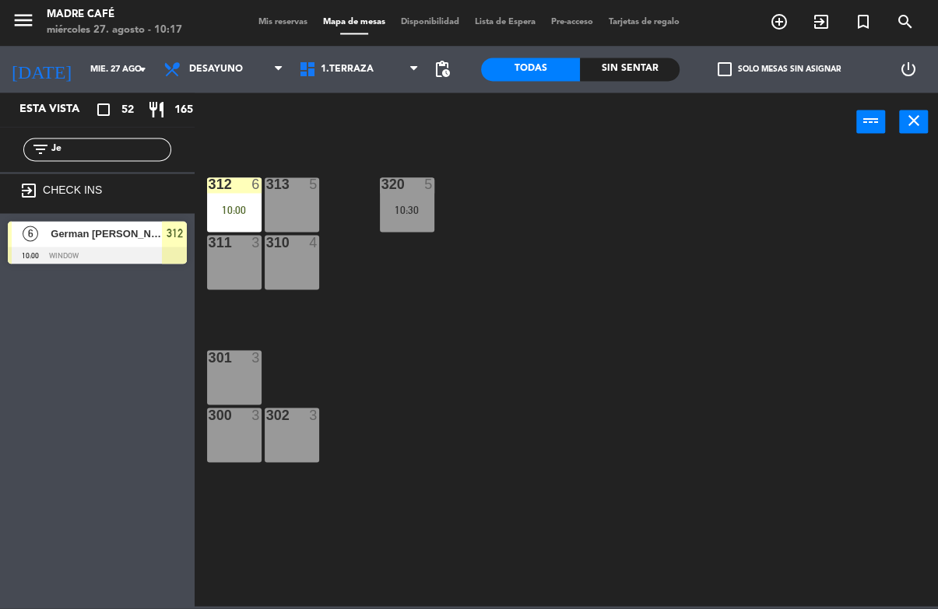
type input "J"
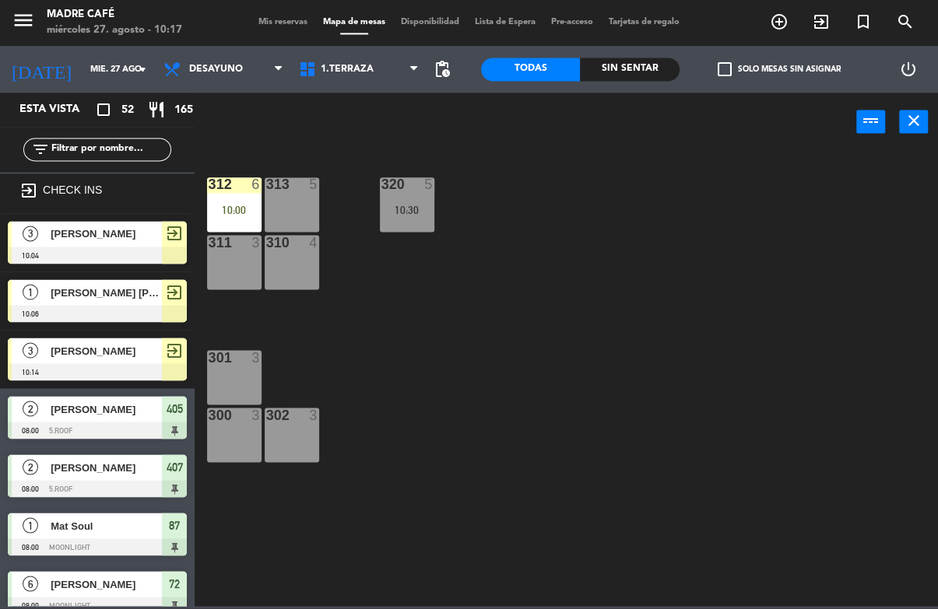
click at [692, 181] on div "312 6 10:00 313 5 320 5 10:30 311 3 310 4 301 3 300 3 302 3" at bounding box center [571, 378] width 734 height 457
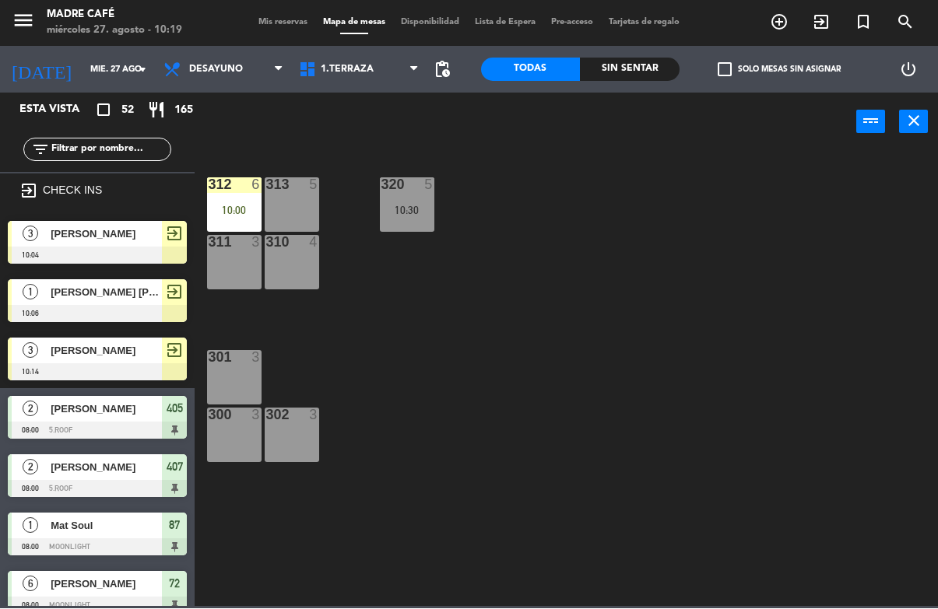
click at [788, 16] on icon "exit_to_app" at bounding box center [779, 22] width 19 height 19
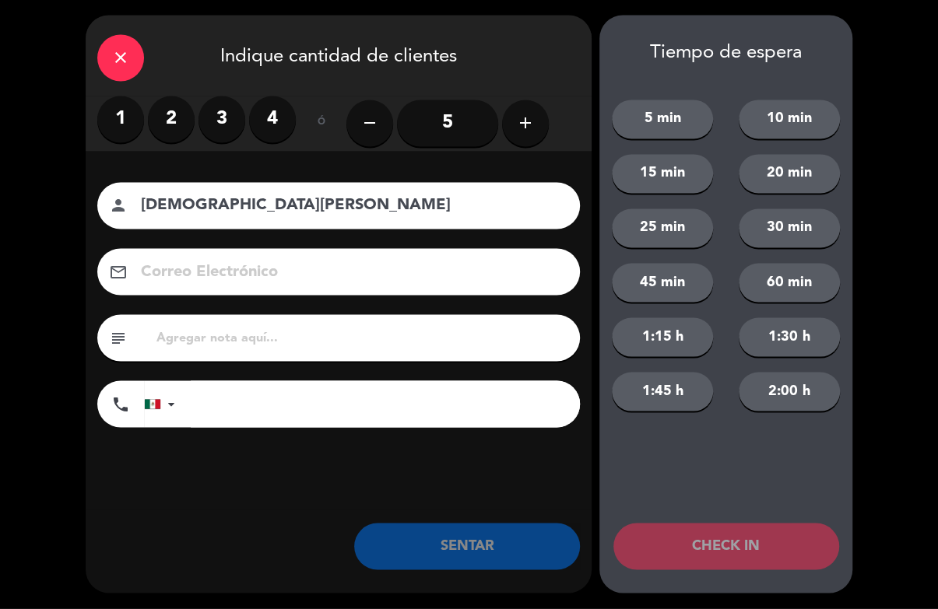
type input "[DEMOGRAPHIC_DATA][PERSON_NAME]"
click at [79, 207] on div "close Indique cantidad de clientes 1 2 3 4 ó remove 5 add Nombre del cliente pe…" at bounding box center [469, 304] width 938 height 609
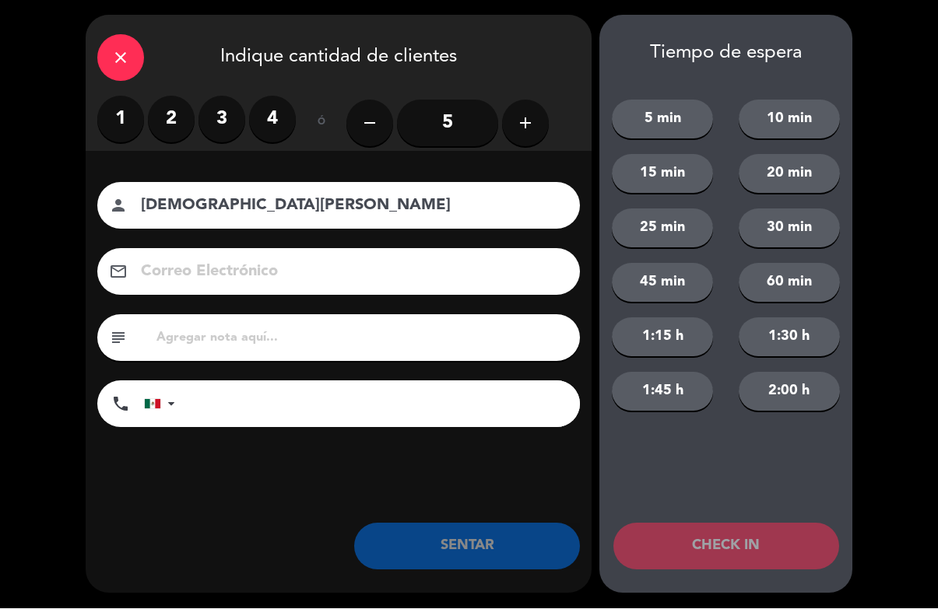
click at [164, 123] on label "2" at bounding box center [171, 119] width 47 height 47
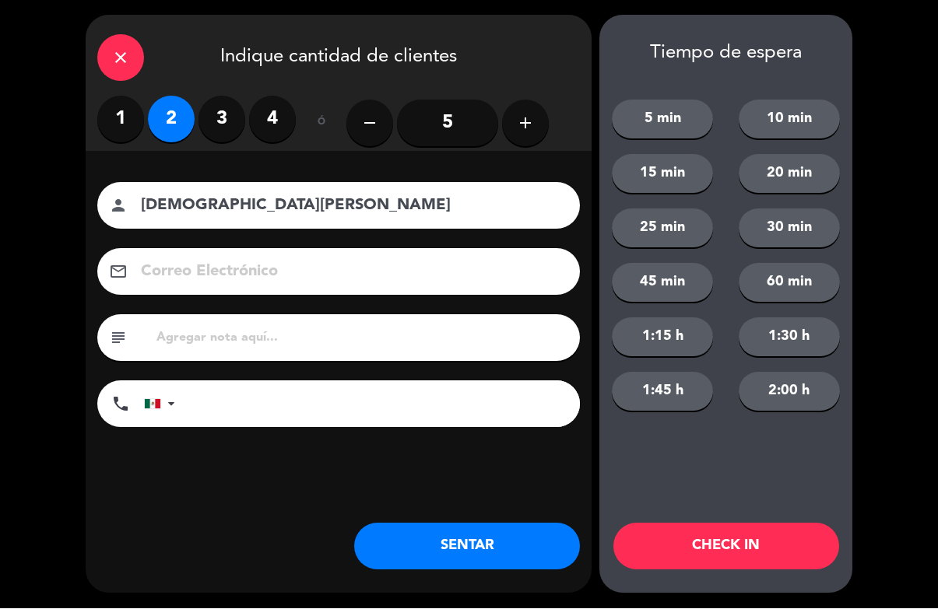
click at [668, 542] on button "CHECK IN" at bounding box center [726, 547] width 226 height 47
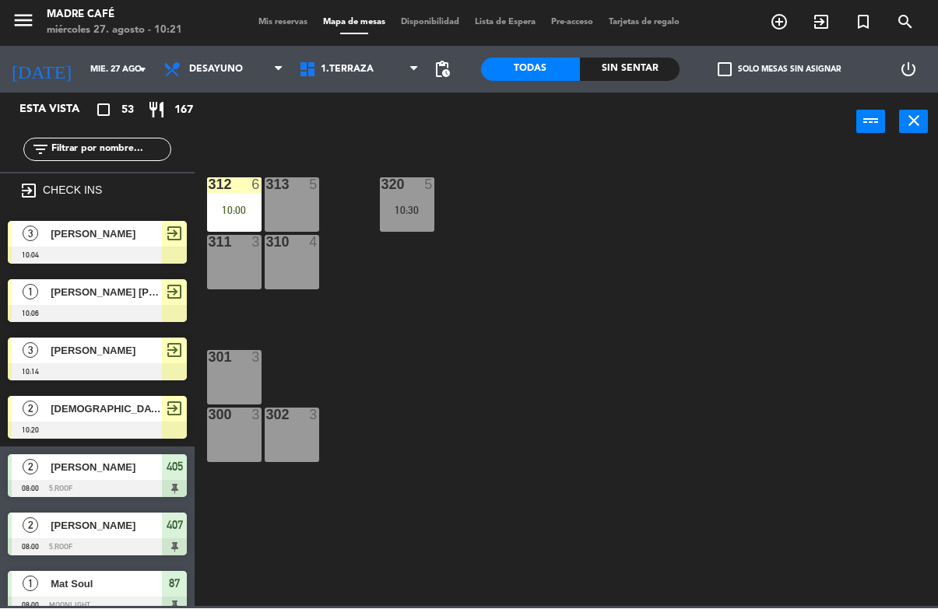
click at [229, 210] on div "10:00" at bounding box center [234, 210] width 54 height 11
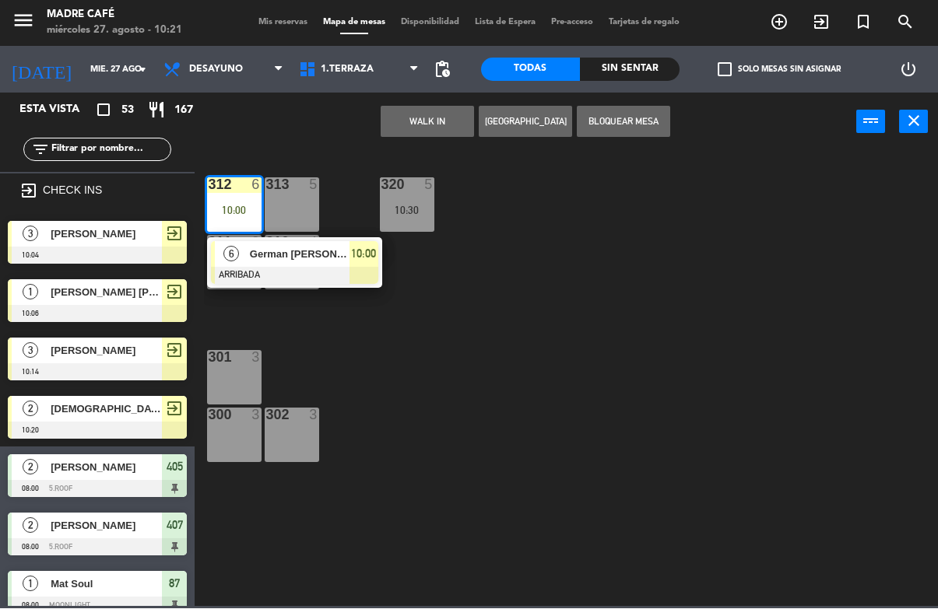
click at [335, 263] on div "German [PERSON_NAME]" at bounding box center [298, 255] width 101 height 26
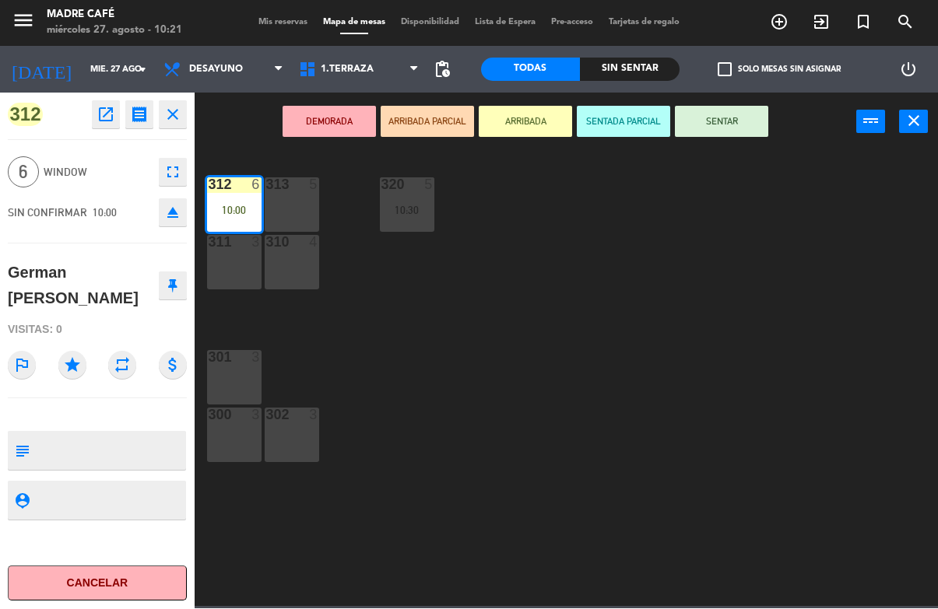
click at [730, 121] on button "SENTAR" at bounding box center [721, 122] width 93 height 31
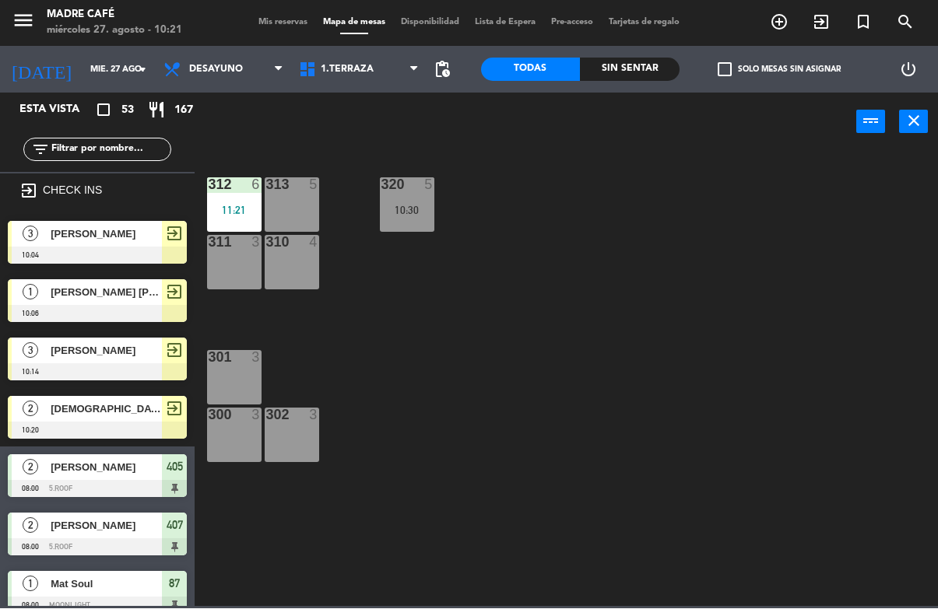
click at [702, 218] on div "312 6 11:21 313 5 320 5 10:30 311 3 310 4 301 3 300 3 302 3" at bounding box center [571, 378] width 734 height 457
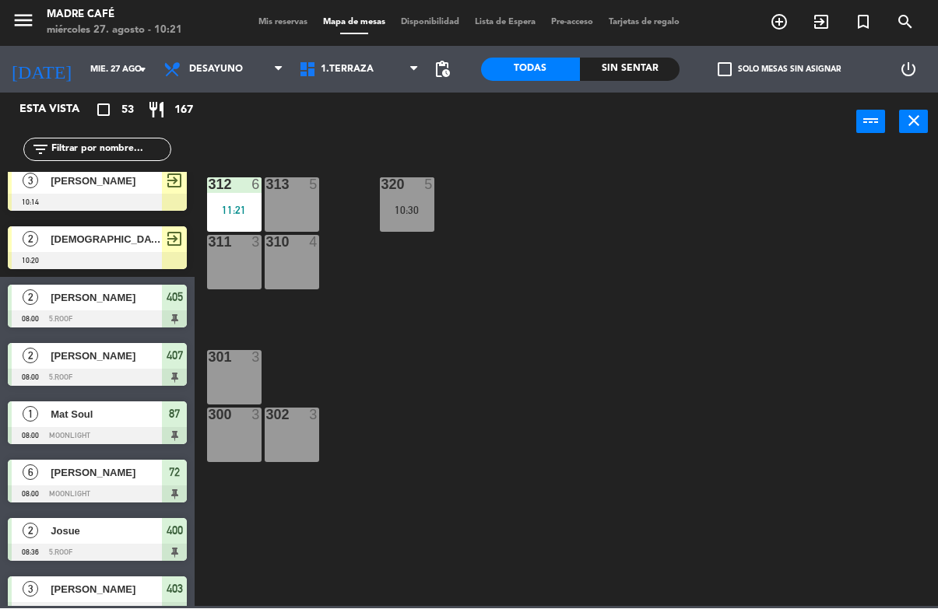
click at [626, 390] on div "312 6 11:21 313 5 320 5 10:30 311 3 310 4 301 3 300 3 302 3" at bounding box center [571, 378] width 734 height 457
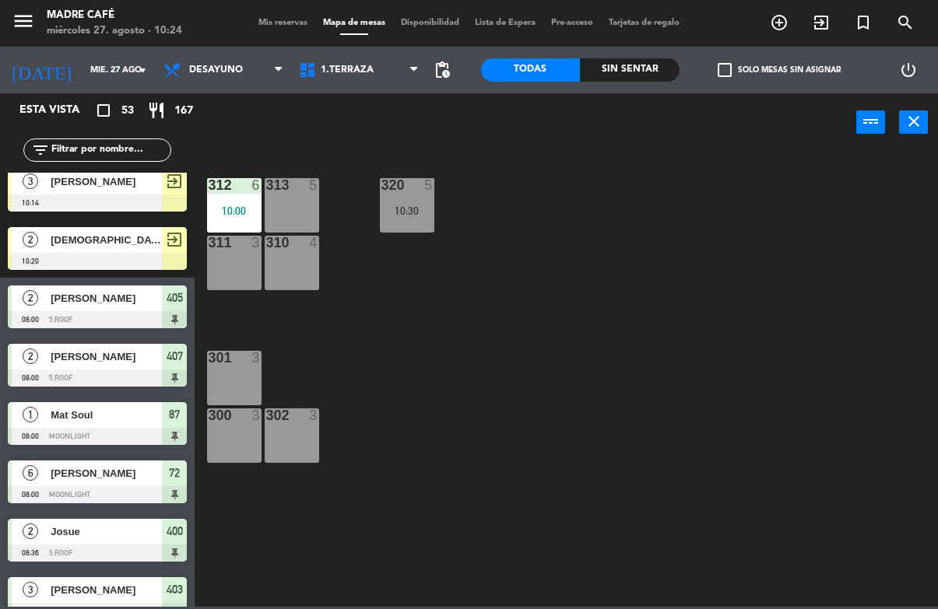
click at [788, 23] on icon "exit_to_app" at bounding box center [779, 22] width 19 height 19
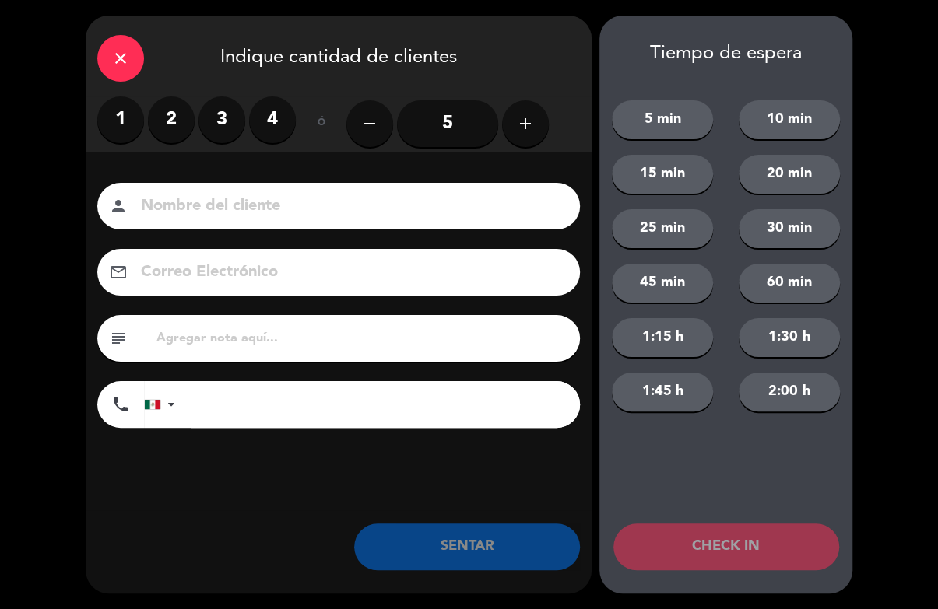
click at [106, 72] on div "close" at bounding box center [120, 58] width 47 height 47
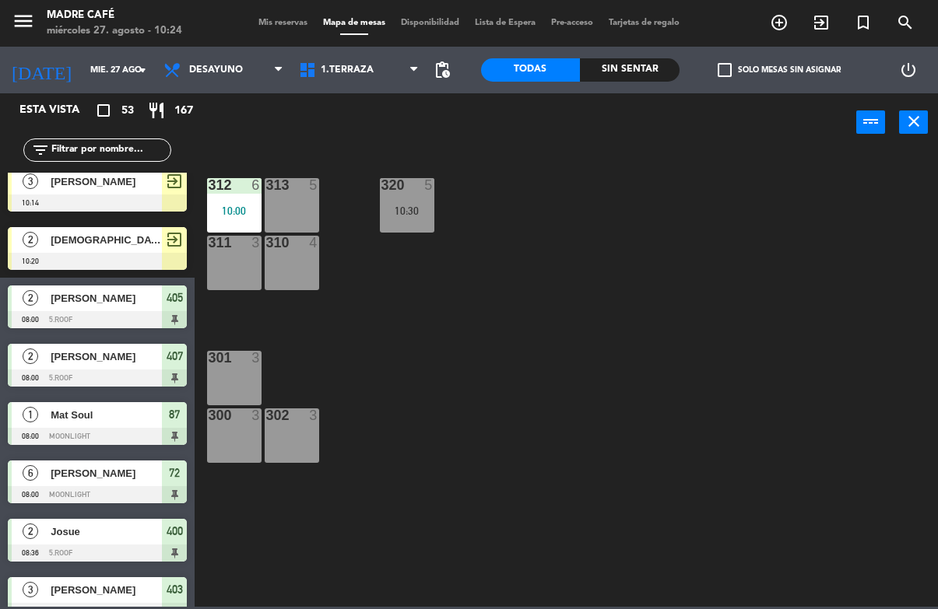
click at [135, 142] on input "text" at bounding box center [110, 150] width 121 height 17
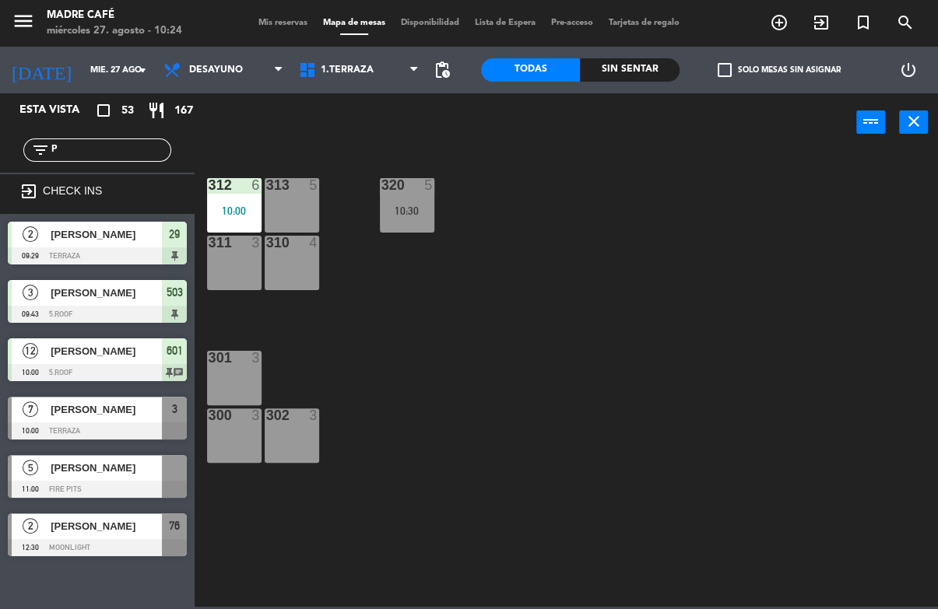
scroll to position [0, 0]
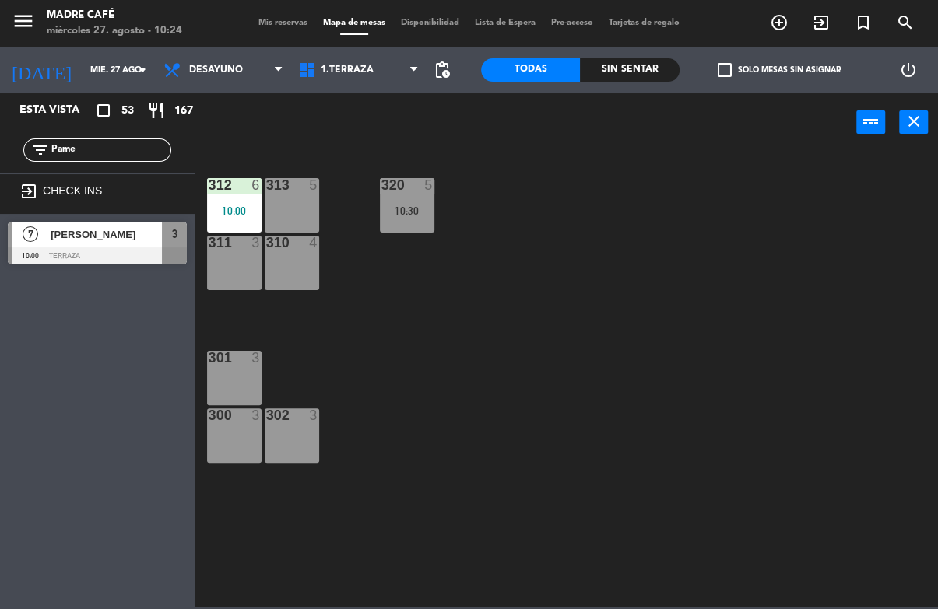
type input "Pame"
click at [783, 191] on div "312 6 10:00 313 5 320 5 10:30 311 3 310 4 301 3 300 3 302 3" at bounding box center [571, 378] width 734 height 457
click at [118, 214] on div "7 [PERSON_NAME] 10:00 Terraza 3" at bounding box center [97, 243] width 195 height 58
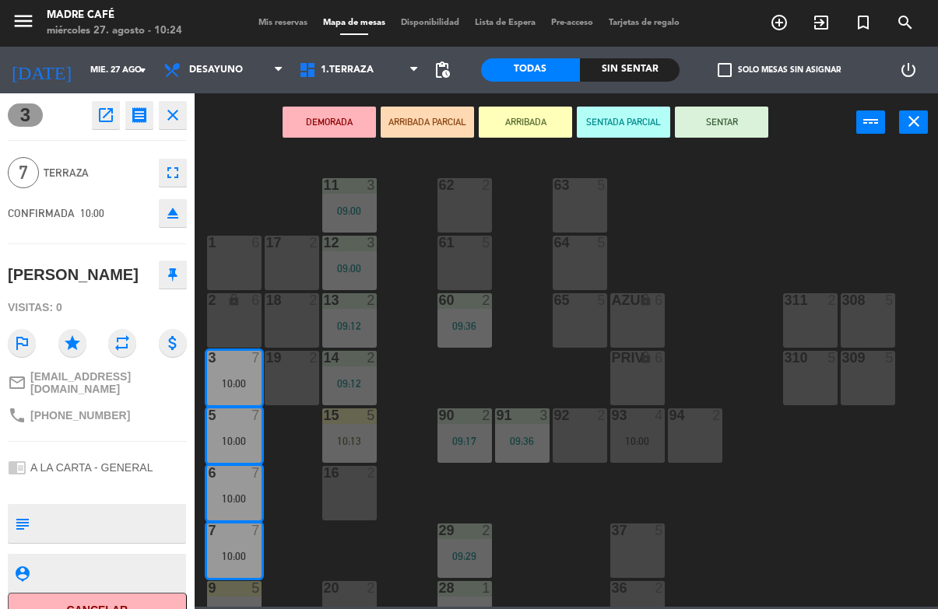
click at [176, 114] on icon "close" at bounding box center [172, 115] width 19 height 19
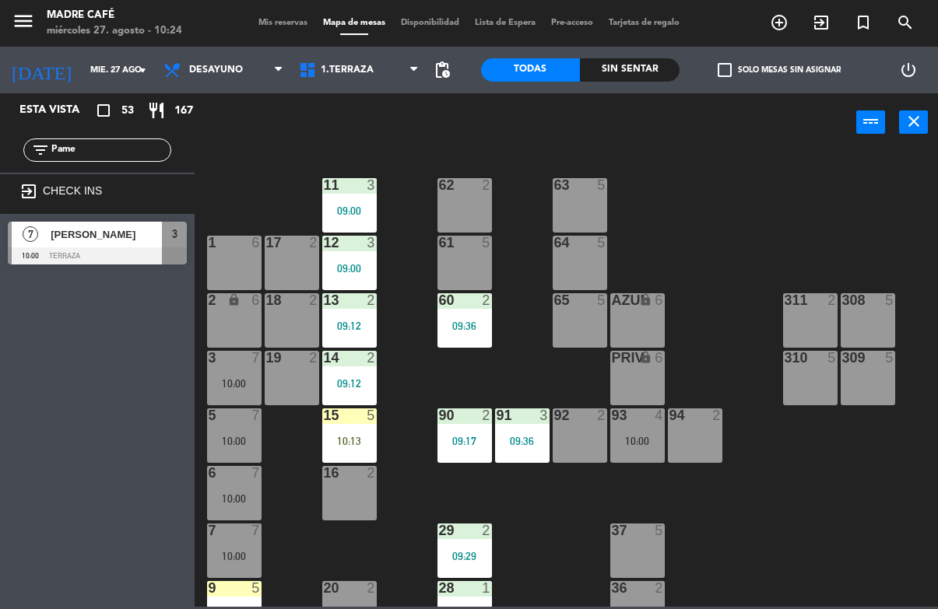
click at [118, 159] on input "Pame" at bounding box center [110, 150] width 121 height 17
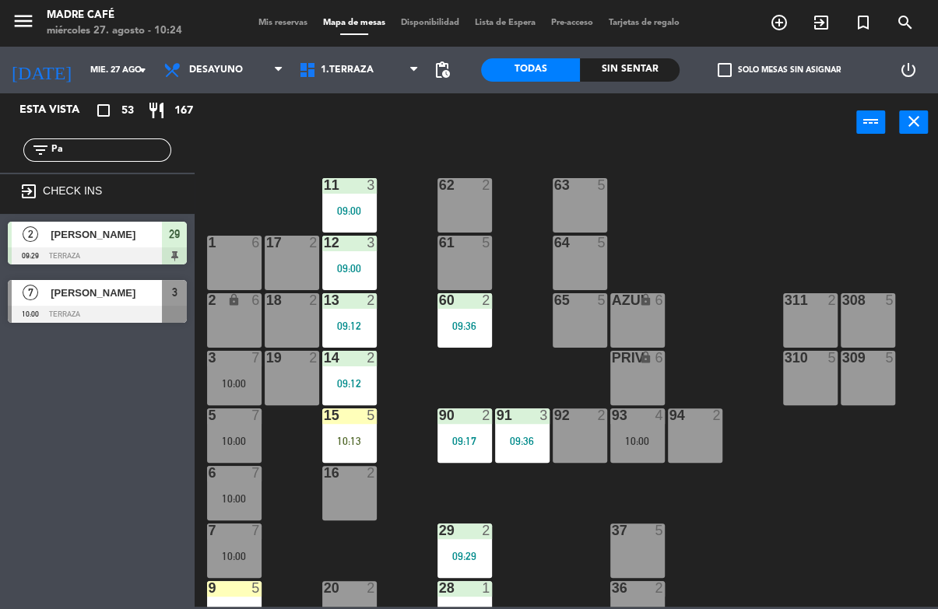
type input "P"
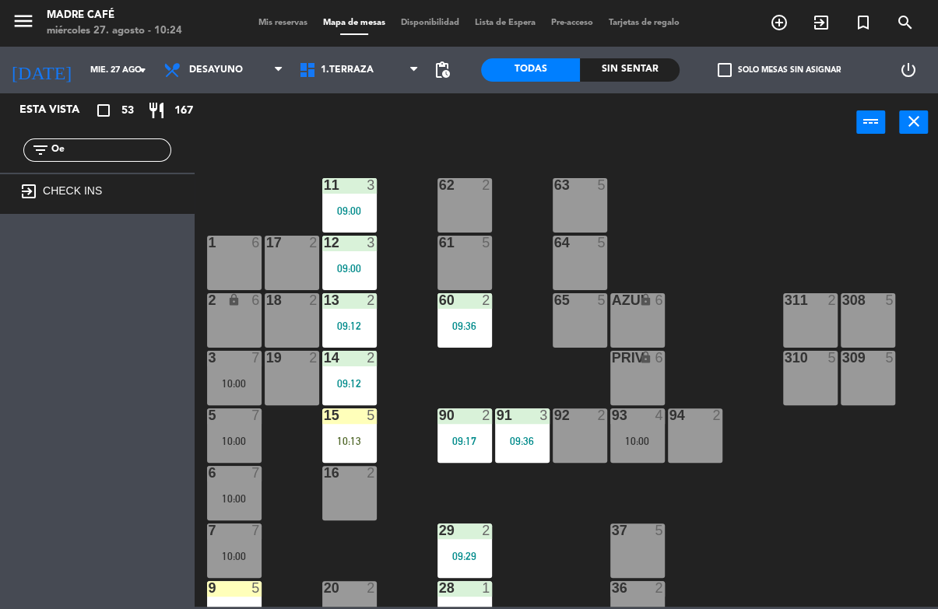
type input "O"
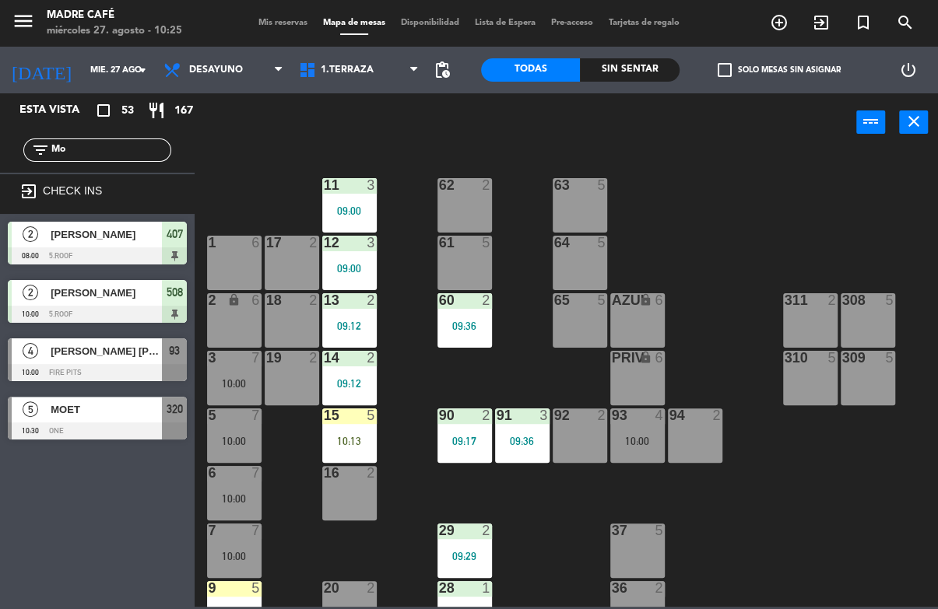
click at [832, 134] on div "power_input close" at bounding box center [525, 122] width 661 height 59
click at [95, 146] on input "Mo" at bounding box center [110, 150] width 121 height 17
type input "M"
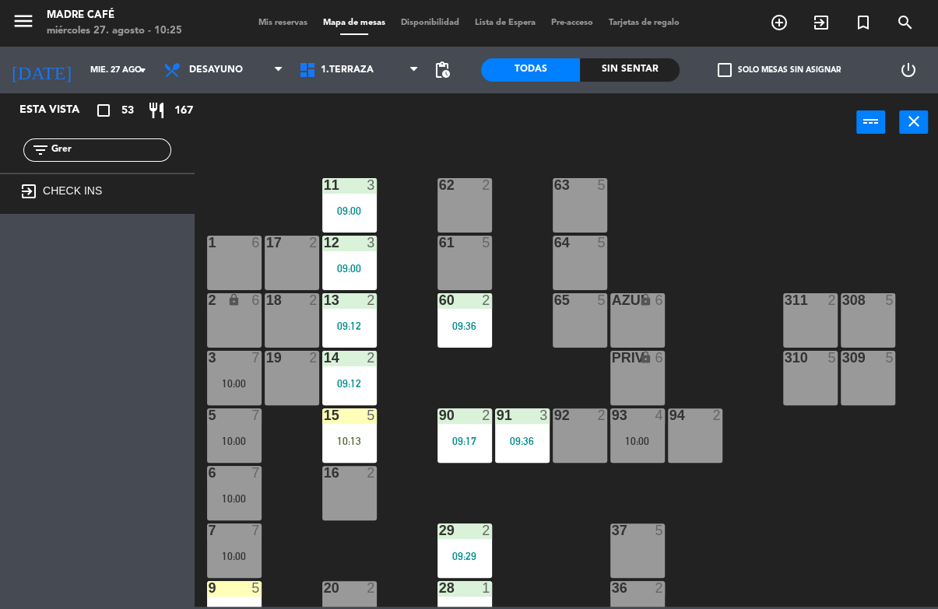
click at [238, 149] on div "power_input close" at bounding box center [525, 122] width 661 height 59
click at [110, 156] on input "Grer" at bounding box center [110, 150] width 121 height 17
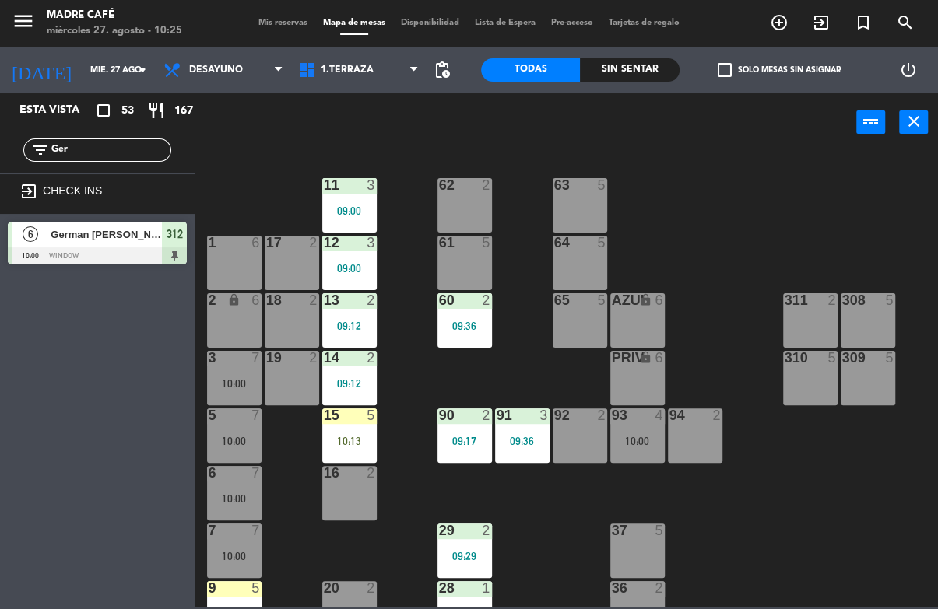
click at [234, 150] on div "11 3 09:00 63 5 62 2 12 3 09:00 1 6 61 5 64 5 17 2 13 2 09:12 2 lock 6 60 2 09:…" at bounding box center [571, 378] width 734 height 457
click at [103, 149] on input "Ger" at bounding box center [110, 150] width 121 height 17
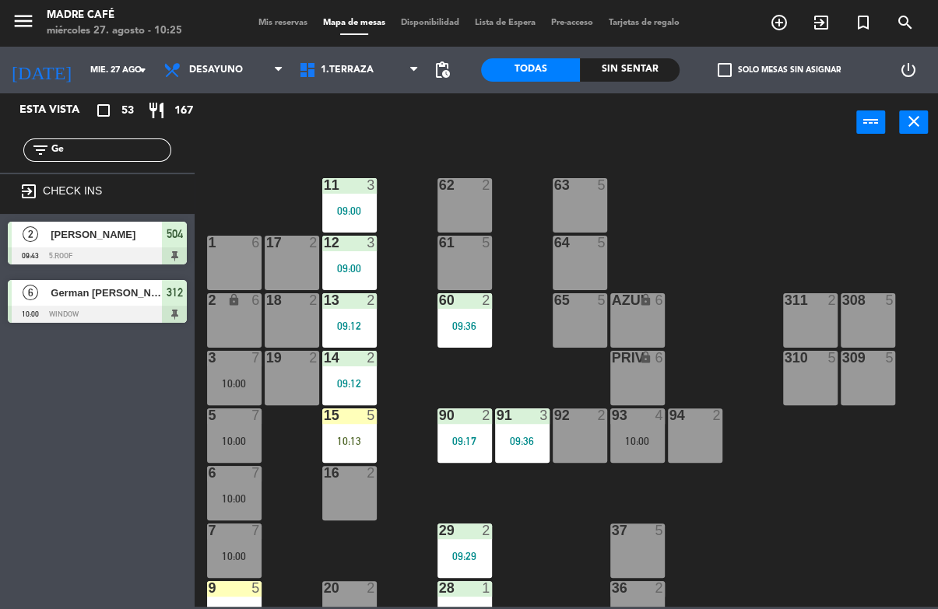
type input "G"
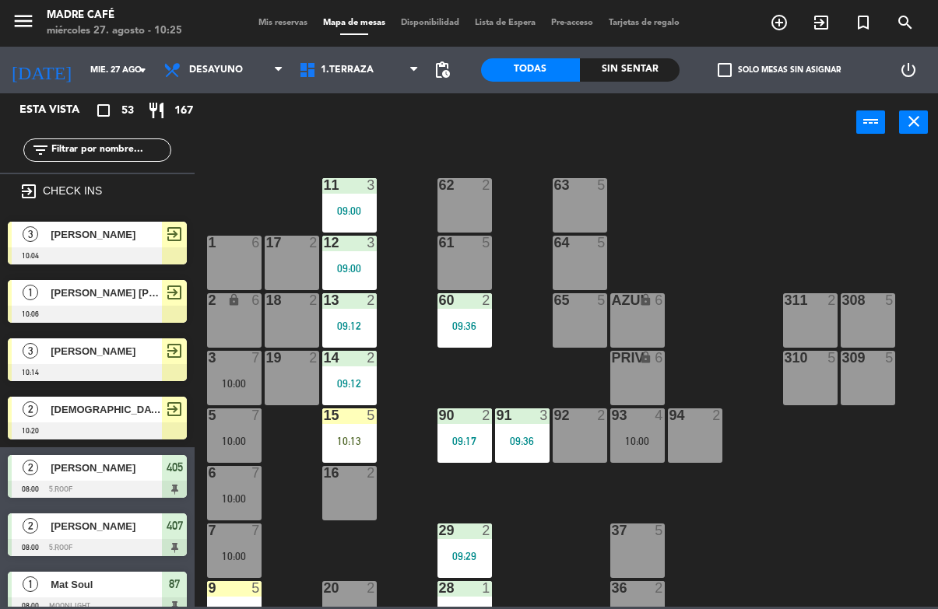
click at [89, 149] on input "text" at bounding box center [110, 150] width 121 height 17
click at [752, 164] on div "11 3 09:00 63 5 62 2 12 3 09:00 1 6 61 5 64 5 17 2 13 2 09:12 2 lock 6 60 2 09:…" at bounding box center [571, 378] width 734 height 457
click at [829, 10] on span "exit_to_app" at bounding box center [821, 22] width 42 height 26
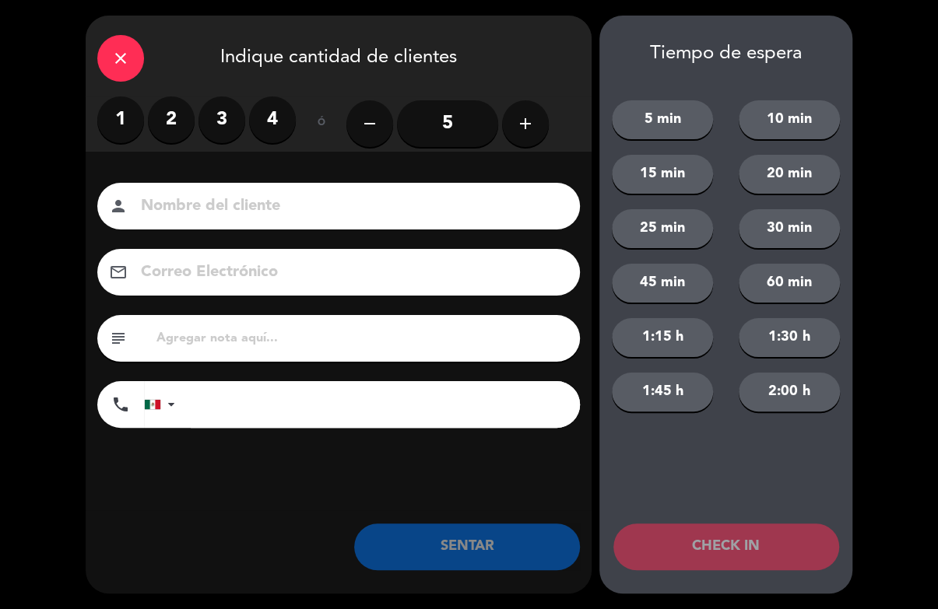
click at [474, 116] on input "5" at bounding box center [447, 123] width 101 height 47
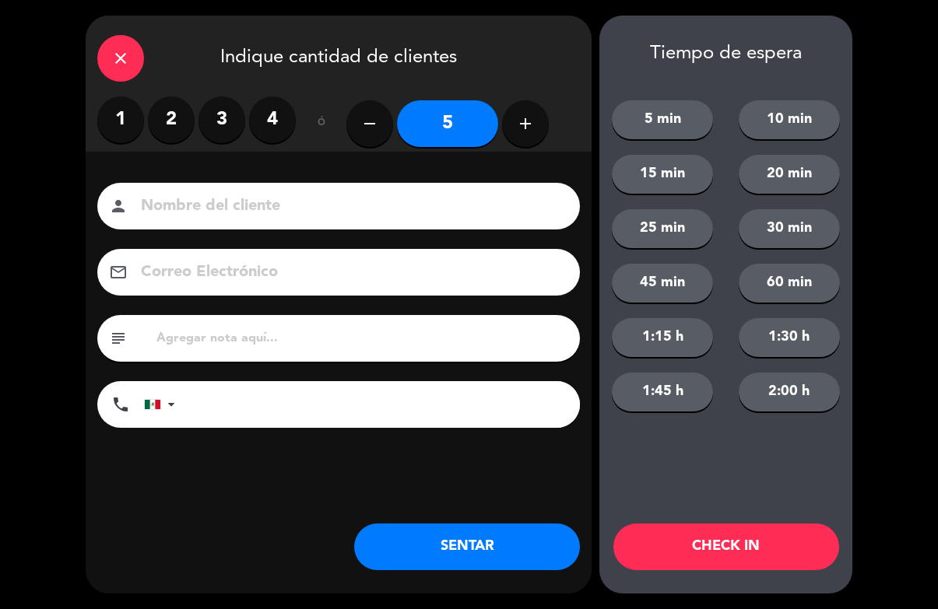
click at [539, 117] on button "add" at bounding box center [525, 123] width 47 height 47
click at [535, 128] on button "add" at bounding box center [525, 123] width 47 height 47
click at [533, 128] on icon "add" at bounding box center [525, 123] width 19 height 19
type input "8"
click at [419, 211] on input at bounding box center [349, 206] width 420 height 27
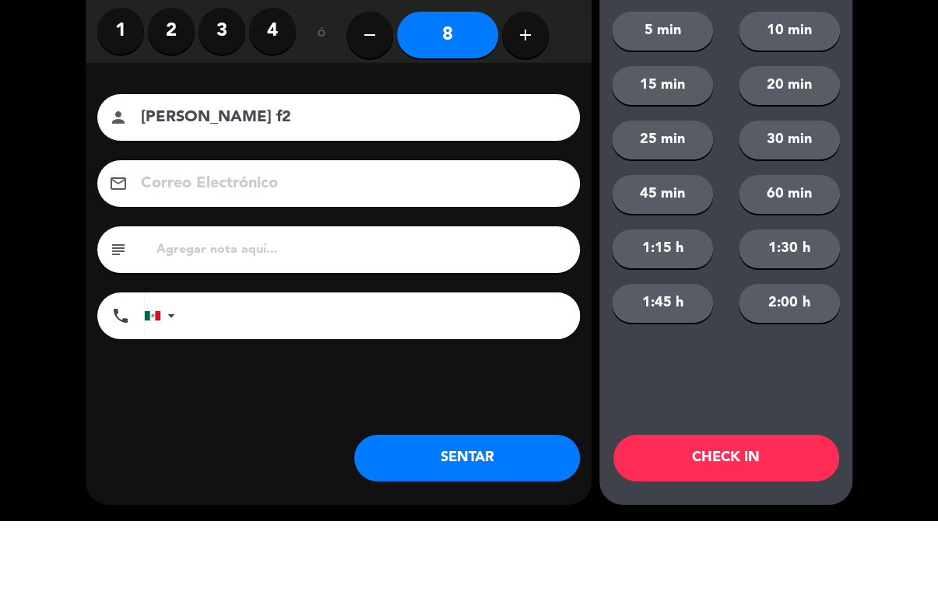
type input "[PERSON_NAME] f2"
click at [902, 126] on div "close Indique cantidad de clientes 1 2 3 4 ó remove 8 add Nombre del cliente pe…" at bounding box center [469, 304] width 938 height 609
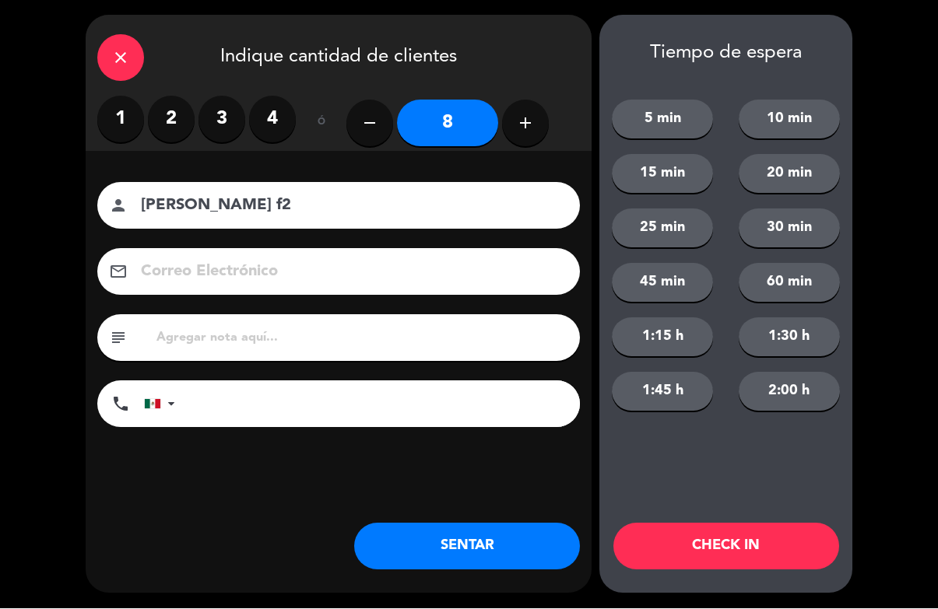
click at [751, 549] on button "CHECK IN" at bounding box center [726, 547] width 226 height 47
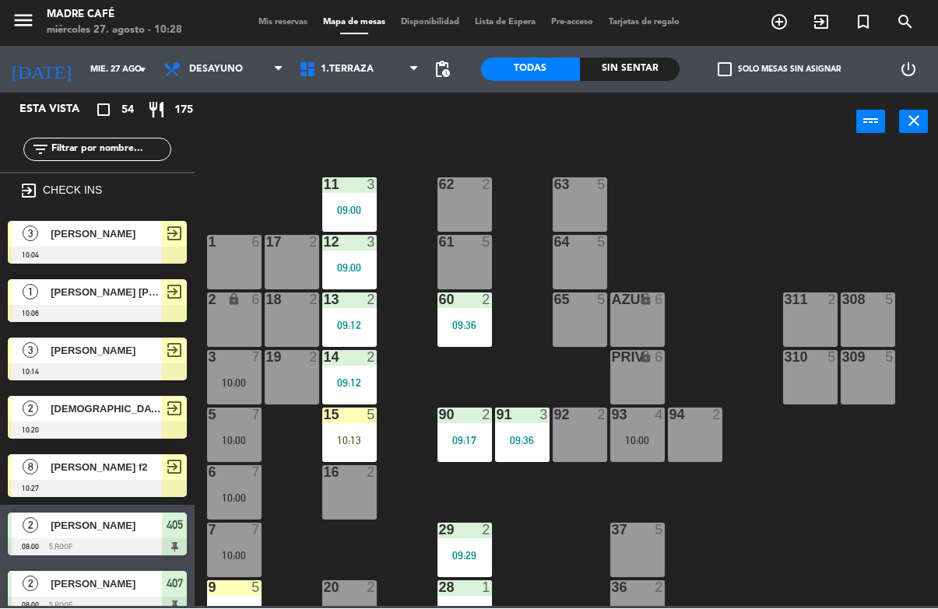
click at [335, 76] on span "1.Terraza" at bounding box center [358, 70] width 135 height 34
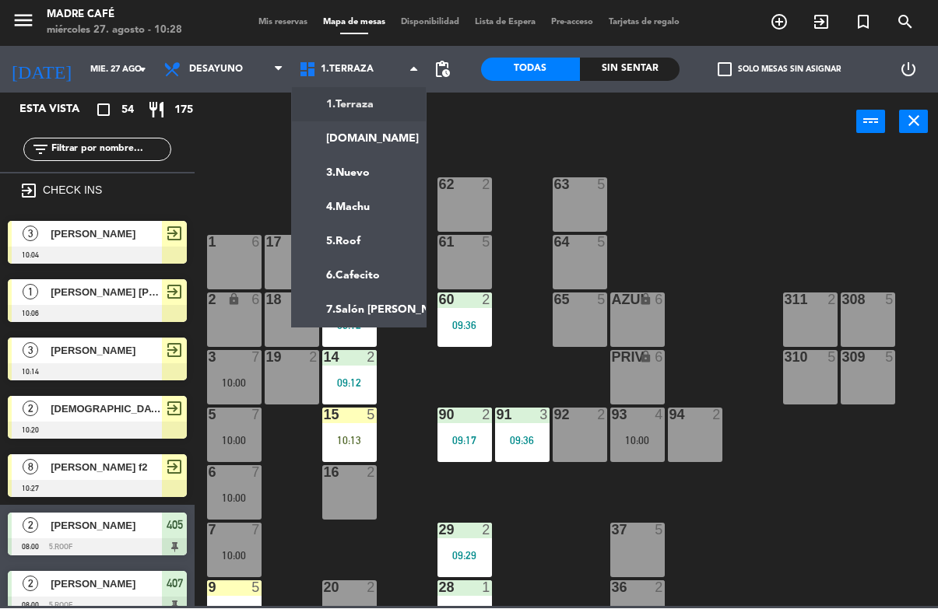
click at [380, 242] on ng-component "menu Madre Café miércoles 27. agosto - 10:28 Mis reservas Mapa de mesas Disponi…" at bounding box center [469, 303] width 938 height 607
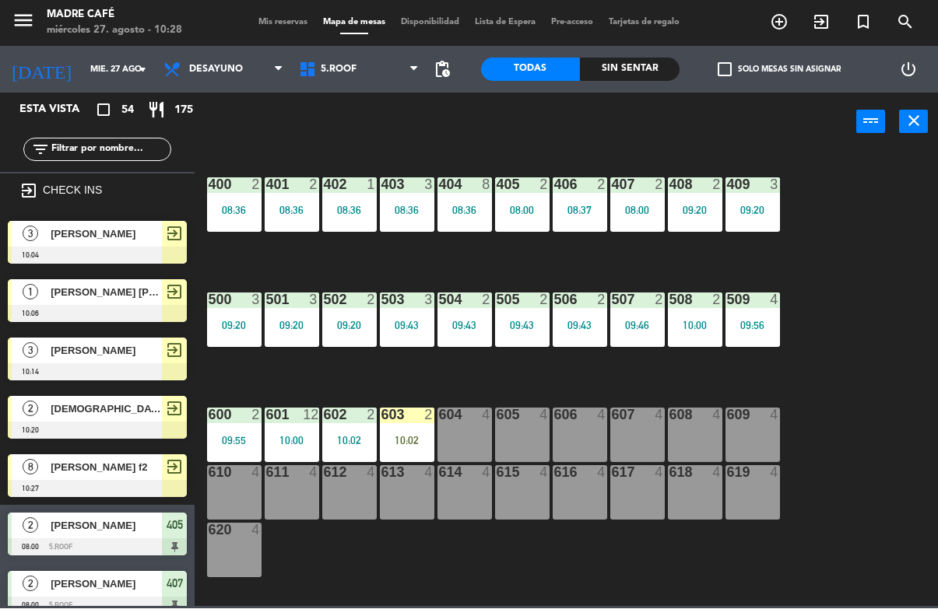
click at [402, 428] on div "603 2 10:02" at bounding box center [407, 436] width 54 height 54
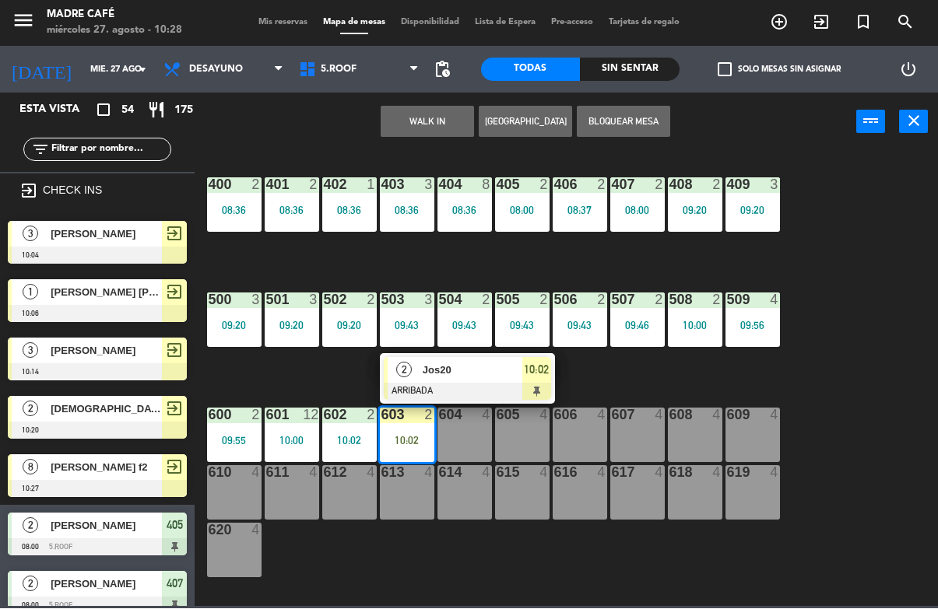
click at [521, 381] on div "Jos20" at bounding box center [471, 371] width 101 height 26
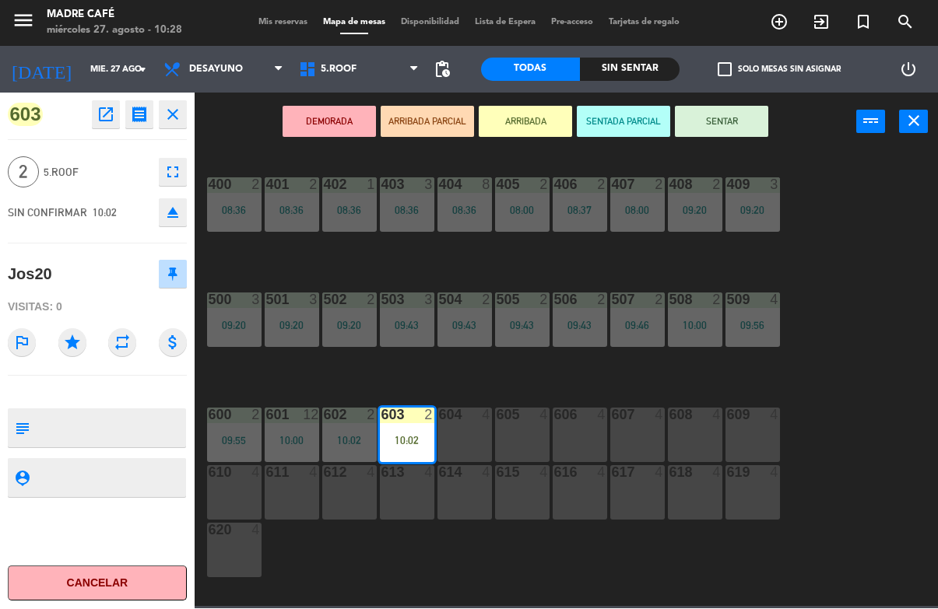
click at [735, 126] on button "SENTAR" at bounding box center [721, 122] width 93 height 31
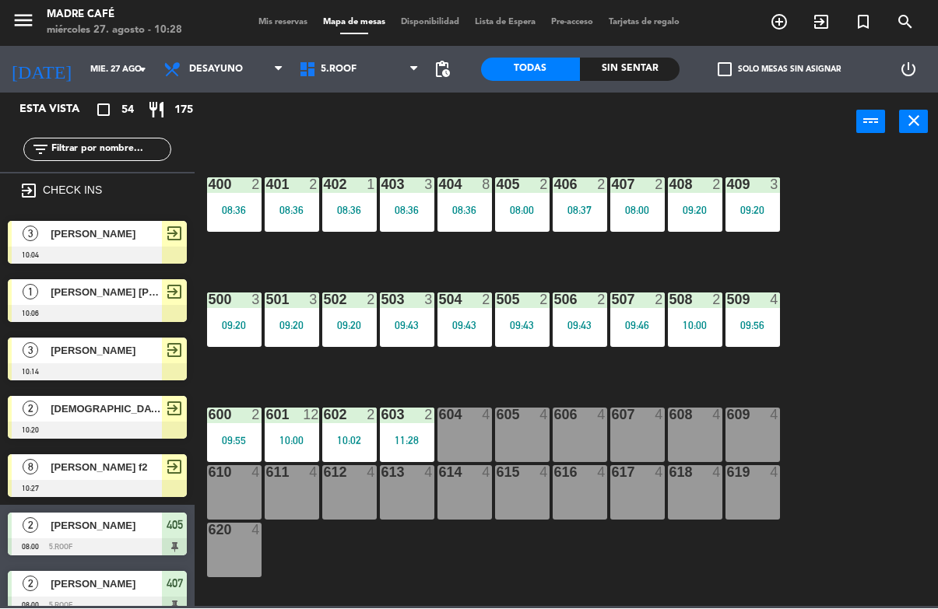
scroll to position [598, 0]
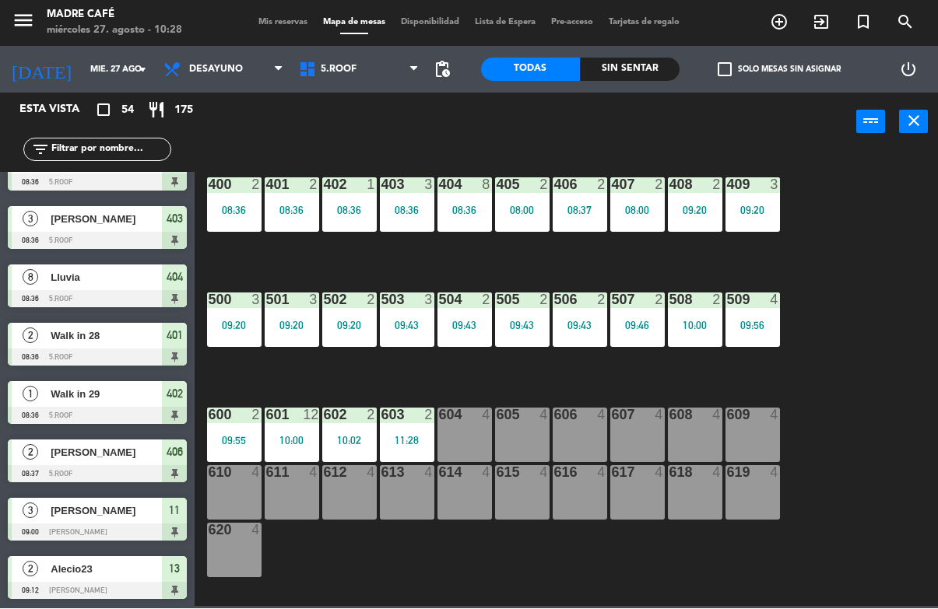
click at [879, 216] on div "400 2 08:36 401 2 08:36 402 1 08:36 403 3 08:36 404 8 08:36 405 2 08:00 406 2 0…" at bounding box center [571, 378] width 734 height 457
click at [629, 78] on div "Sin sentar" at bounding box center [630, 69] width 100 height 23
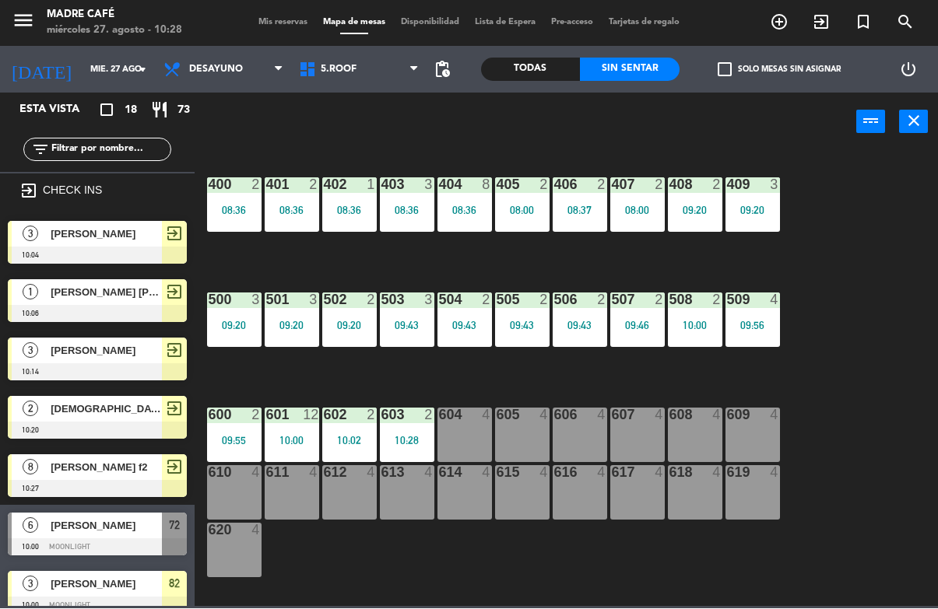
scroll to position [0, 0]
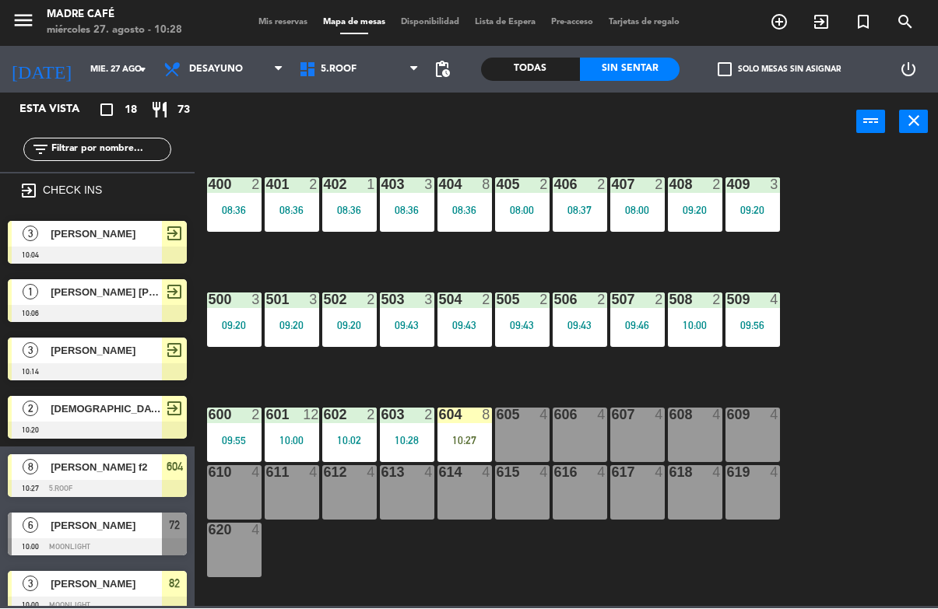
click at [457, 431] on div "604 8 10:27" at bounding box center [464, 436] width 54 height 54
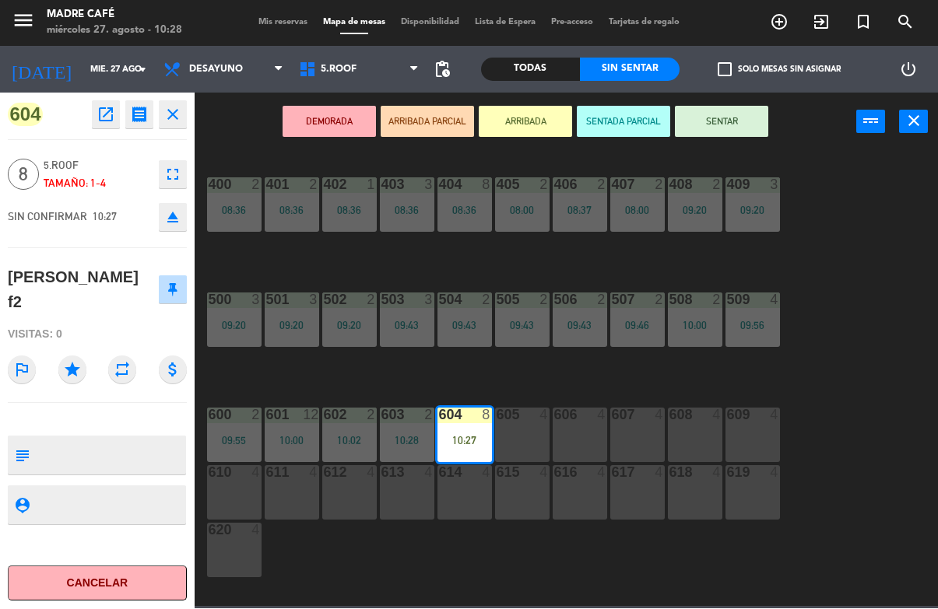
click at [720, 121] on button "SENTAR" at bounding box center [721, 122] width 93 height 31
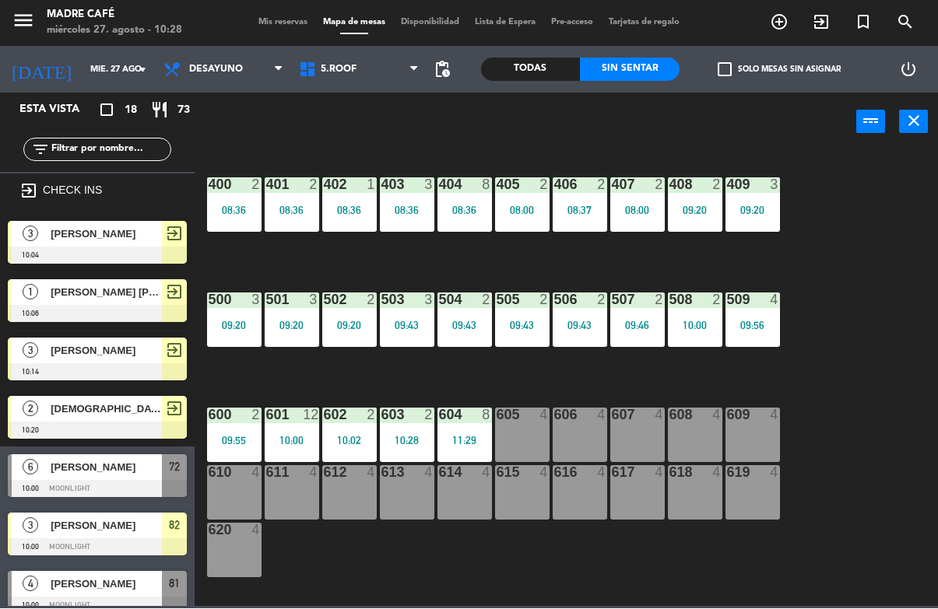
click at [853, 174] on div "400 2 08:36 401 2 08:36 402 1 08:36 403 3 08:36 404 8 08:36 405 2 08:00 406 2 0…" at bounding box center [571, 378] width 734 height 457
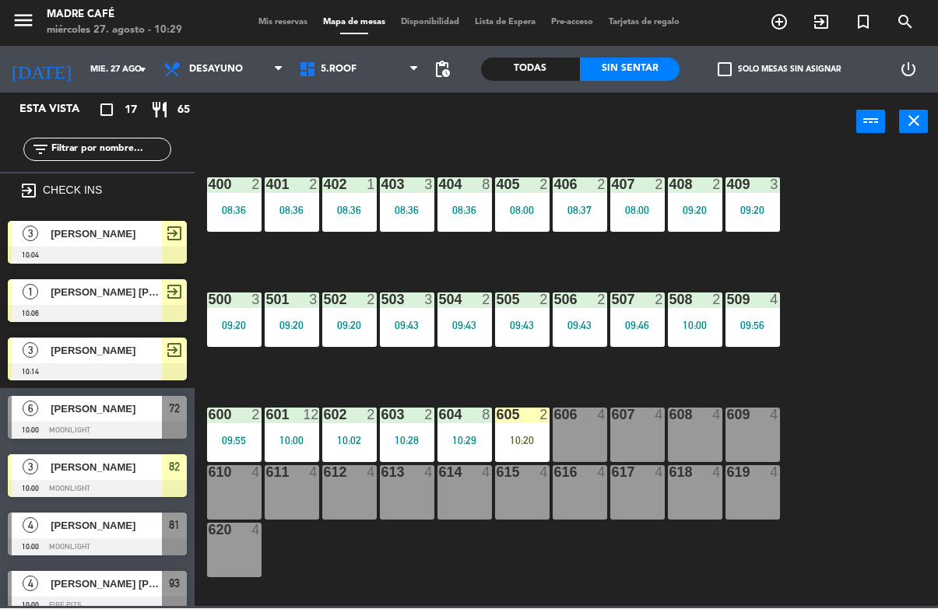
click at [522, 423] on div "605 2" at bounding box center [522, 417] width 54 height 16
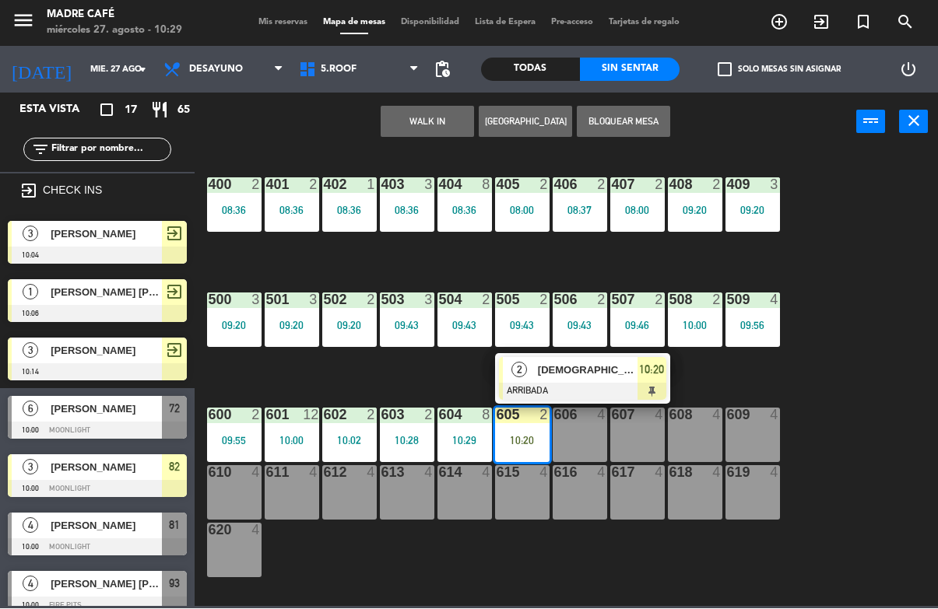
click at [626, 363] on span "[DEMOGRAPHIC_DATA][PERSON_NAME]" at bounding box center [588, 371] width 100 height 16
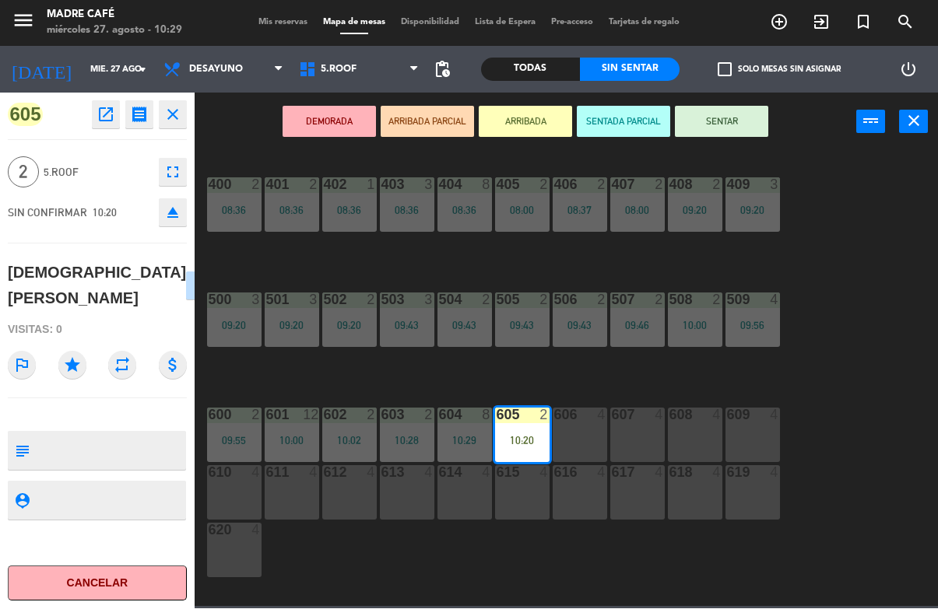
click at [734, 128] on button "SENTAR" at bounding box center [721, 122] width 93 height 31
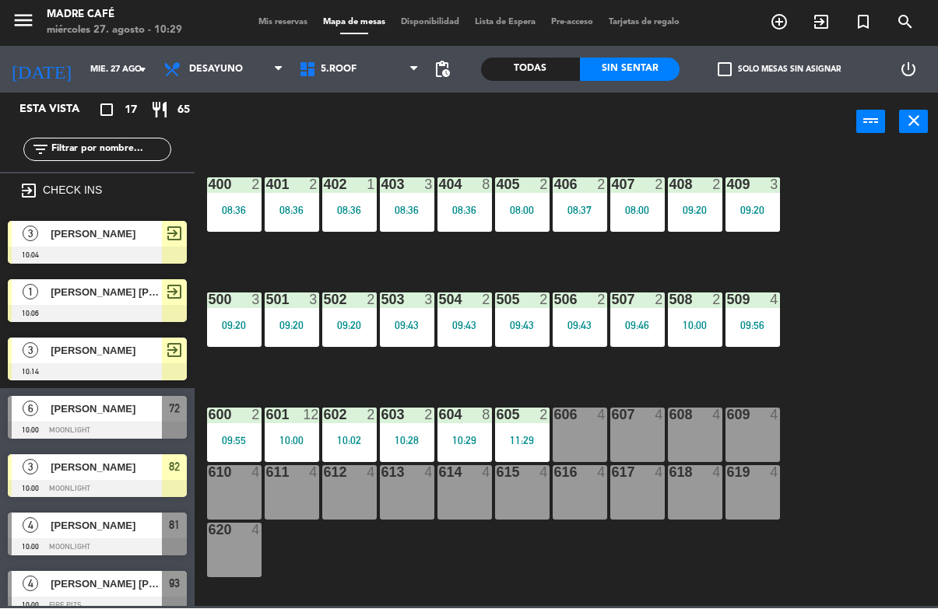
click at [881, 172] on div "400 2 08:36 401 2 08:36 402 1 08:36 403 3 08:36 404 8 08:36 405 2 08:00 406 2 0…" at bounding box center [571, 378] width 734 height 457
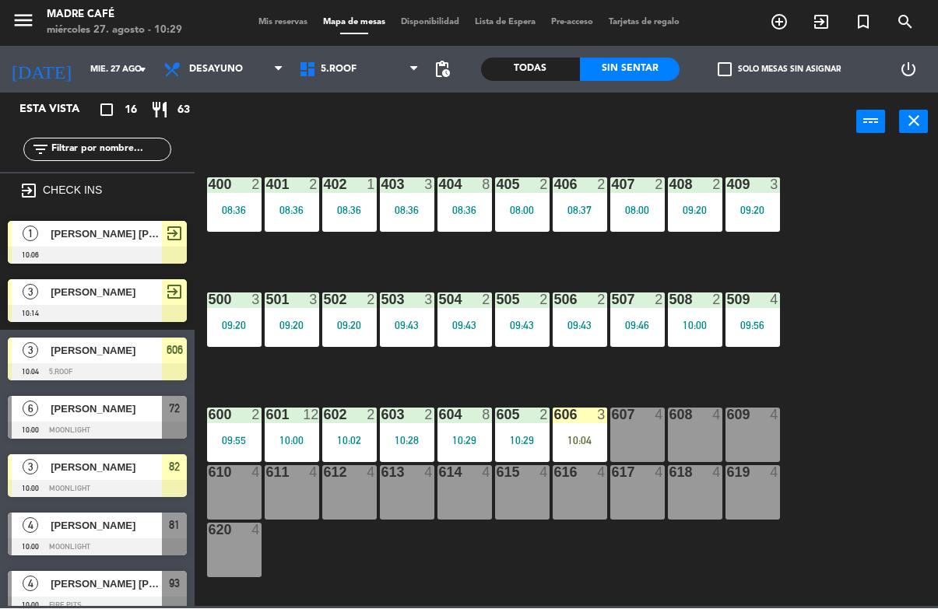
click at [585, 446] on div "10:04" at bounding box center [580, 441] width 54 height 11
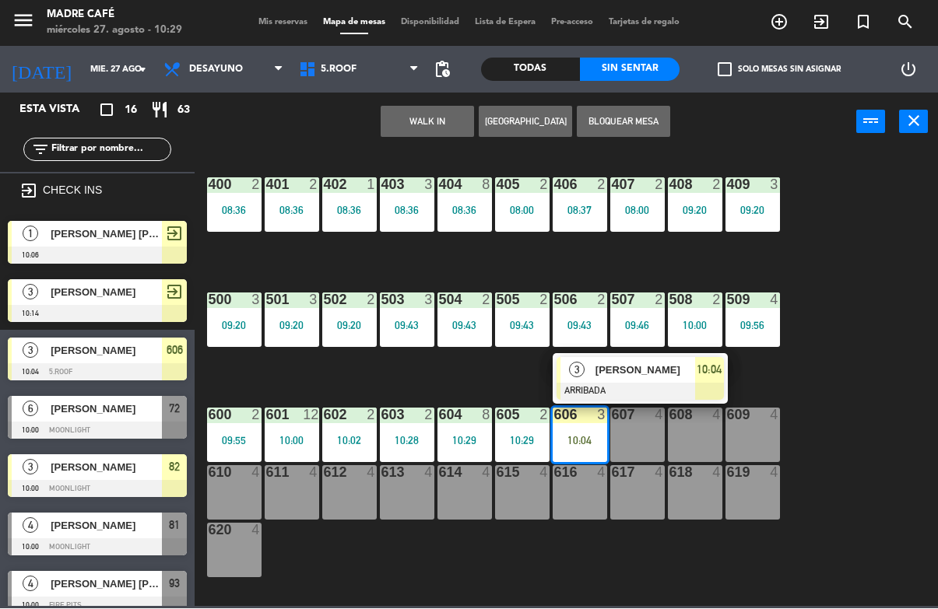
click at [663, 388] on div at bounding box center [639, 392] width 167 height 17
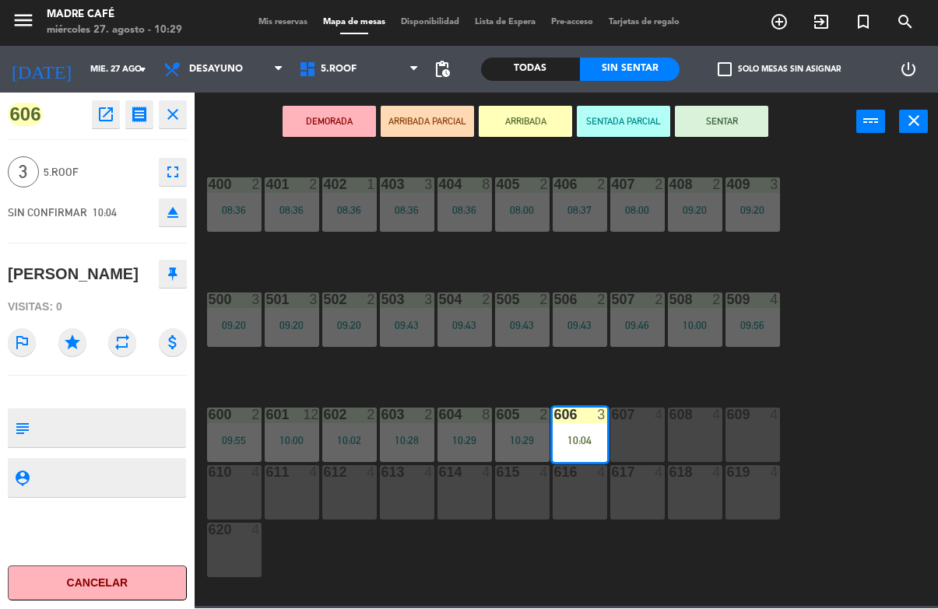
click at [735, 107] on button "SENTAR" at bounding box center [721, 122] width 93 height 31
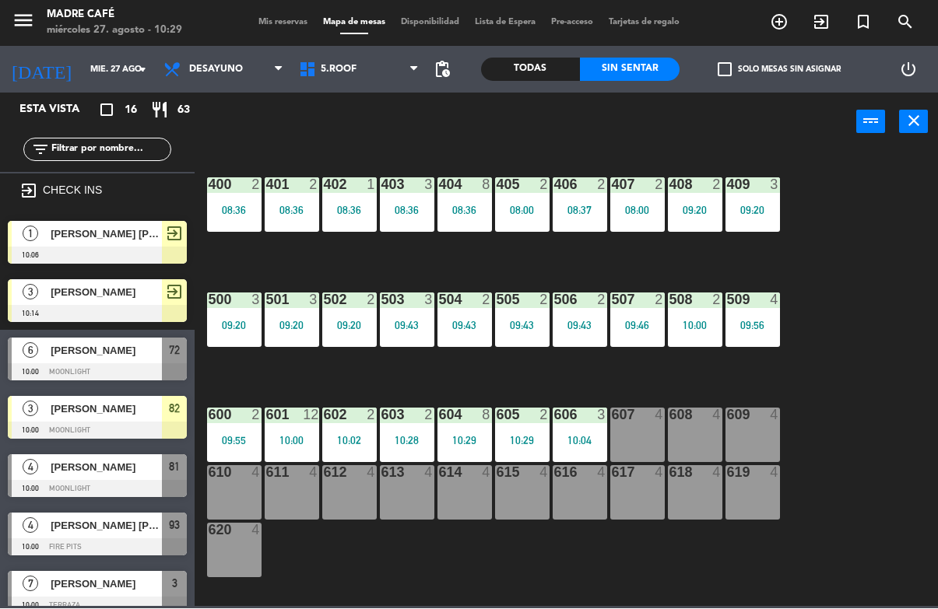
click at [832, 221] on div "400 2 08:36 401 2 08:36 402 1 08:36 403 3 08:36 404 8 08:36 405 2 08:00 406 2 0…" at bounding box center [571, 378] width 734 height 457
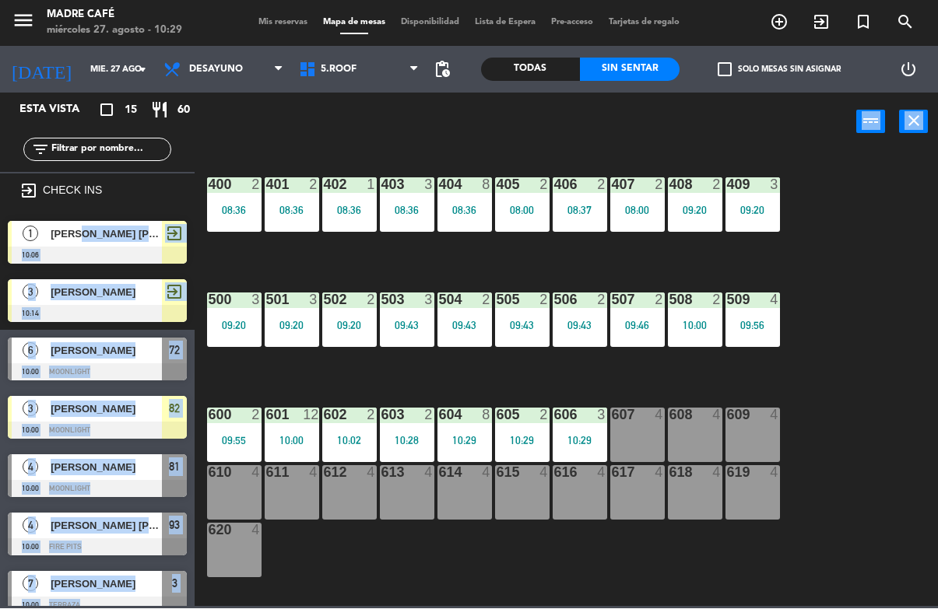
click at [819, 370] on div "400 2 08:36 401 2 08:36 402 1 08:36 403 3 08:36 404 8 08:36 405 2 08:00 406 2 0…" at bounding box center [571, 378] width 734 height 457
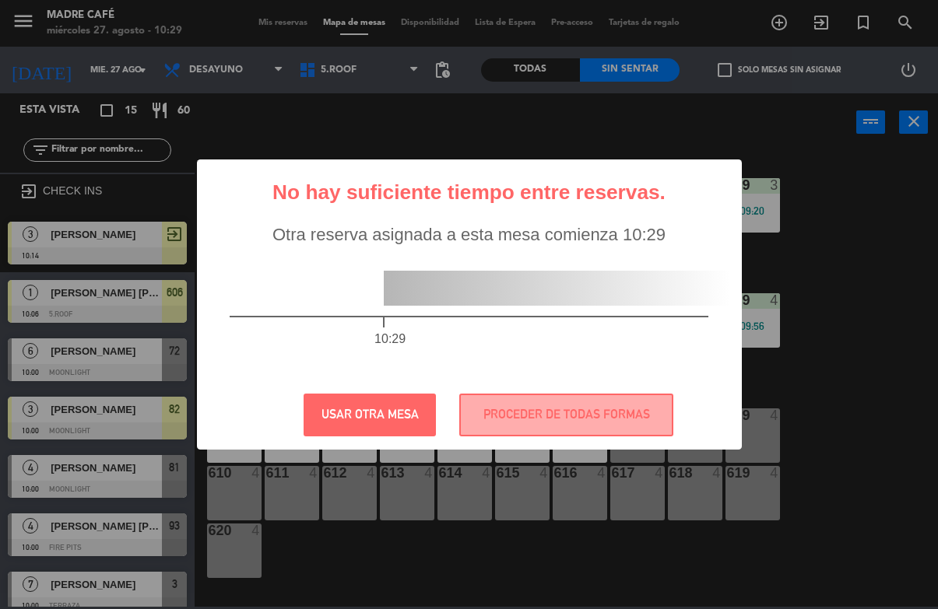
click at [358, 598] on div "? ! i No hay suficiente tiempo entre reservas. × Otra reserva asignada a esta m…" at bounding box center [469, 304] width 938 height 609
click at [361, 562] on div "? ! i No hay suficiente tiempo entre reservas. × Otra reserva asignada a esta m…" at bounding box center [469, 304] width 938 height 609
click at [367, 549] on div "? ! i No hay suficiente tiempo entre reservas. × Otra reserva asignada a esta m…" at bounding box center [469, 304] width 938 height 609
click at [367, 533] on div "? ! i No hay suficiente tiempo entre reservas. × Otra reserva asignada a esta m…" at bounding box center [469, 304] width 938 height 609
click at [847, 353] on div "? ! i No hay suficiente tiempo entre reservas. × Otra reserva asignada a esta m…" at bounding box center [469, 304] width 938 height 609
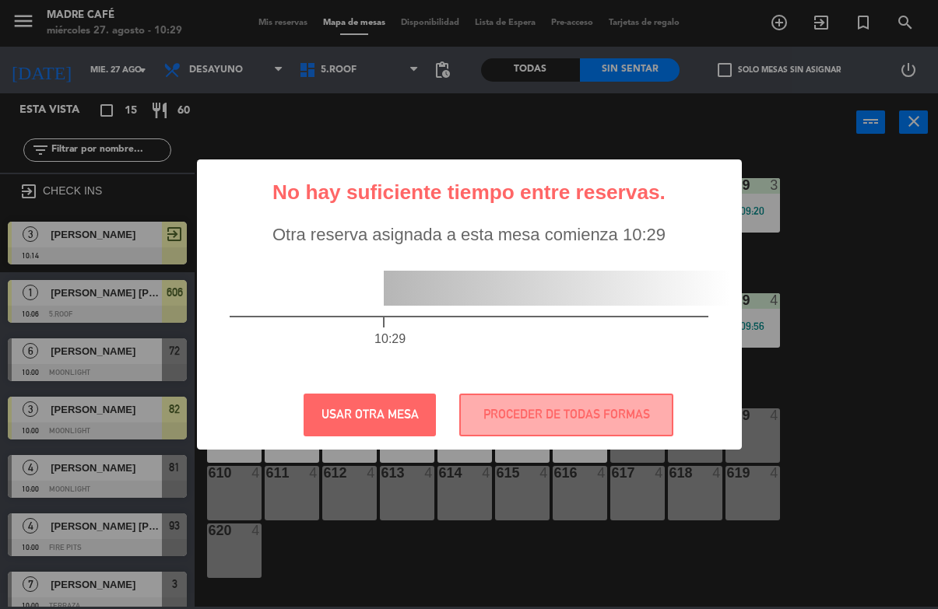
click at [815, 511] on div "? ! i No hay suficiente tiempo entre reservas. × Otra reserva asignada a esta m…" at bounding box center [469, 304] width 938 height 609
click at [813, 388] on div "? ! i No hay suficiente tiempo entre reservas. × Otra reserva asignada a esta m…" at bounding box center [469, 304] width 938 height 609
click at [841, 430] on div "? ! i No hay suficiente tiempo entre reservas. × Otra reserva asignada a esta m…" at bounding box center [469, 304] width 938 height 609
click at [847, 328] on div "? ! i No hay suficiente tiempo entre reservas. × Otra reserva asignada a esta m…" at bounding box center [469, 304] width 938 height 609
click at [382, 401] on button "USAR OTRA MESA" at bounding box center [370, 415] width 132 height 43
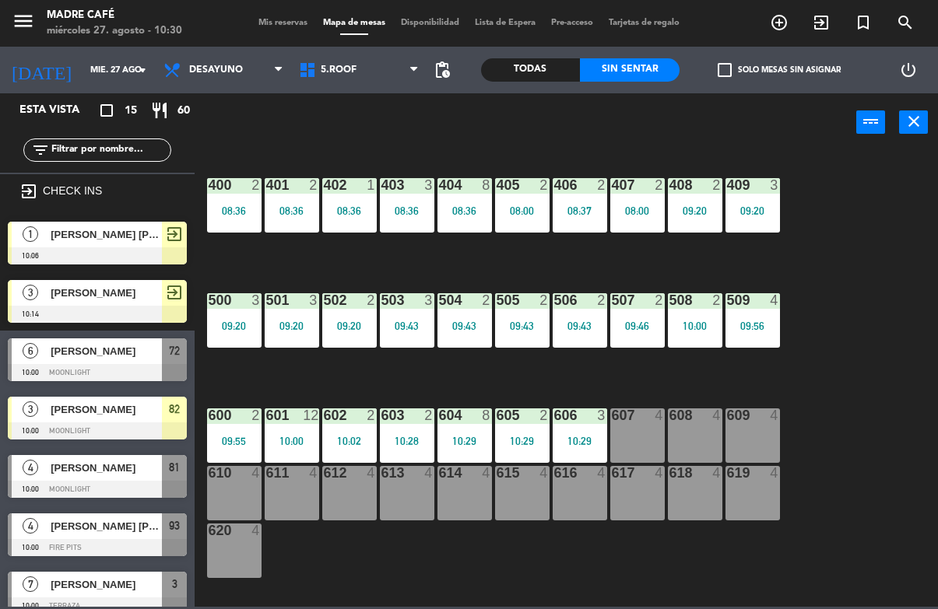
click at [642, 437] on div "607 4" at bounding box center [637, 436] width 54 height 54
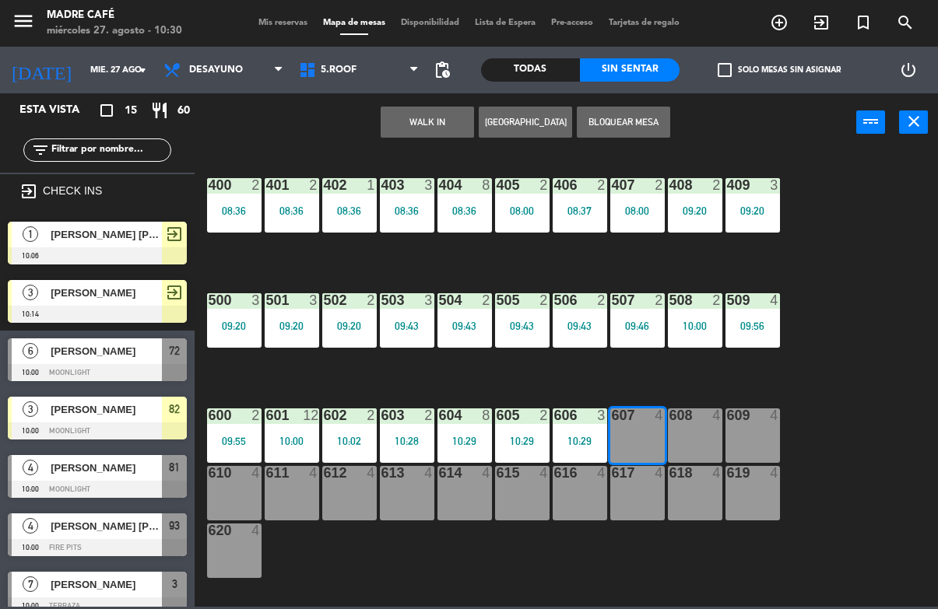
click at [429, 100] on div "WALK IN [GEOGRAPHIC_DATA] Bloquear Mesa power_input close" at bounding box center [525, 122] width 661 height 59
click at [429, 125] on button "WALK IN" at bounding box center [427, 122] width 93 height 31
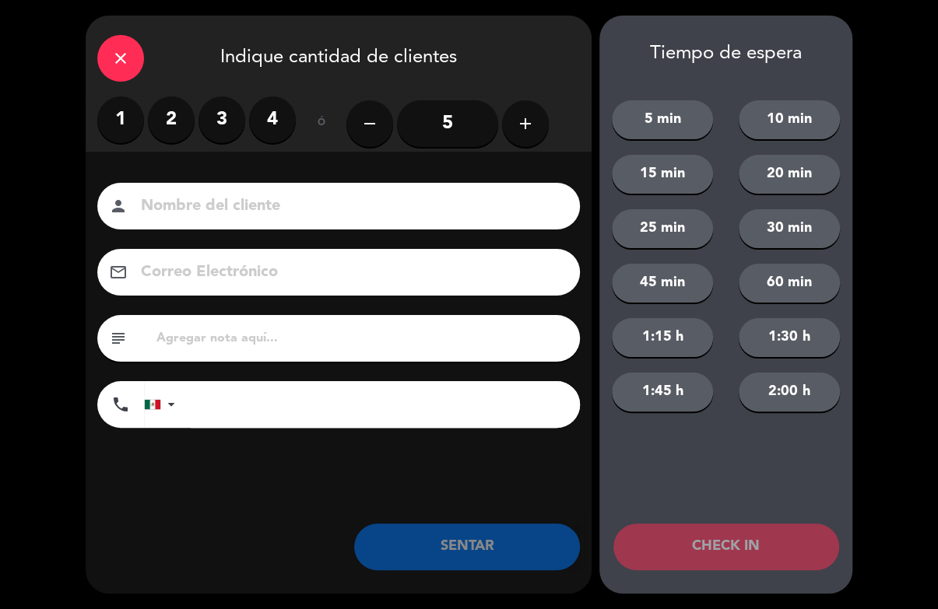
click at [507, 132] on button "add" at bounding box center [525, 123] width 47 height 47
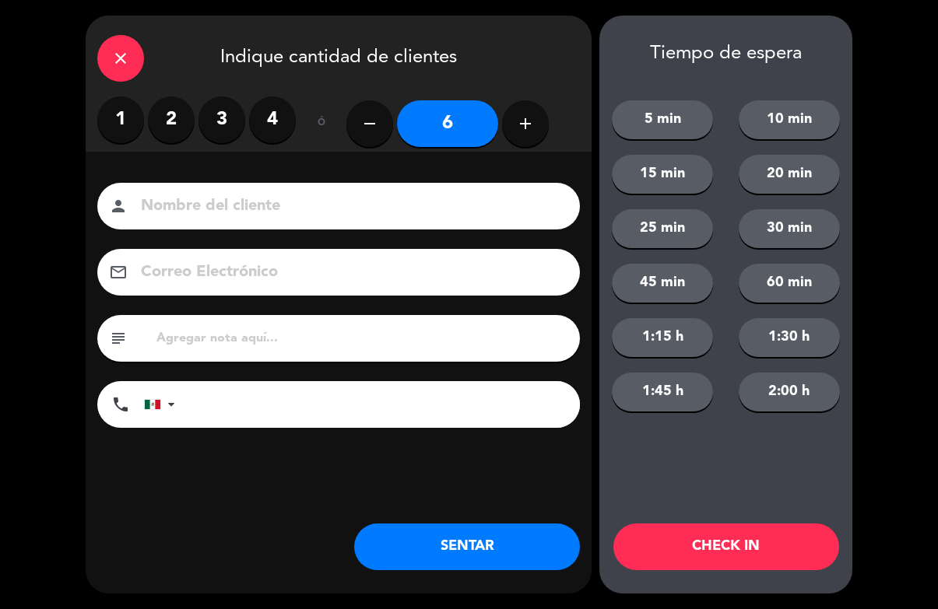
click at [521, 126] on icon "add" at bounding box center [525, 123] width 19 height 19
click at [526, 126] on icon "add" at bounding box center [525, 123] width 19 height 19
click at [515, 128] on button "add" at bounding box center [525, 123] width 47 height 47
click at [525, 125] on icon "add" at bounding box center [525, 123] width 19 height 19
click at [522, 128] on icon "add" at bounding box center [525, 123] width 19 height 19
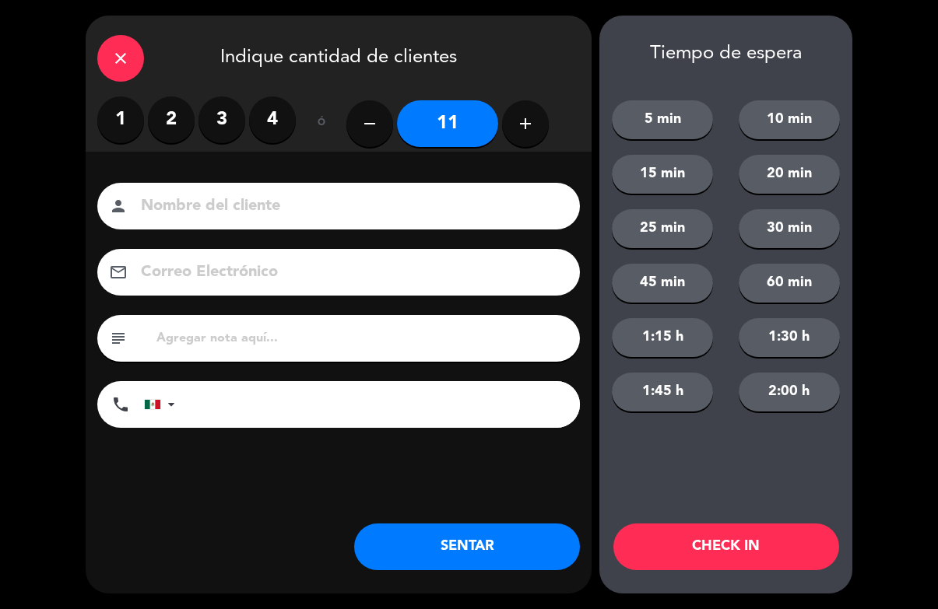
click at [525, 126] on icon "add" at bounding box center [525, 123] width 19 height 19
click at [531, 131] on icon "add" at bounding box center [525, 123] width 19 height 19
click at [530, 128] on icon "add" at bounding box center [525, 123] width 19 height 19
type input "14"
click at [735, 551] on button "CHECK IN" at bounding box center [726, 547] width 226 height 47
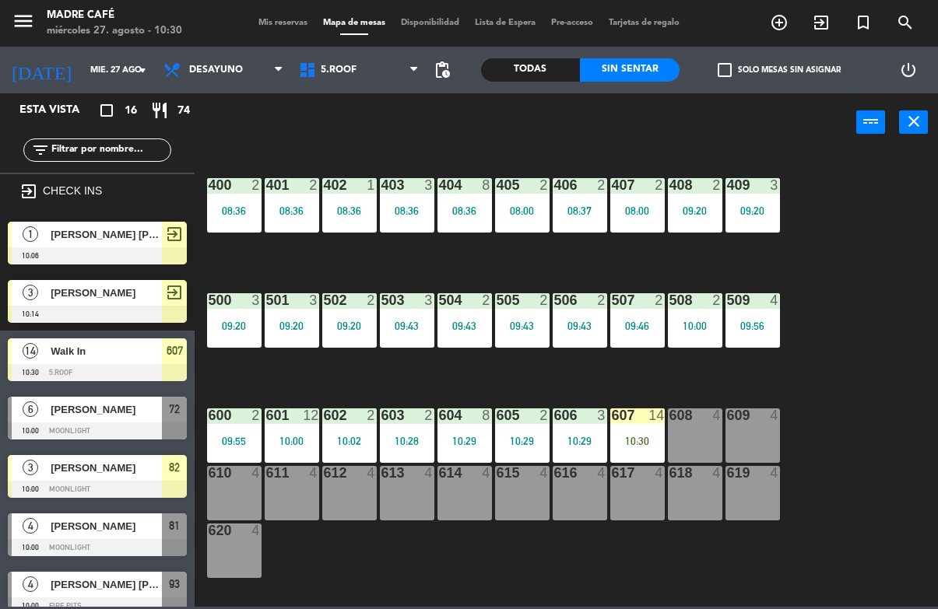
click at [670, 419] on div "608" at bounding box center [669, 416] width 1 height 14
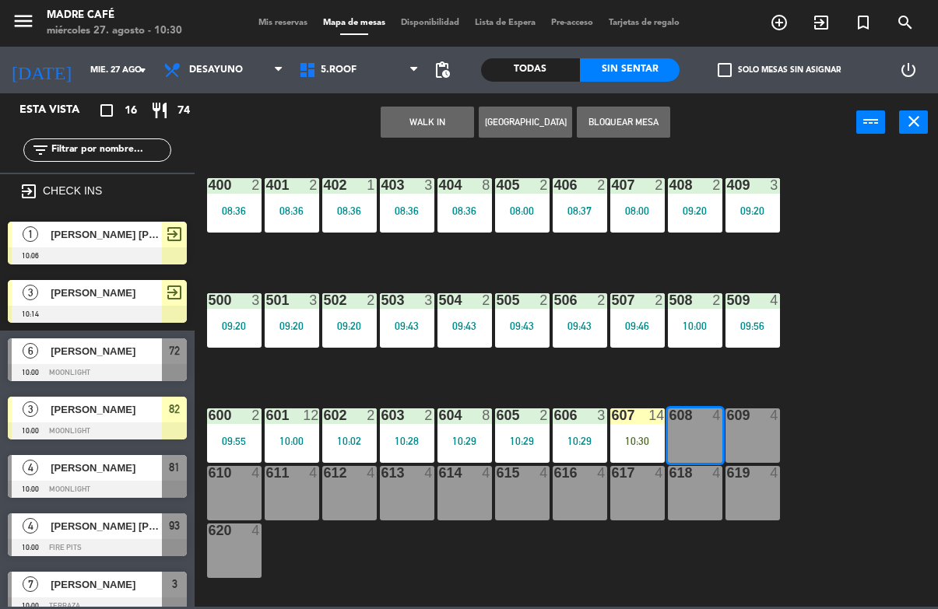
click at [439, 119] on button "WALK IN" at bounding box center [427, 122] width 93 height 31
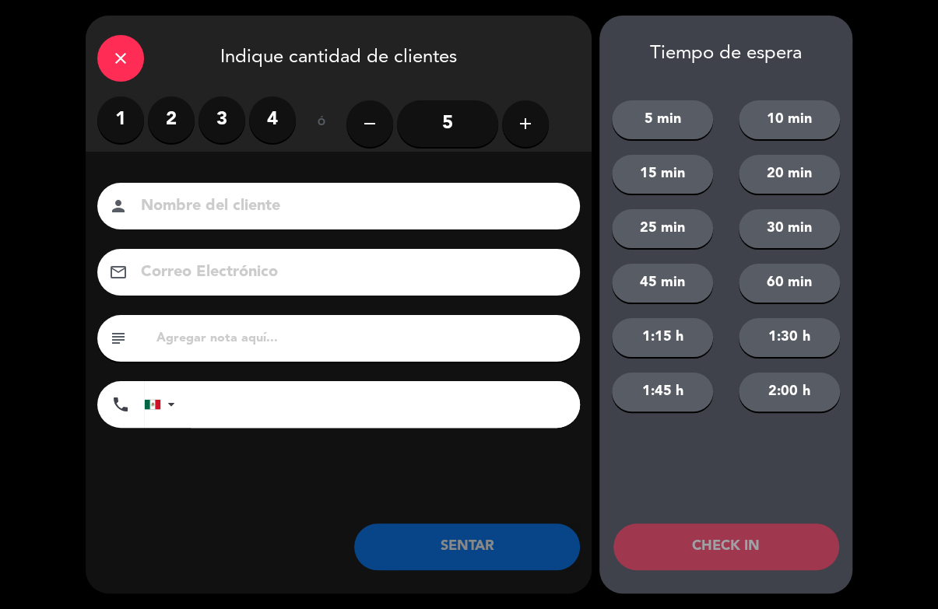
click at [534, 121] on icon "add" at bounding box center [525, 123] width 19 height 19
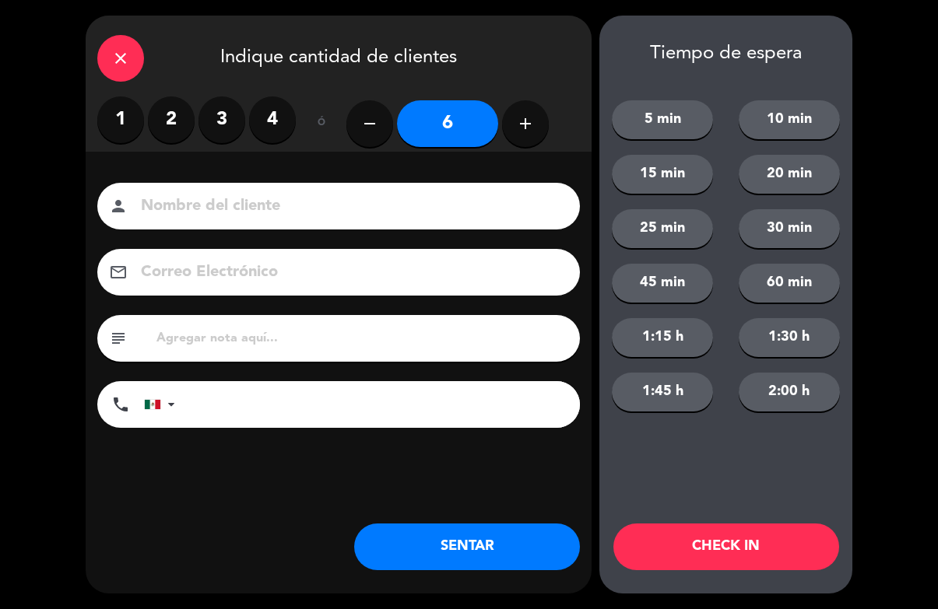
click at [540, 128] on button "add" at bounding box center [525, 123] width 47 height 47
click at [525, 129] on icon "add" at bounding box center [525, 123] width 19 height 19
click at [521, 124] on icon "add" at bounding box center [525, 123] width 19 height 19
click at [528, 121] on icon "add" at bounding box center [525, 123] width 19 height 19
click at [532, 118] on icon "add" at bounding box center [525, 123] width 19 height 19
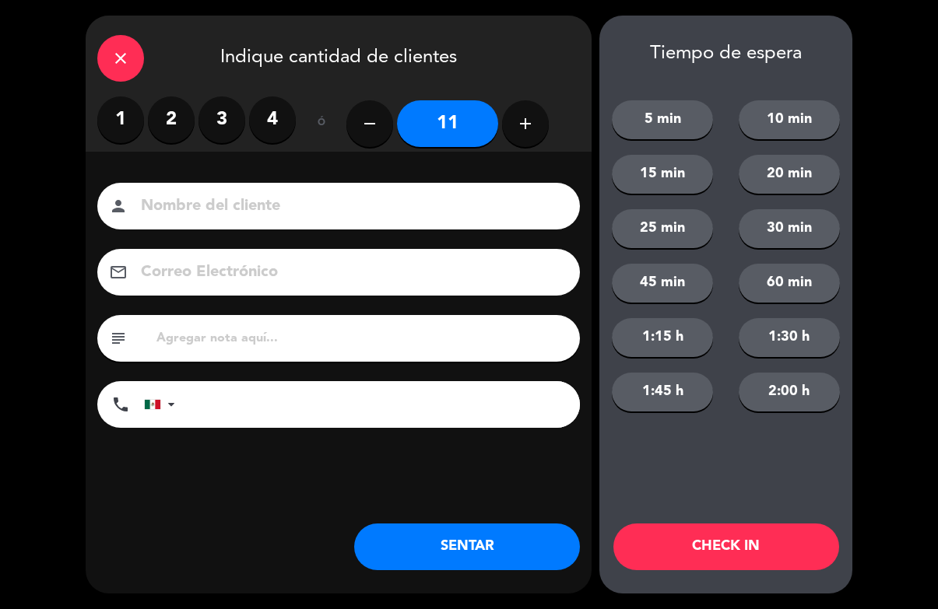
click at [525, 114] on icon "add" at bounding box center [525, 123] width 19 height 19
click at [517, 120] on icon "add" at bounding box center [525, 123] width 19 height 19
click at [518, 118] on icon "add" at bounding box center [525, 123] width 19 height 19
click at [510, 119] on button "add" at bounding box center [525, 123] width 47 height 47
click at [518, 124] on icon "add" at bounding box center [525, 123] width 19 height 19
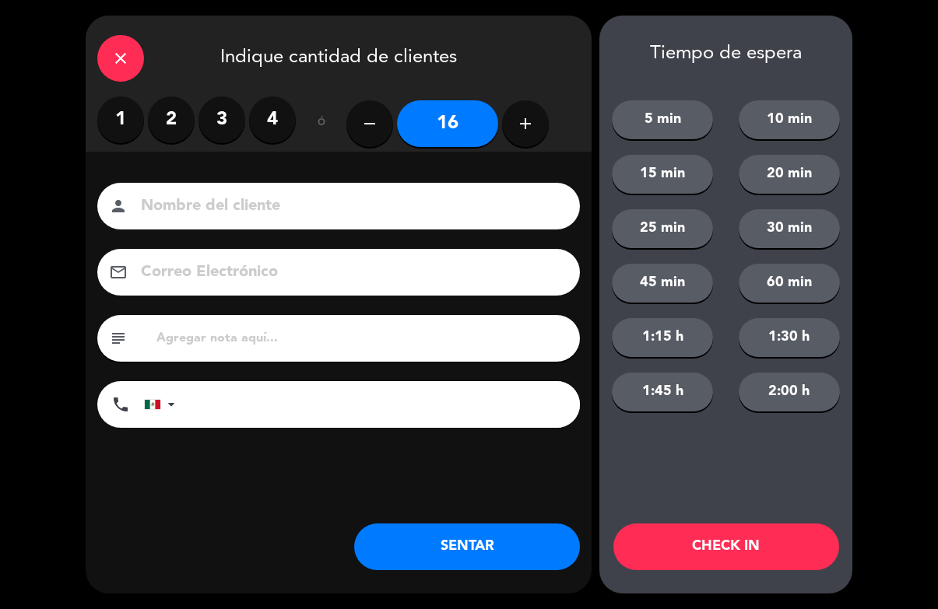
click at [375, 114] on button "remove" at bounding box center [369, 123] width 47 height 47
click at [356, 128] on button "remove" at bounding box center [369, 123] width 47 height 47
type input "14"
click at [708, 568] on button "CHECK IN" at bounding box center [726, 547] width 226 height 47
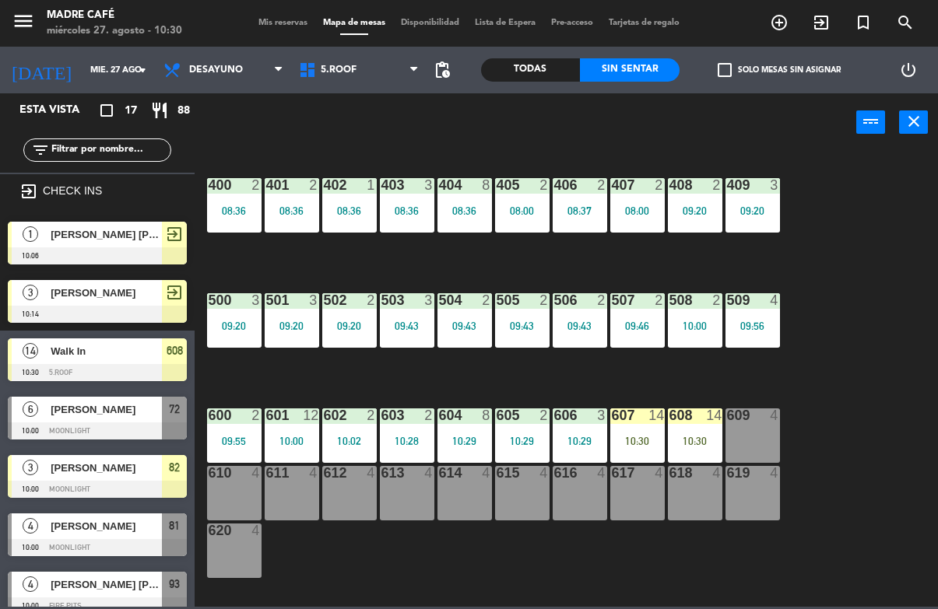
click at [687, 437] on div "10:30" at bounding box center [695, 441] width 54 height 11
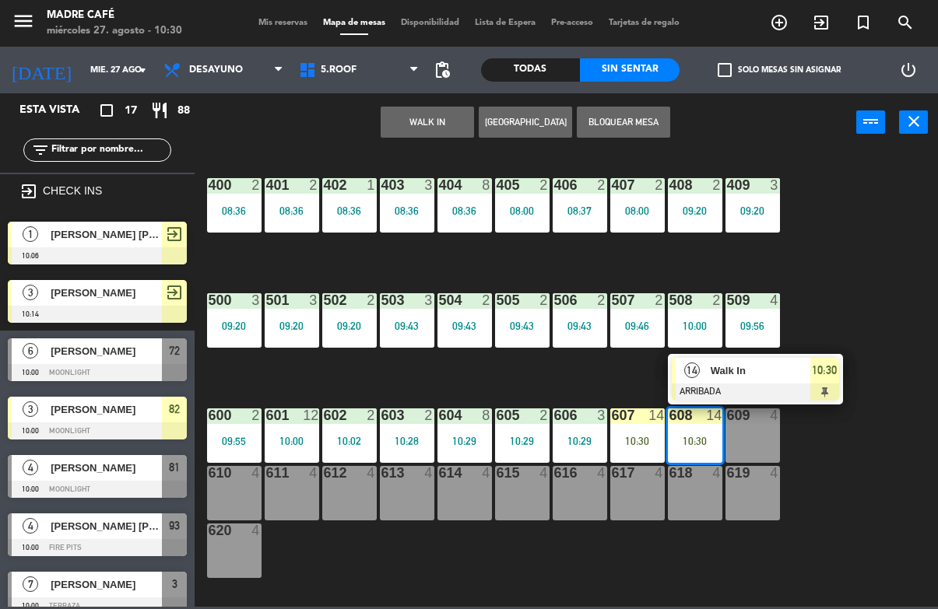
click at [807, 390] on div at bounding box center [755, 392] width 167 height 17
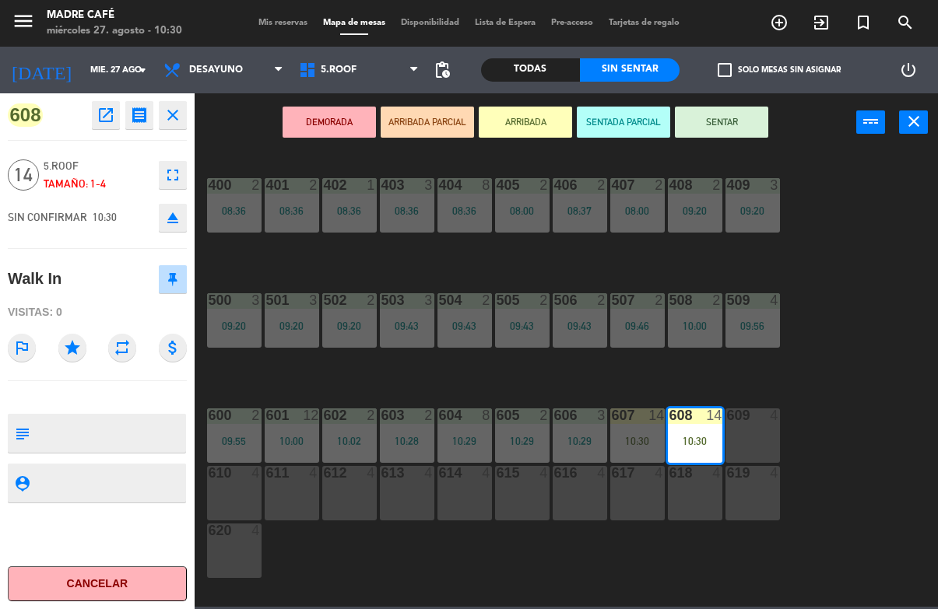
click at [733, 120] on button "SENTAR" at bounding box center [721, 122] width 93 height 31
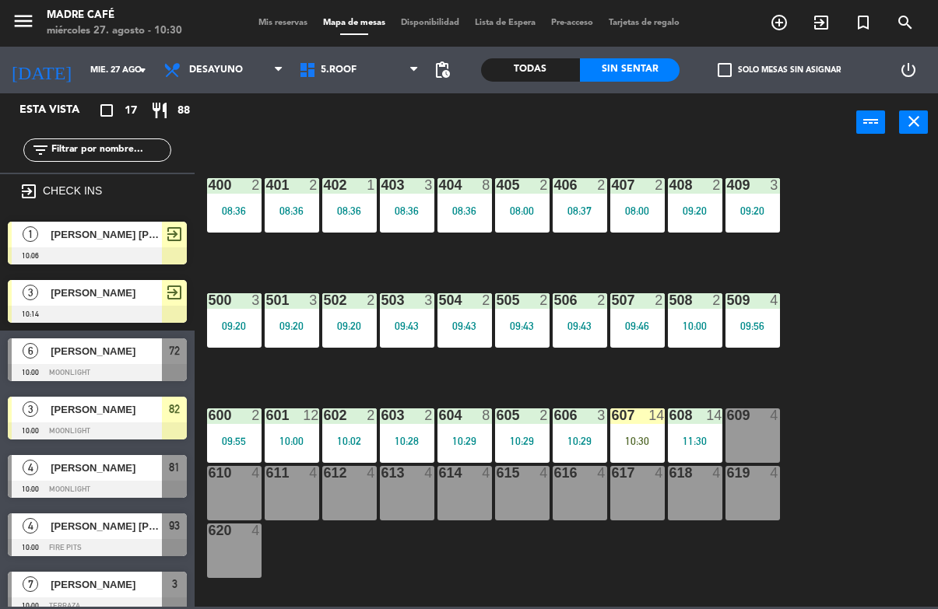
scroll to position [18, 0]
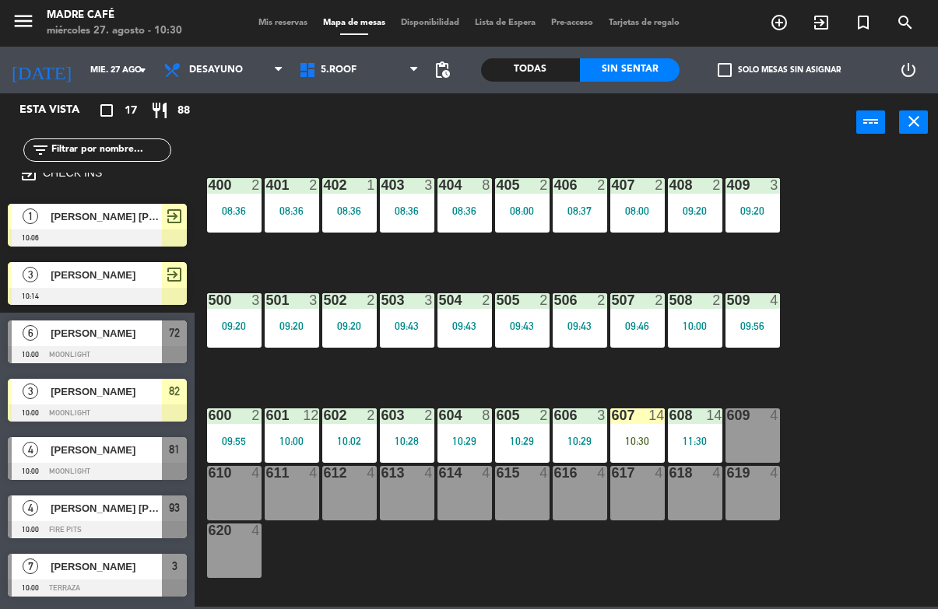
click at [909, 275] on div "400 2 08:36 401 2 08:36 402 1 08:36 403 3 08:36 404 8 08:36 405 2 08:00 406 2 0…" at bounding box center [571, 378] width 734 height 457
click at [616, 430] on div "607 14 10:30" at bounding box center [637, 436] width 54 height 54
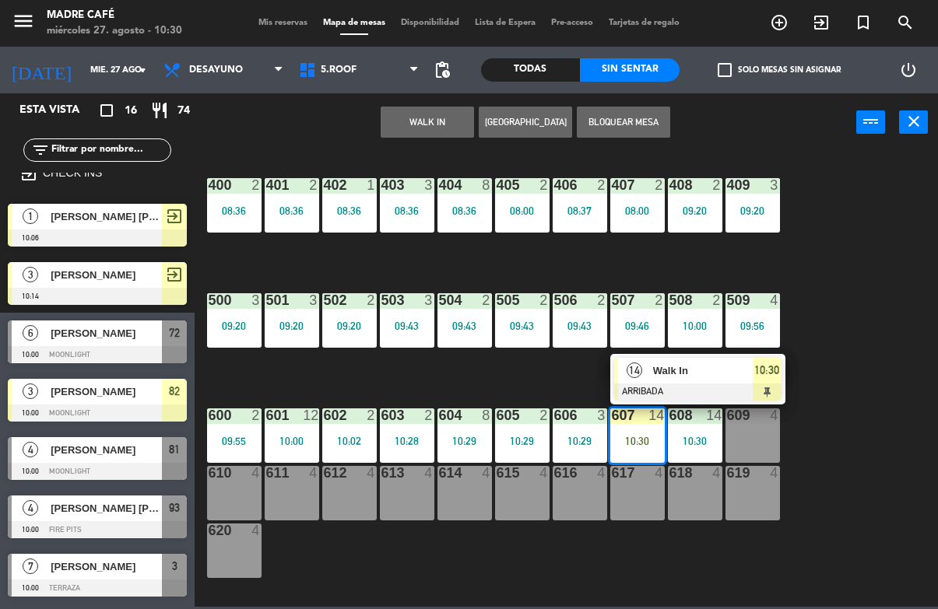
click at [725, 366] on span "Walk In" at bounding box center [703, 371] width 100 height 16
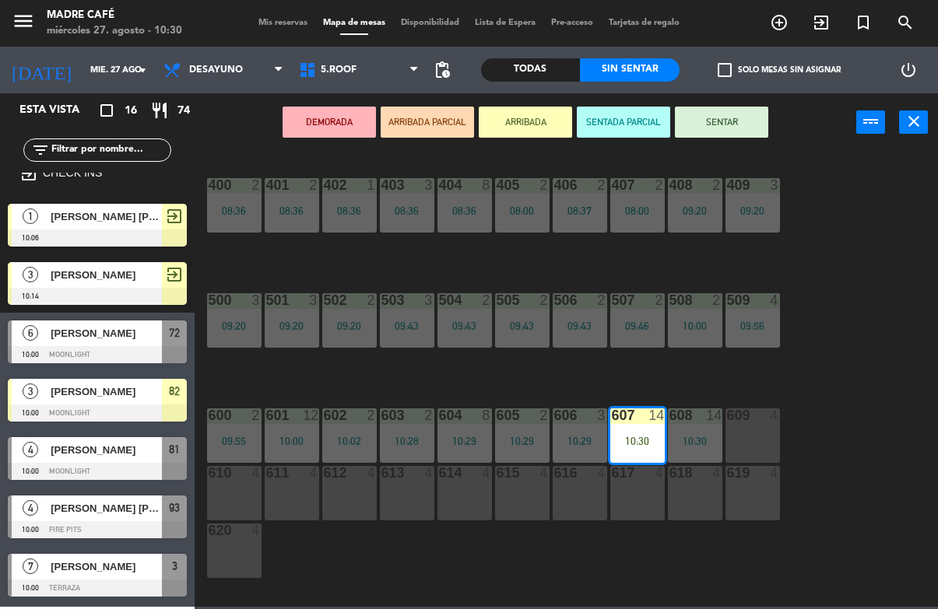
click at [731, 111] on button "SENTAR" at bounding box center [721, 122] width 93 height 31
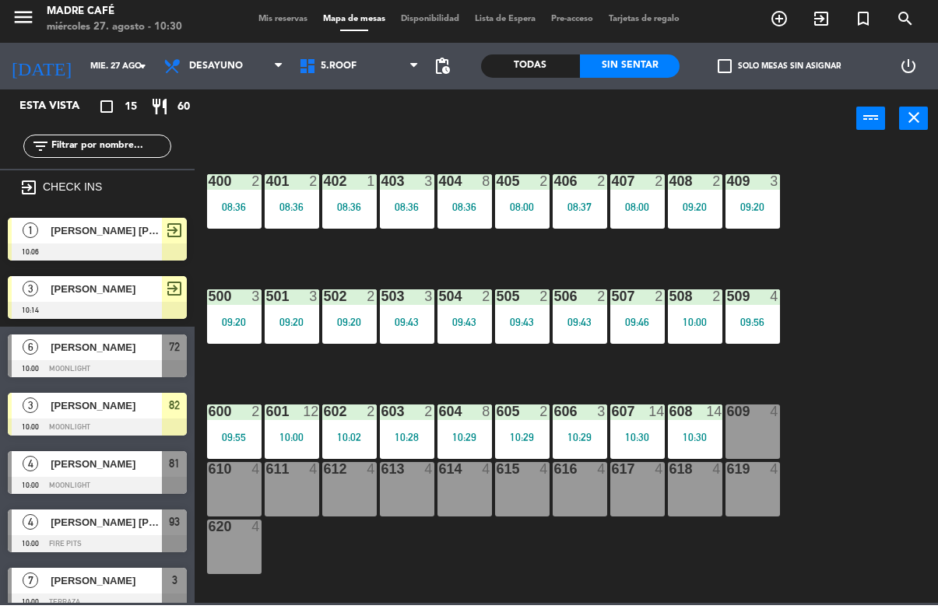
scroll to position [0, 0]
